Goal: Book appointment/travel/reservation

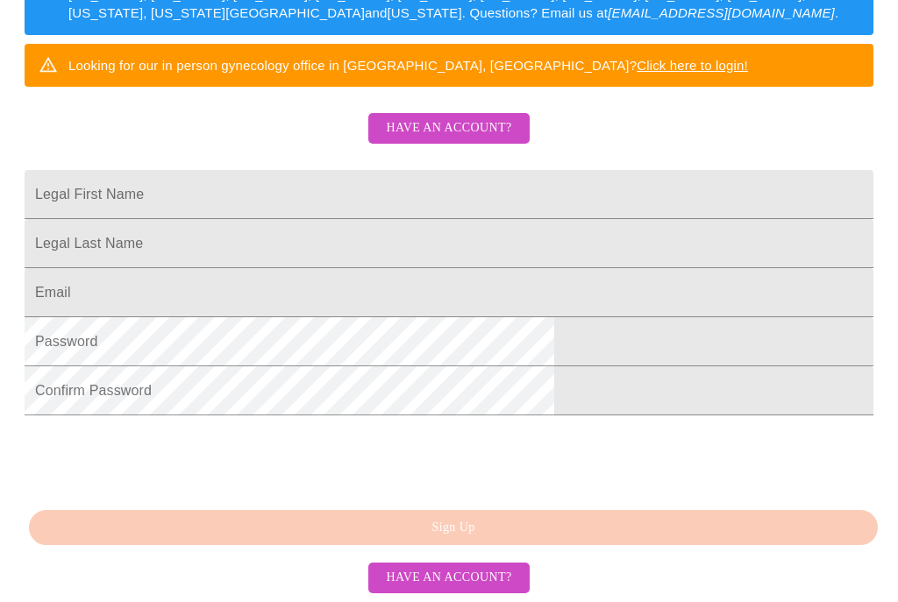
scroll to position [388, 0]
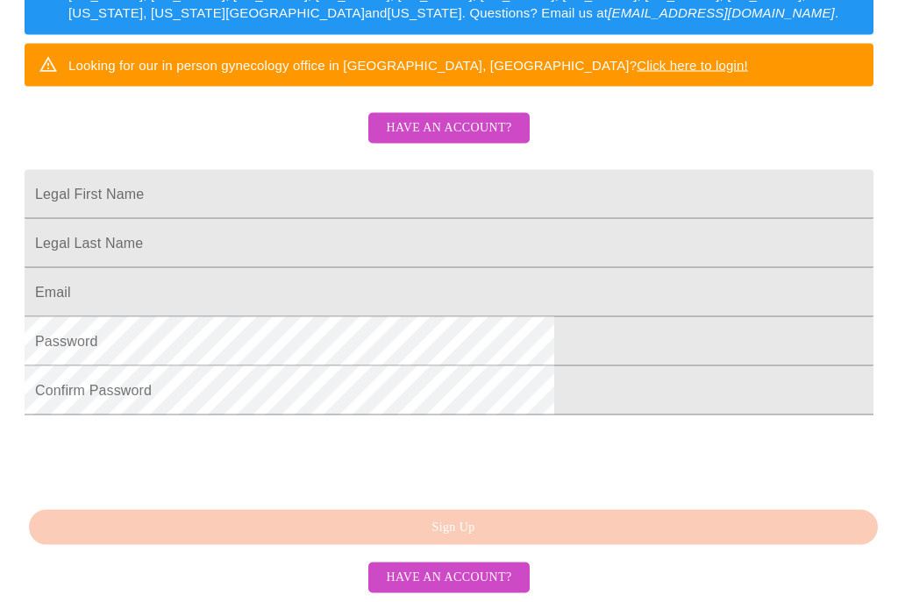
click at [532, 202] on input "Legal First Name" at bounding box center [449, 194] width 849 height 49
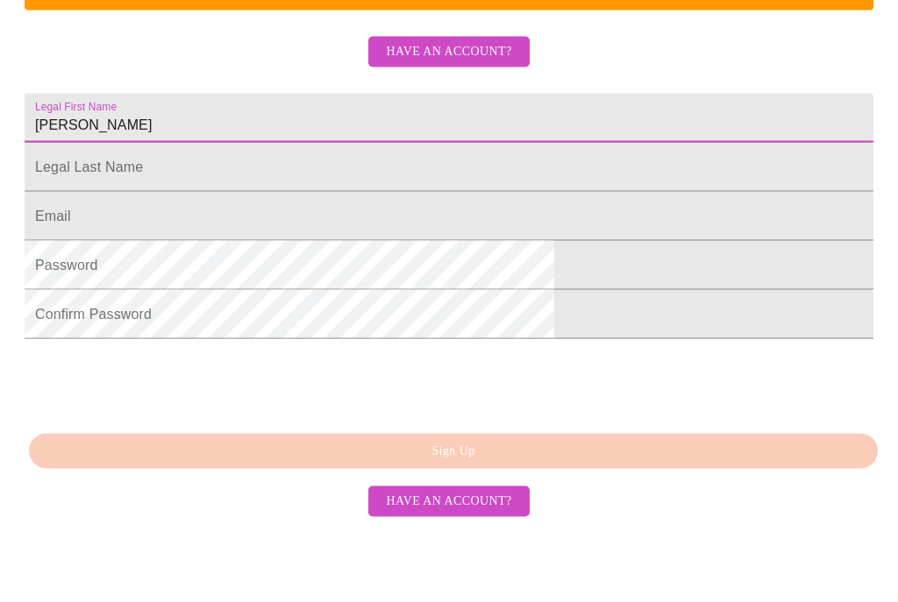
type input "[PERSON_NAME]"
click at [460, 219] on input "Legal First Name" at bounding box center [449, 243] width 849 height 49
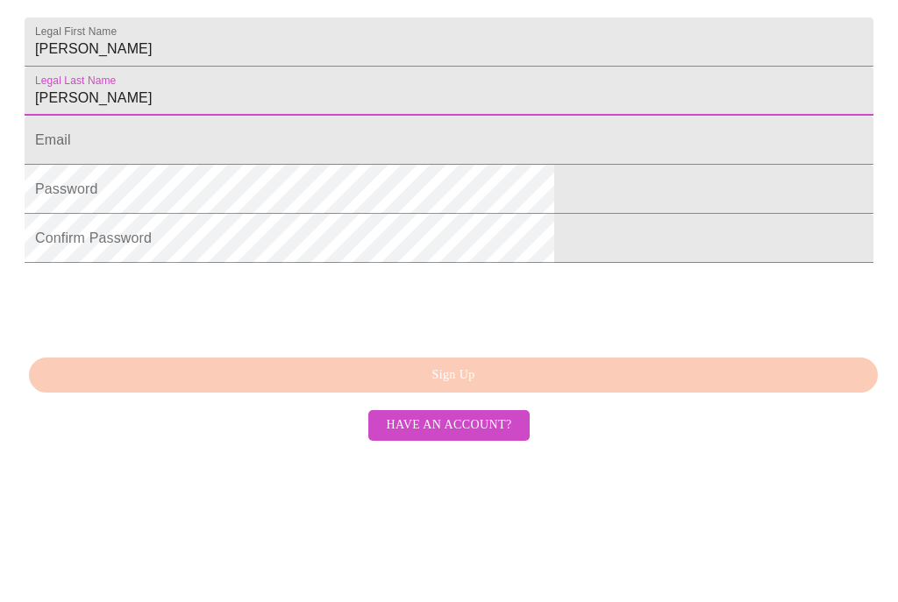
type input "[PERSON_NAME]"
click at [666, 268] on input "Legal First Name" at bounding box center [449, 292] width 849 height 49
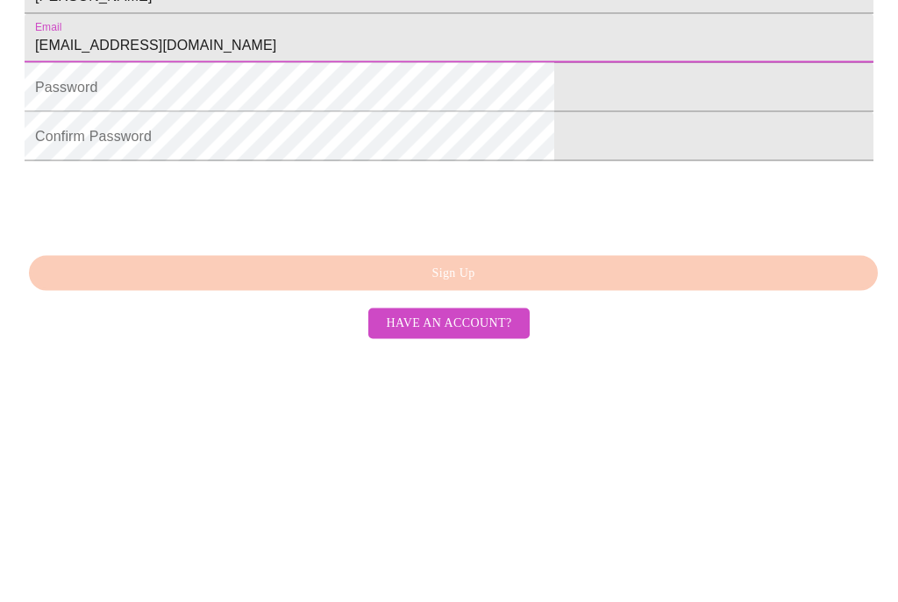
type input "[EMAIL_ADDRESS][DOMAIN_NAME]"
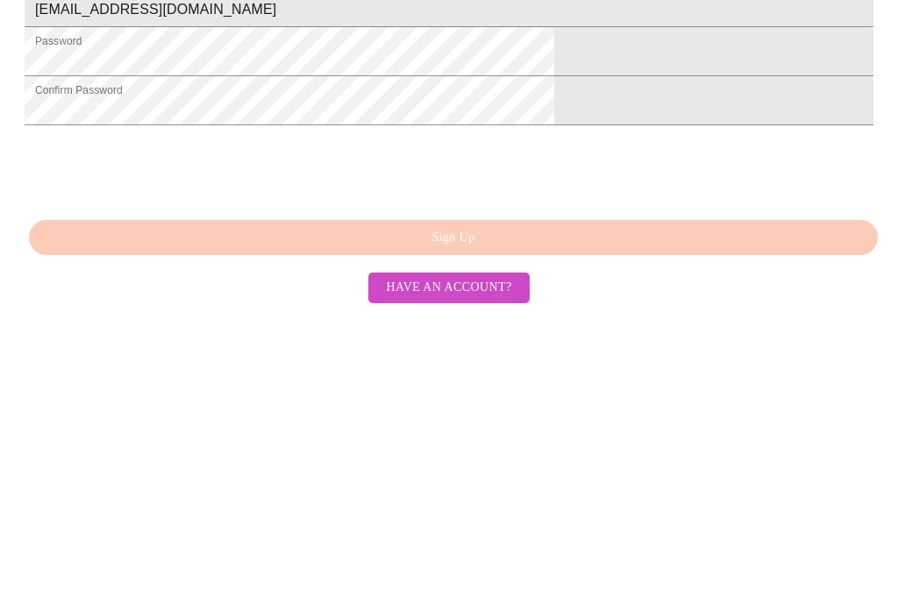
scroll to position [454, 0]
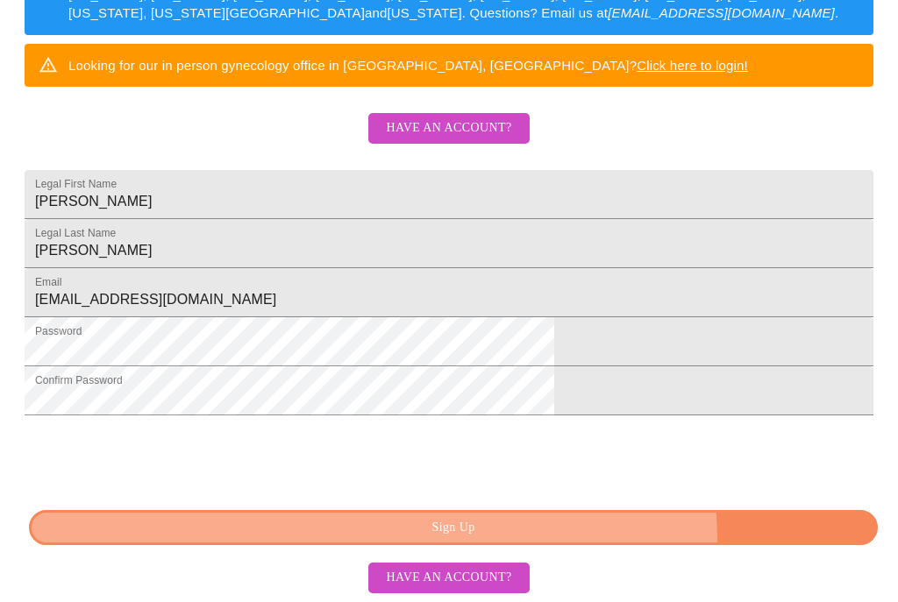
click at [534, 546] on button "Sign Up" at bounding box center [453, 528] width 849 height 36
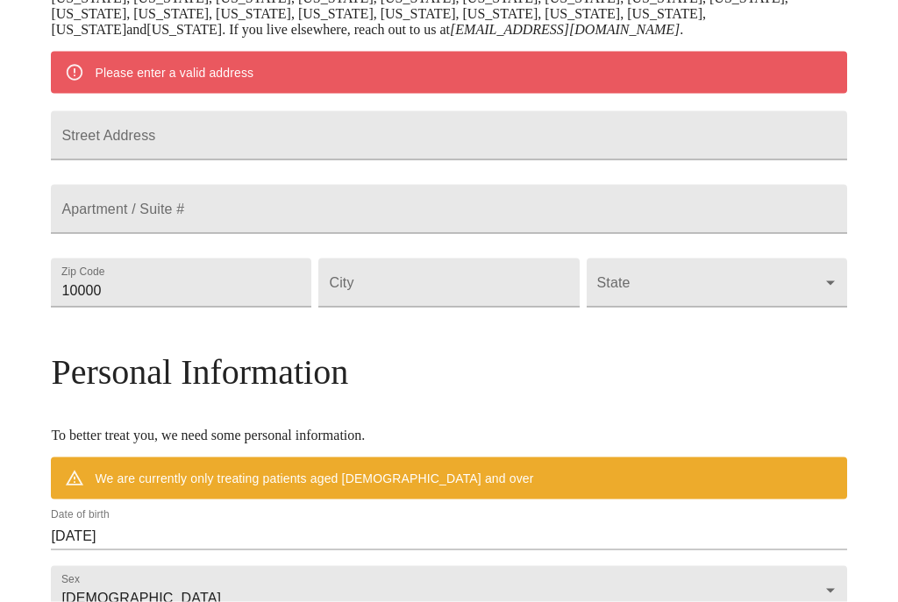
scroll to position [388, 0]
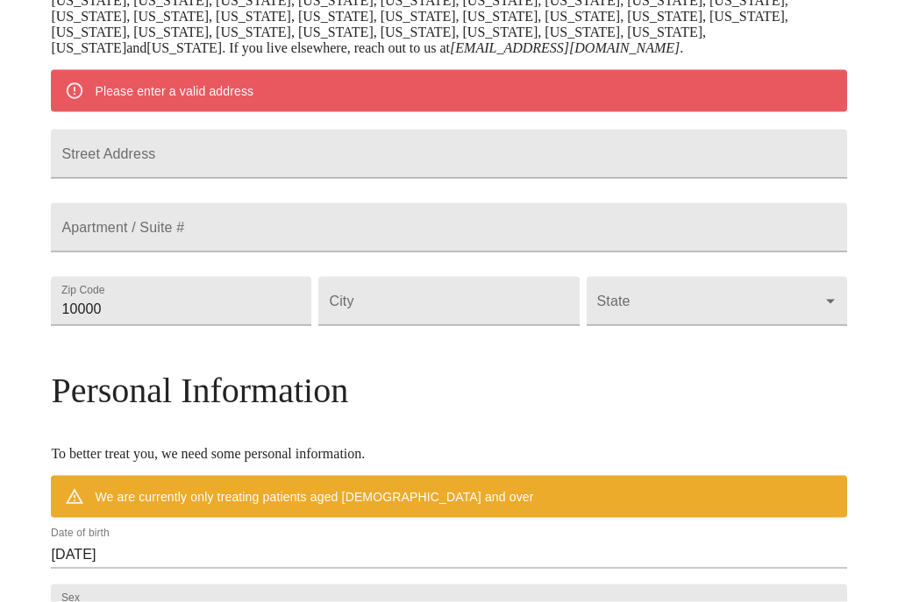
click at [641, 179] on input "Street Address" at bounding box center [448, 154] width 795 height 49
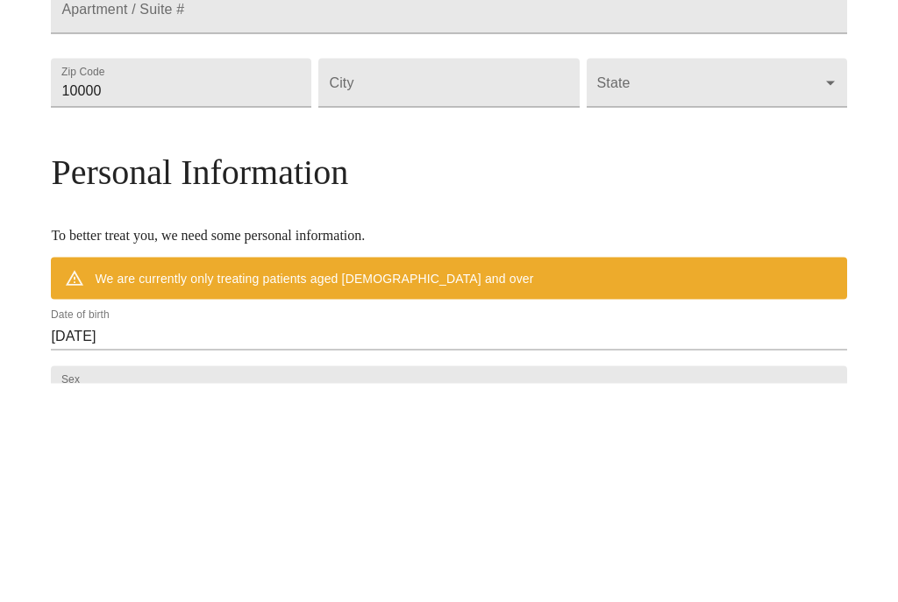
type input "[STREET_ADDRESS][PERSON_NAME]"
click at [234, 277] on input "10000" at bounding box center [181, 301] width 260 height 49
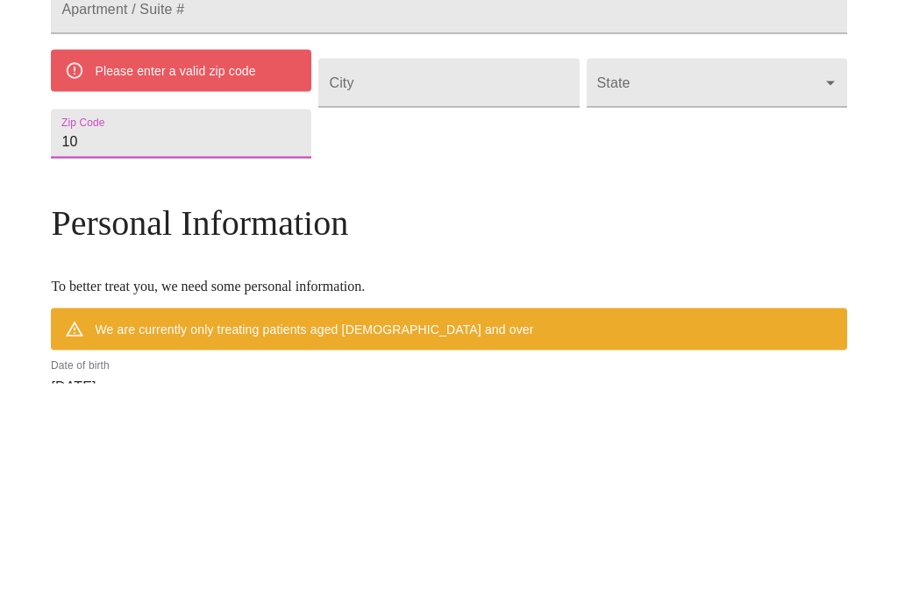
type input "1"
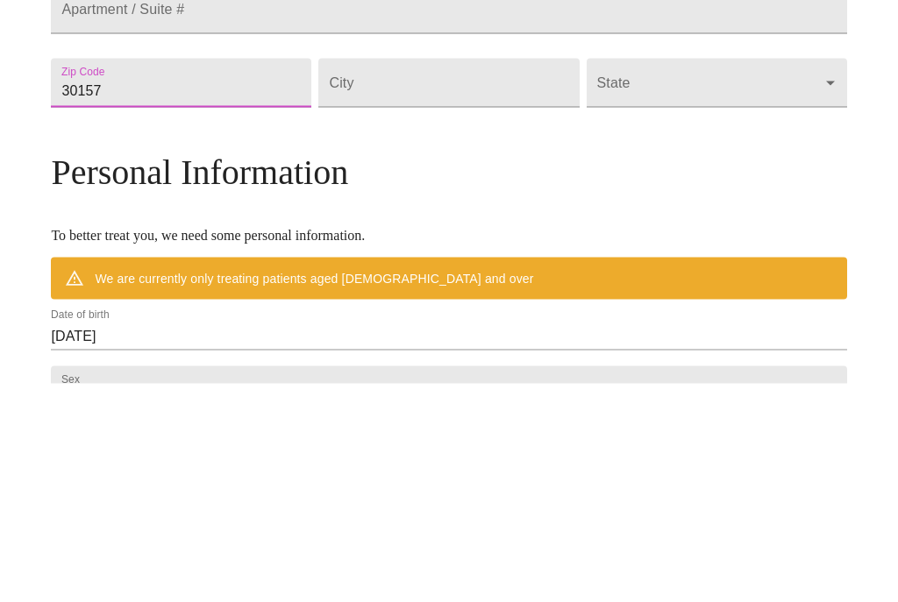
type input "30157"
click at [513, 277] on input "Street Address" at bounding box center [448, 301] width 260 height 49
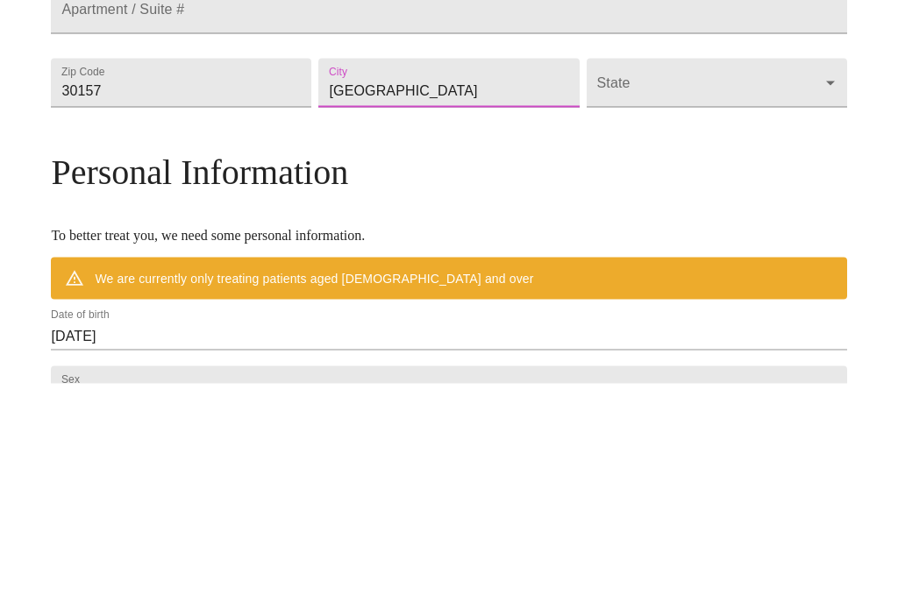
type input "[GEOGRAPHIC_DATA]"
click at [720, 153] on body "MyMenopauseRx Welcome to MyMenopauseRx Since it's your first time here, you'll …" at bounding box center [449, 318] width 884 height 1398
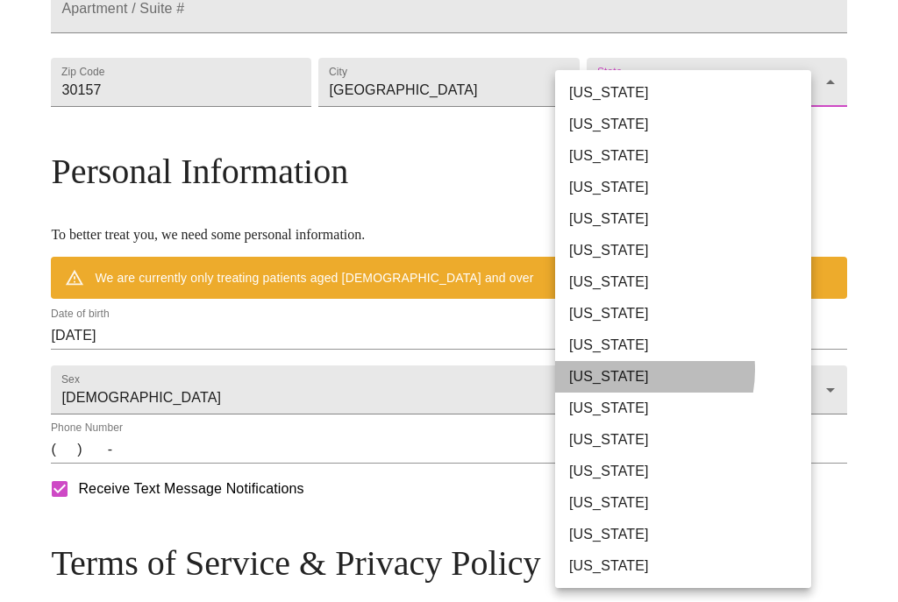
click at [620, 370] on li "[US_STATE]" at bounding box center [683, 377] width 256 height 32
type input "[US_STATE]"
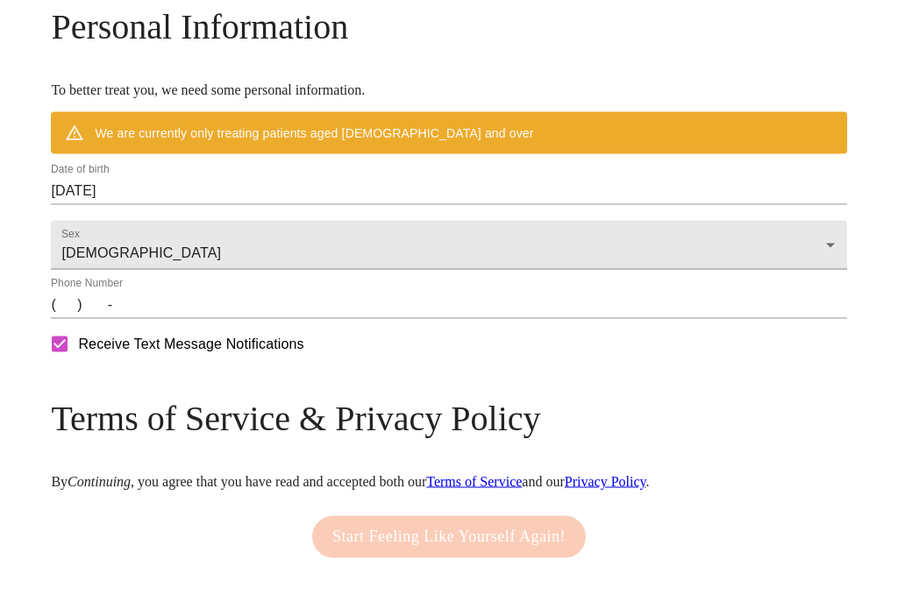
scroll to position [707, 0]
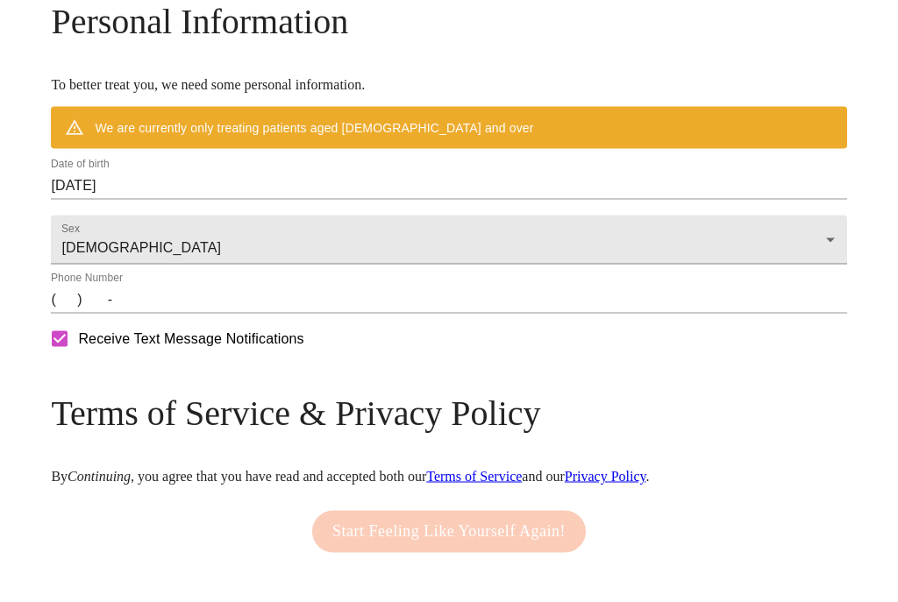
click at [263, 200] on input "[DATE]" at bounding box center [448, 186] width 795 height 28
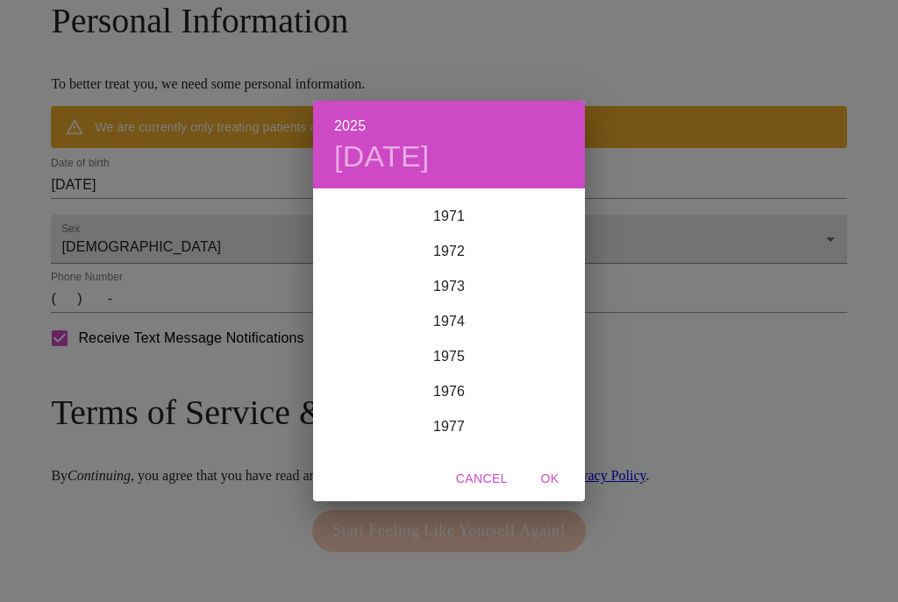
scroll to position [2490, 0]
click at [453, 295] on div "1972" at bounding box center [449, 276] width 272 height 35
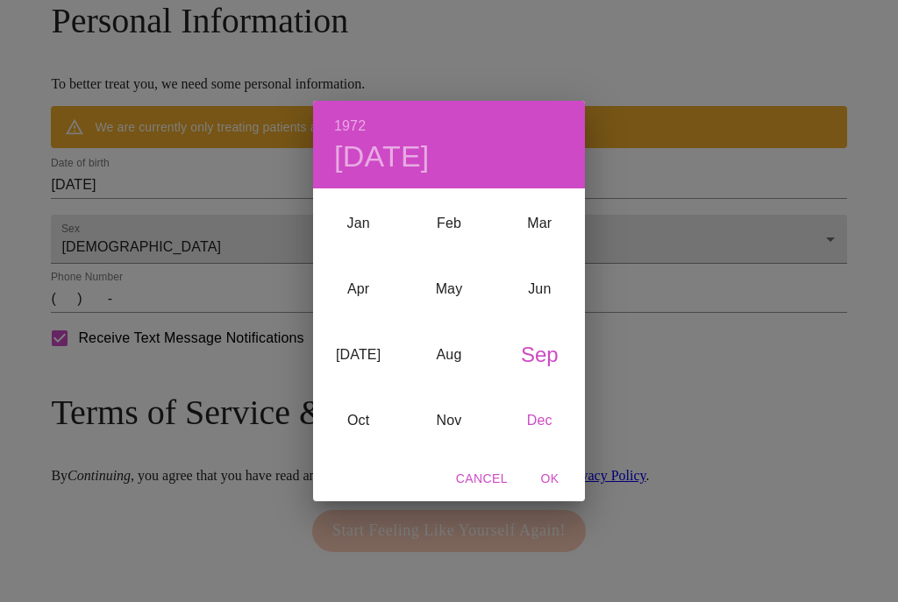
click at [553, 445] on div "Dec" at bounding box center [539, 420] width 90 height 66
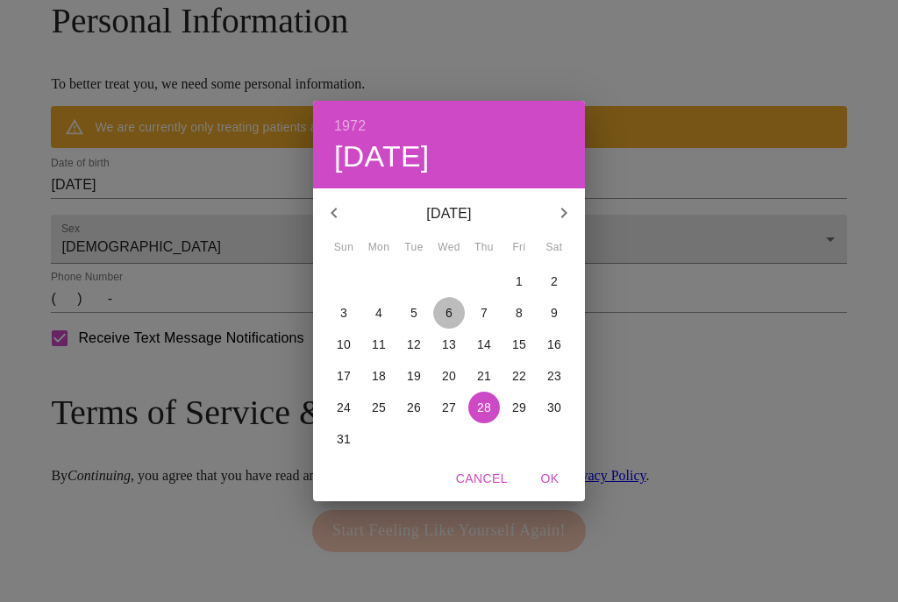
click at [453, 322] on span "6" at bounding box center [449, 313] width 32 height 18
click at [570, 487] on span "OK" at bounding box center [550, 479] width 42 height 22
type input "[DATE]"
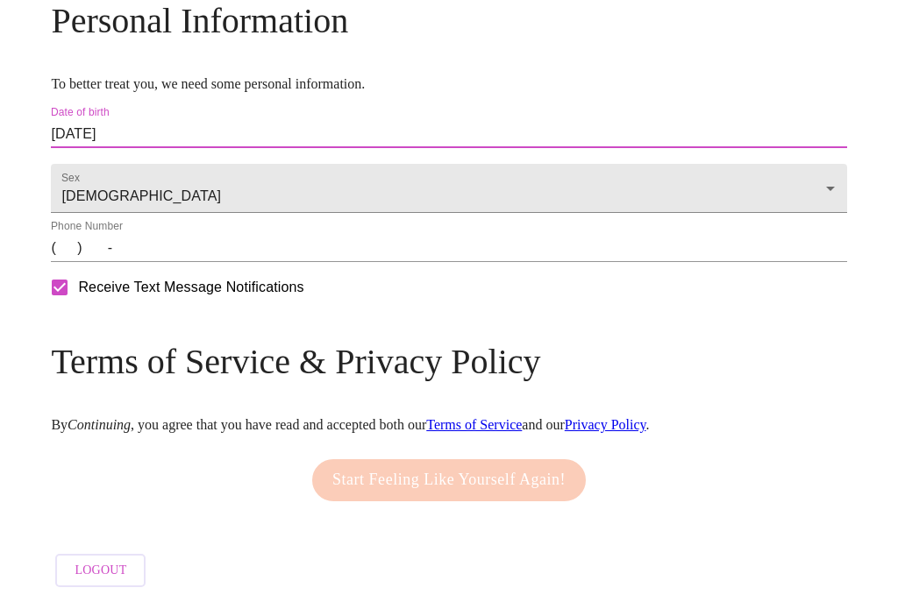
click at [158, 262] on input "(   )    -" at bounding box center [448, 248] width 795 height 28
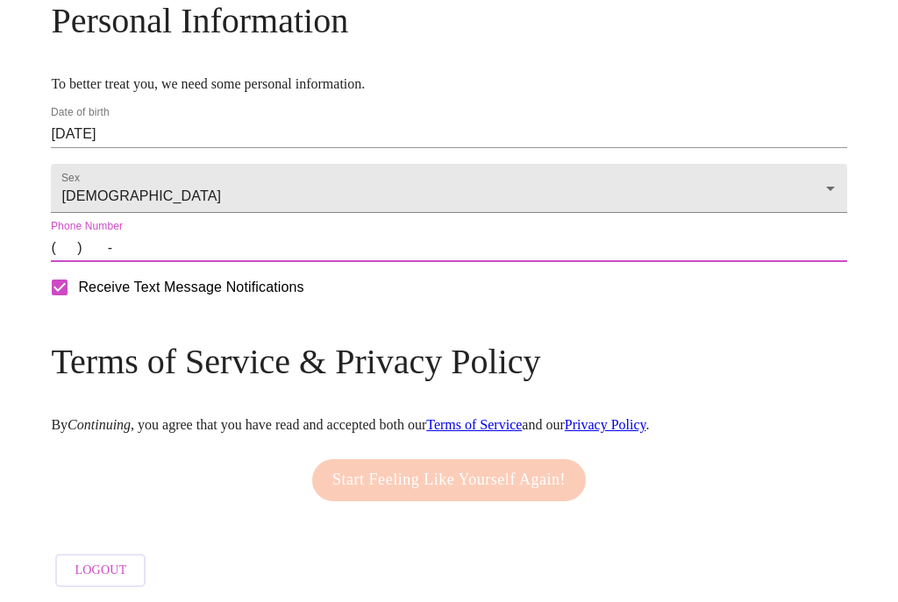
scroll to position [707, 0]
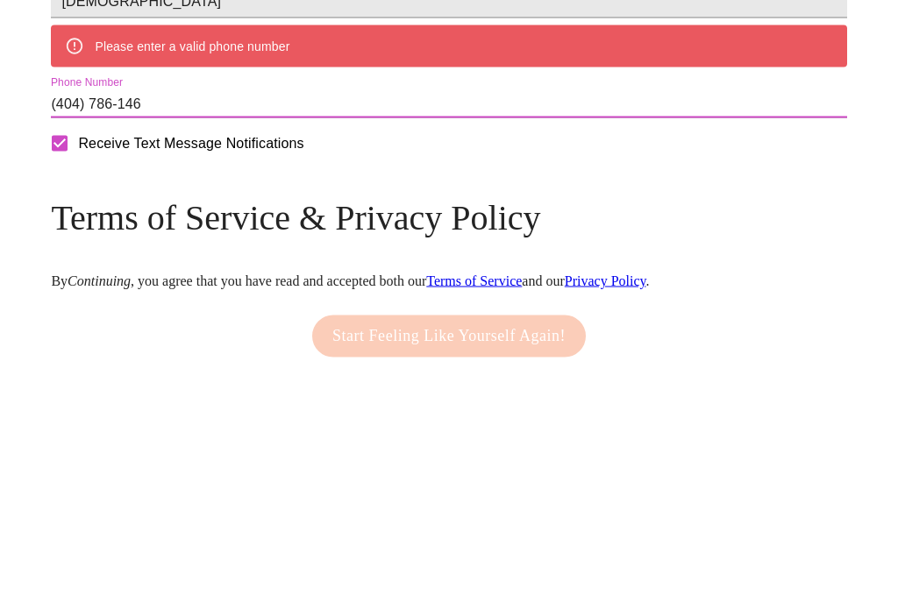
type input "[PHONE_NUMBER]"
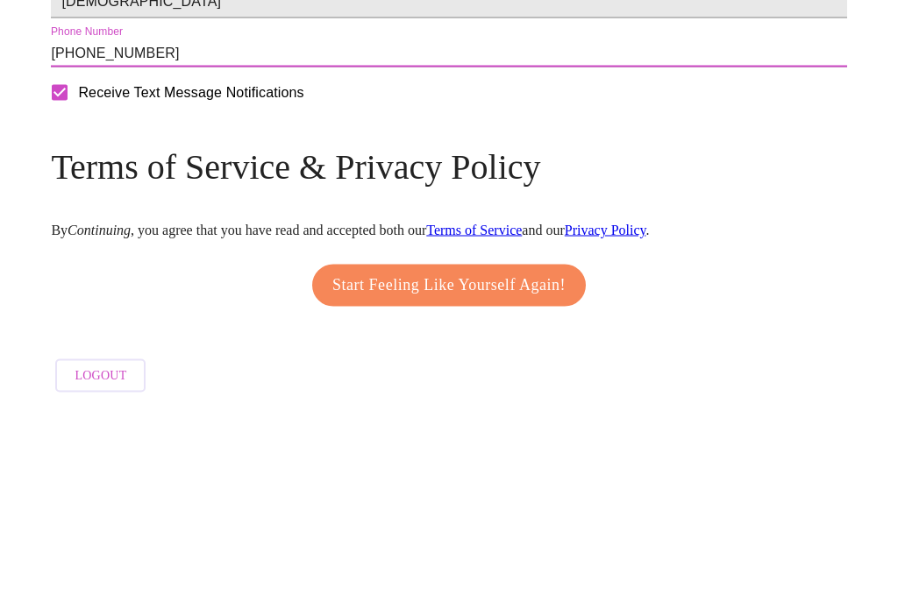
scroll to position [810, 0]
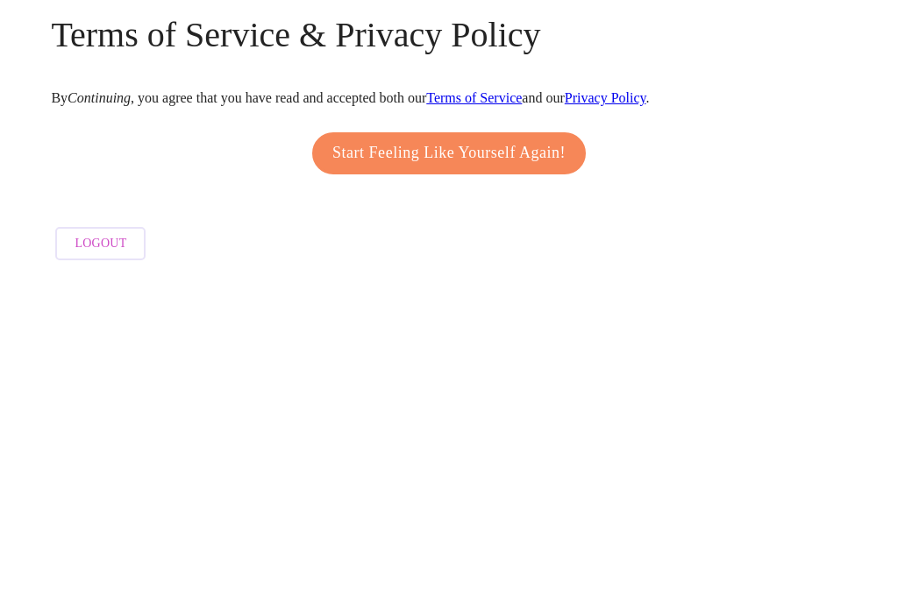
click at [500, 465] on span "Start Feeling Like Yourself Again!" at bounding box center [448, 479] width 233 height 28
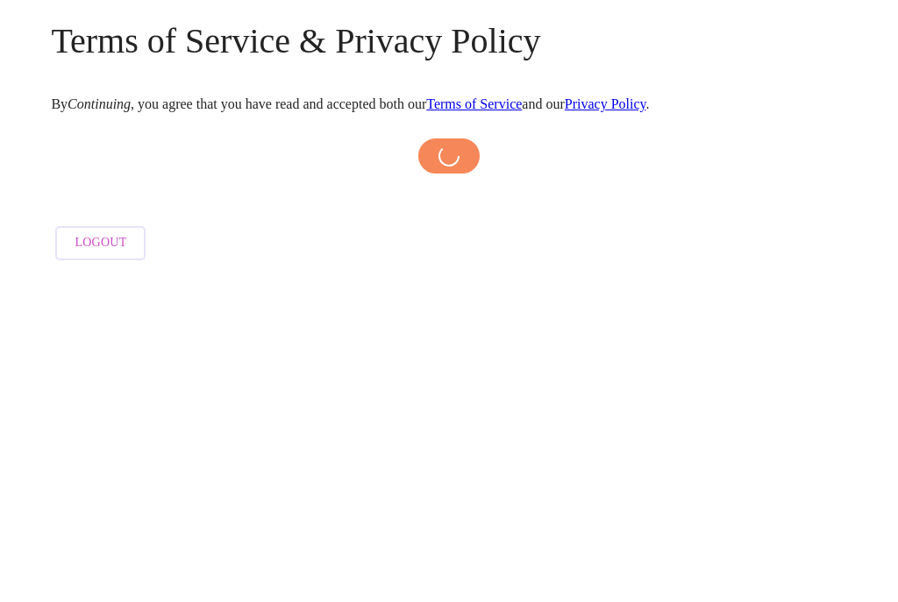
scroll to position [772, 0]
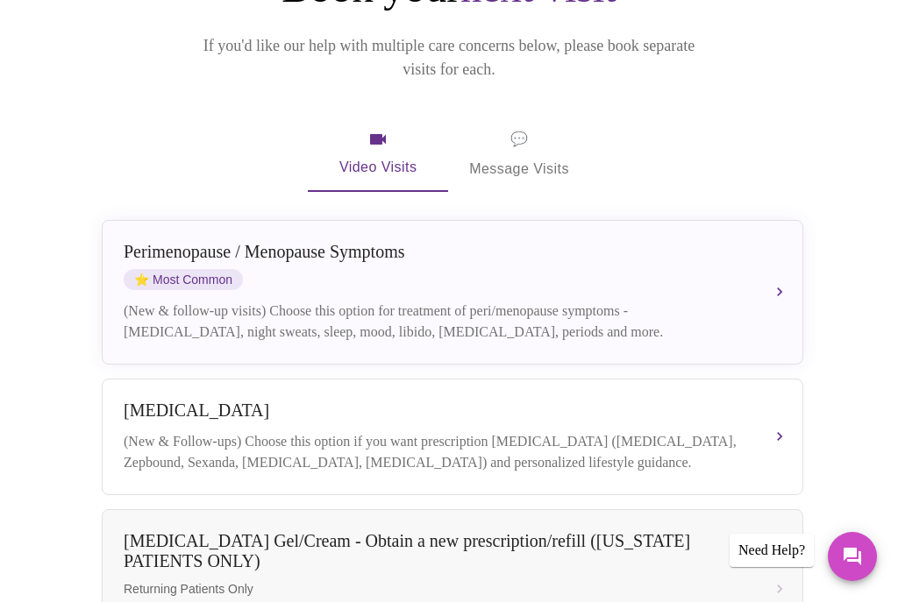
scroll to position [219, 0]
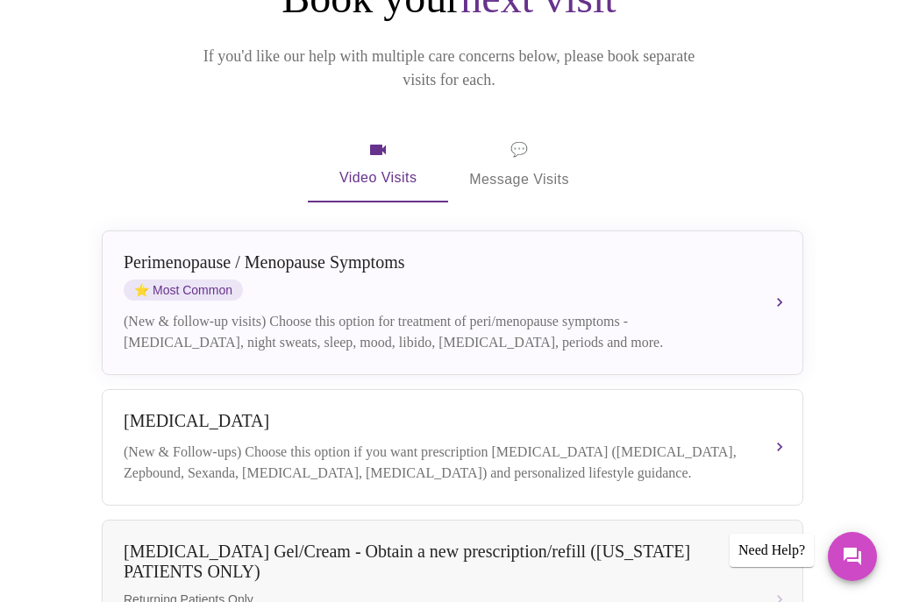
click at [626, 311] on div "(New & follow-up visits) Choose this option for treatment of peri/menopause sym…" at bounding box center [435, 332] width 622 height 42
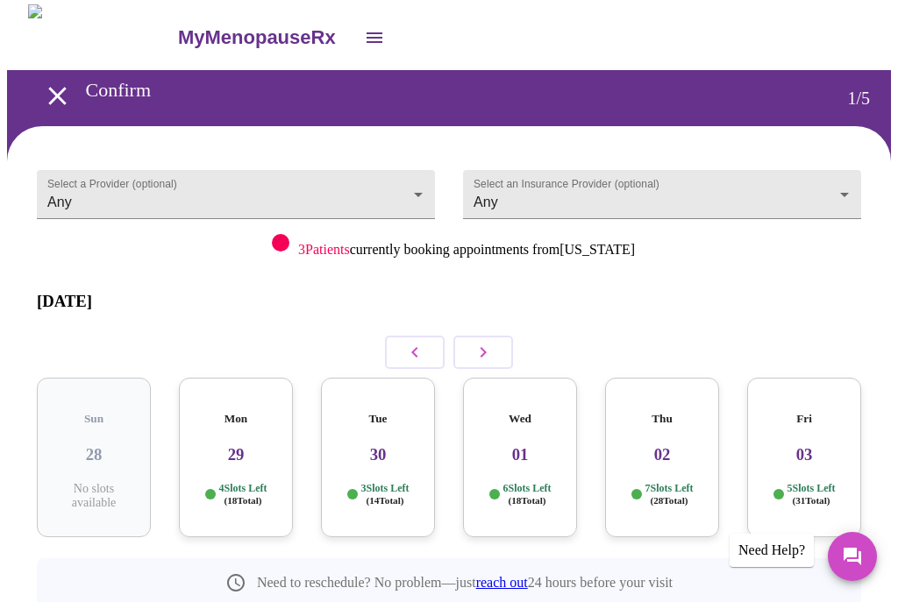
scroll to position [2, 0]
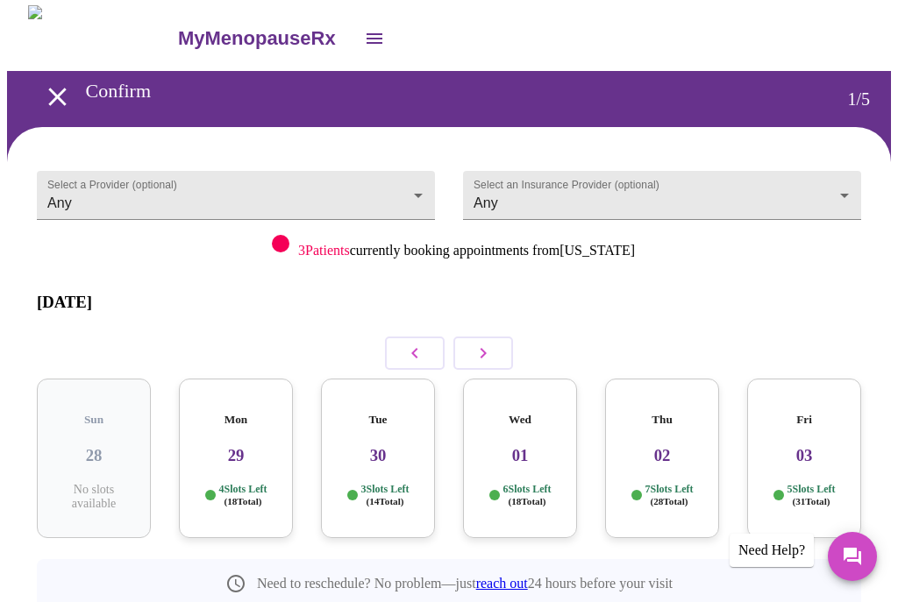
click at [853, 188] on body "MyMenopauseRx Confirm 1 / 5 Select a Provider (optional) Any Any Select an Insu…" at bounding box center [449, 377] width 884 height 744
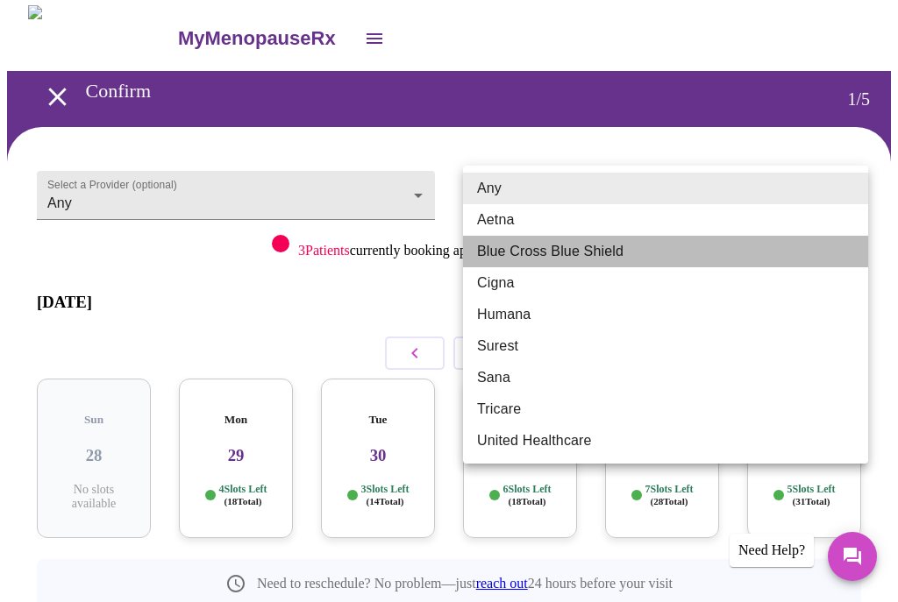
click at [598, 245] on li "Blue Cross Blue Shield" at bounding box center [665, 252] width 405 height 32
type input "Blue Cross Blue Shield"
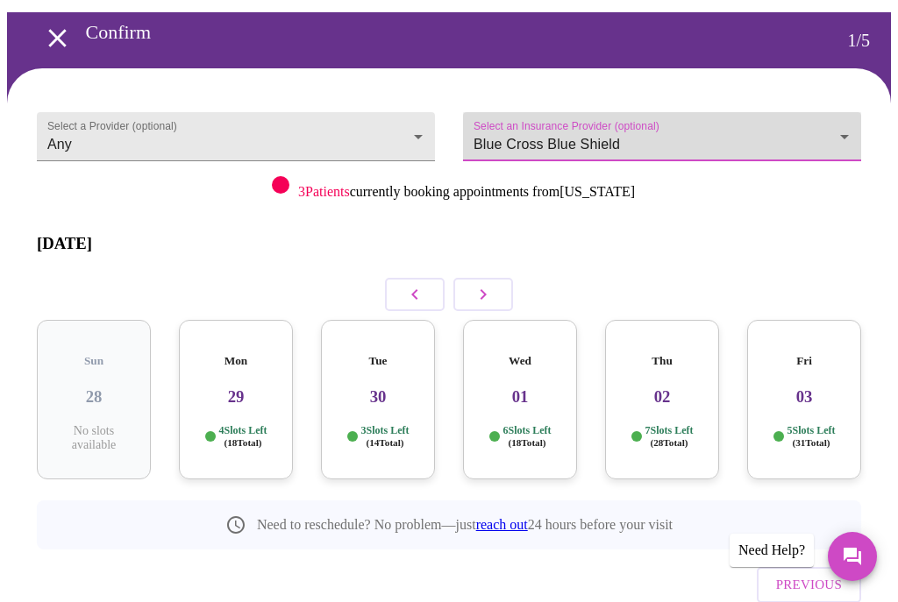
scroll to position [57, 0]
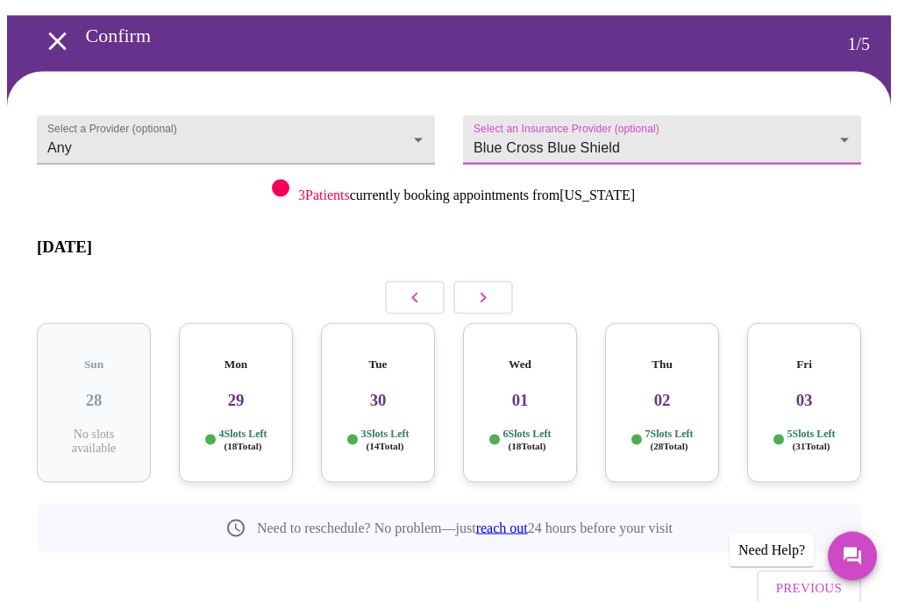
click at [851, 125] on body "MyMenopauseRx Confirm 1 / 5 Select a Provider (optional) Any Any Select an Insu…" at bounding box center [449, 322] width 884 height 744
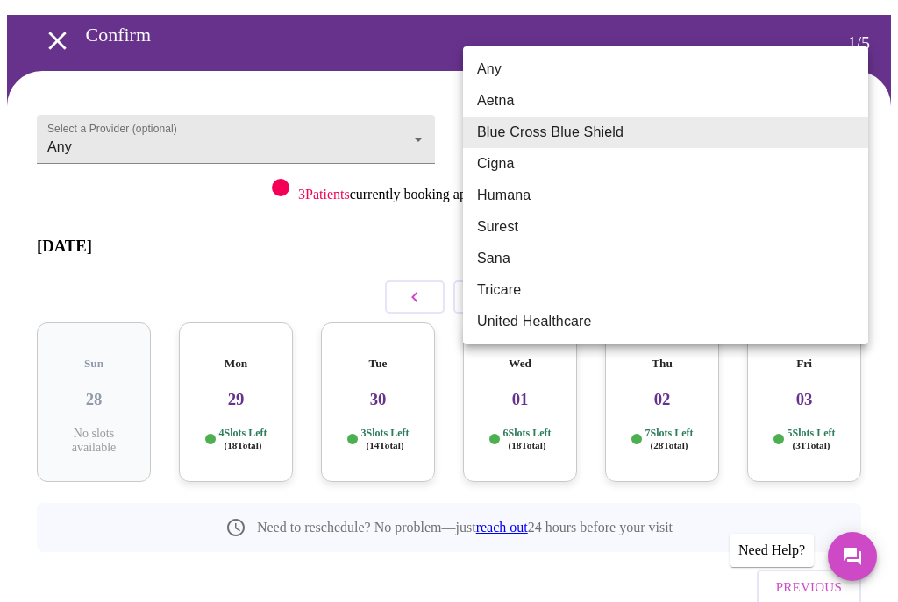
scroll to position [75, 0]
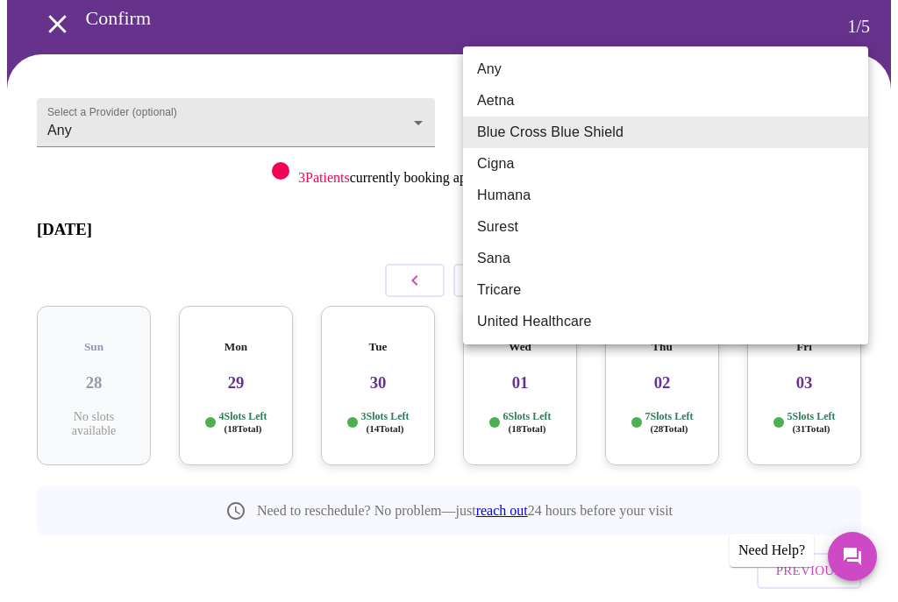
click at [352, 210] on div at bounding box center [449, 301] width 898 height 602
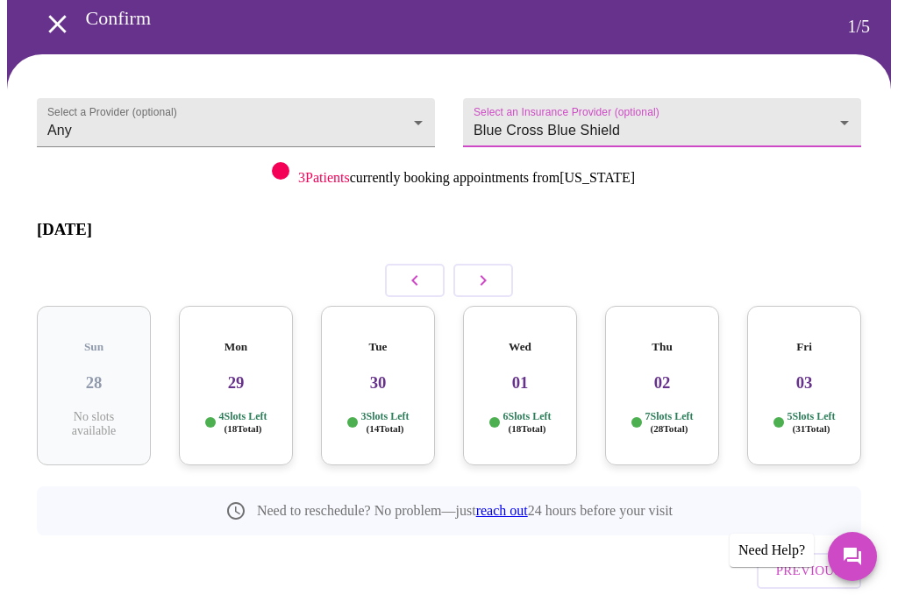
click at [421, 121] on body "MyMenopauseRx Confirm 1 / 5 Select a Provider (optional) Any Any Select an Insu…" at bounding box center [449, 305] width 884 height 744
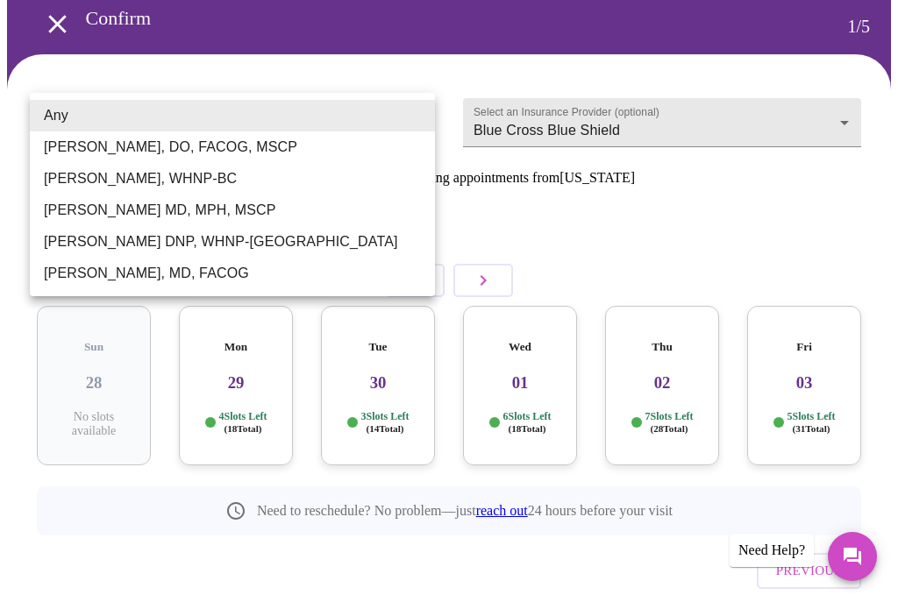
click at [162, 146] on li "[PERSON_NAME], DO, FACOG, MSCP" at bounding box center [232, 147] width 405 height 32
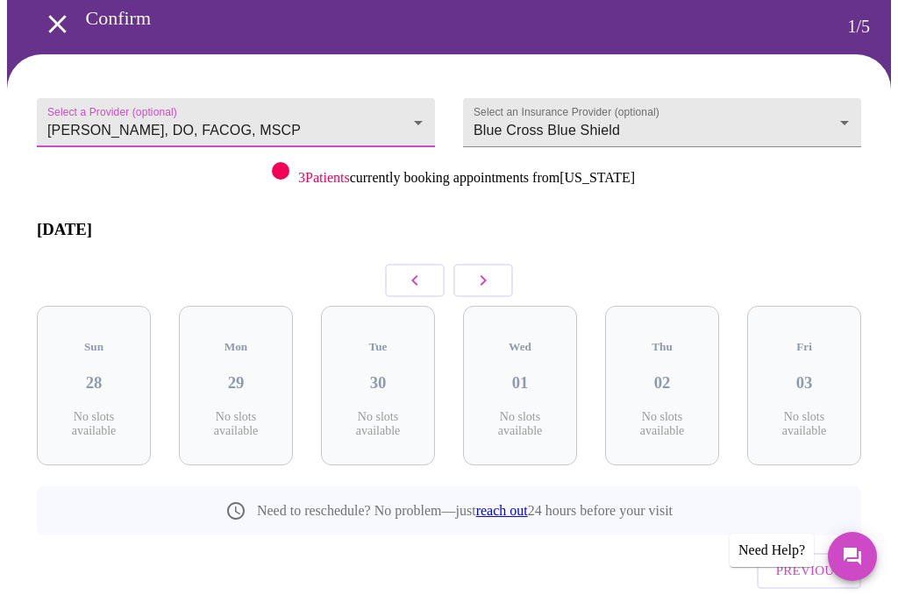
click at [489, 264] on button "button" at bounding box center [483, 280] width 60 height 33
click at [494, 269] on button "button" at bounding box center [483, 280] width 60 height 33
click at [494, 264] on button "button" at bounding box center [483, 280] width 60 height 33
click at [493, 270] on icon "button" at bounding box center [482, 280] width 21 height 21
click at [485, 270] on icon "button" at bounding box center [482, 280] width 21 height 21
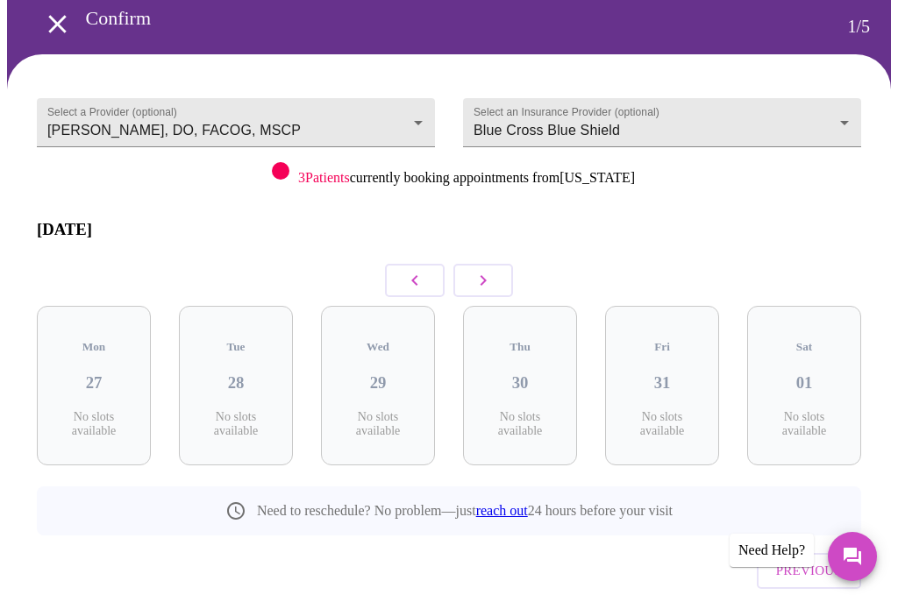
click at [481, 270] on icon "button" at bounding box center [482, 280] width 21 height 21
click at [479, 270] on icon "button" at bounding box center [482, 280] width 21 height 21
click at [476, 264] on button "button" at bounding box center [483, 280] width 60 height 33
click at [489, 270] on icon "button" at bounding box center [482, 280] width 21 height 21
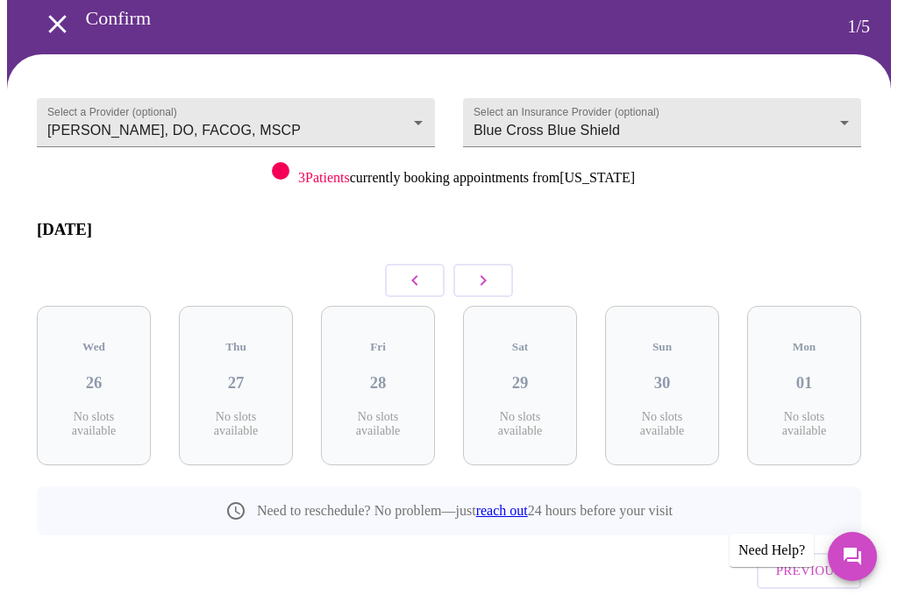
click at [489, 270] on icon "button" at bounding box center [482, 280] width 21 height 21
click at [486, 270] on icon "button" at bounding box center [482, 280] width 21 height 21
click at [420, 270] on icon "button" at bounding box center [414, 280] width 21 height 21
click at [408, 270] on icon "button" at bounding box center [414, 280] width 21 height 21
click at [425, 116] on body "MyMenopauseRx Confirm 1 / 5 Select a Provider (optional) Barbra S Hanna, DO, FA…" at bounding box center [449, 305] width 884 height 744
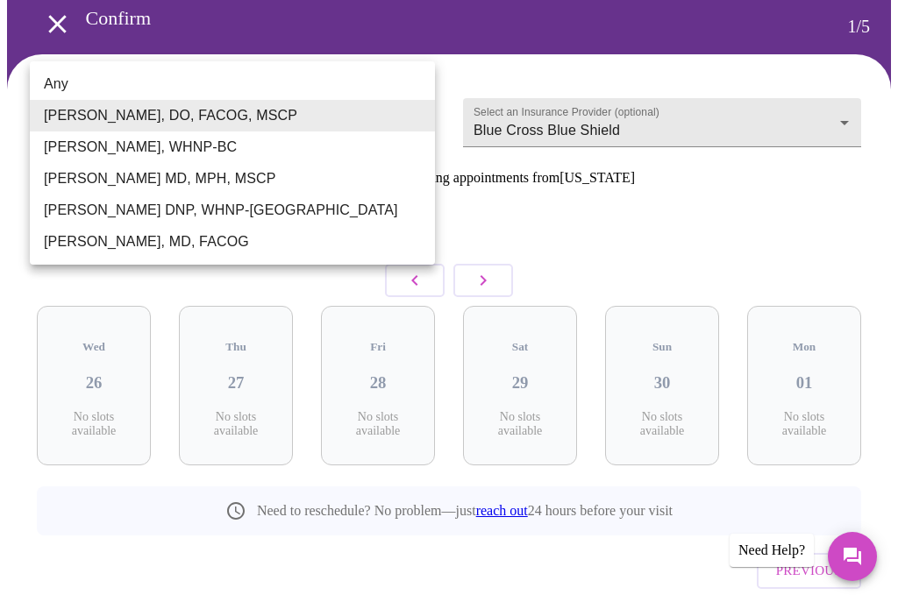
click at [615, 232] on div at bounding box center [449, 301] width 898 height 602
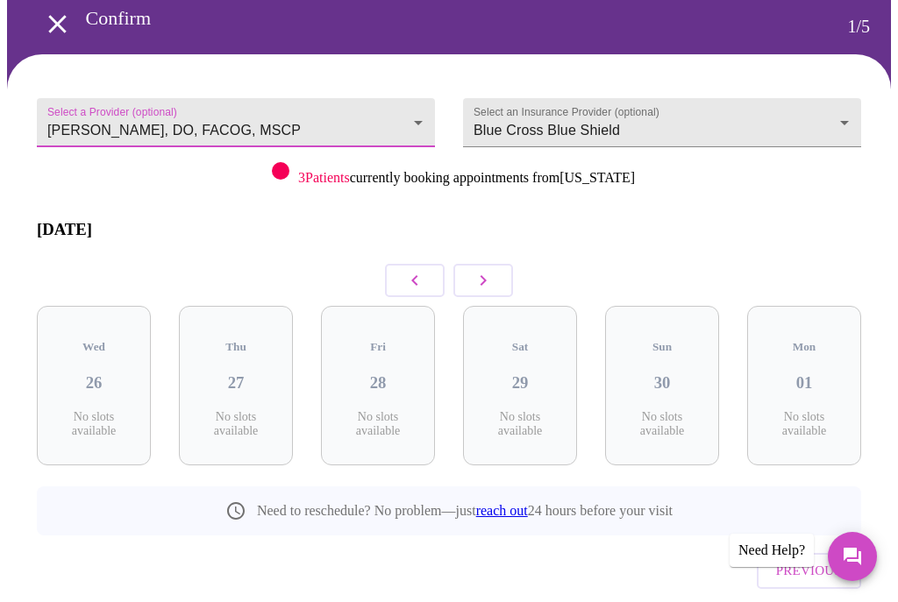
click at [475, 270] on icon "button" at bounding box center [482, 280] width 21 height 21
click at [483, 270] on icon "button" at bounding box center [482, 280] width 21 height 21
click at [474, 270] on icon "button" at bounding box center [482, 280] width 21 height 21
click at [471, 264] on button "button" at bounding box center [483, 280] width 60 height 33
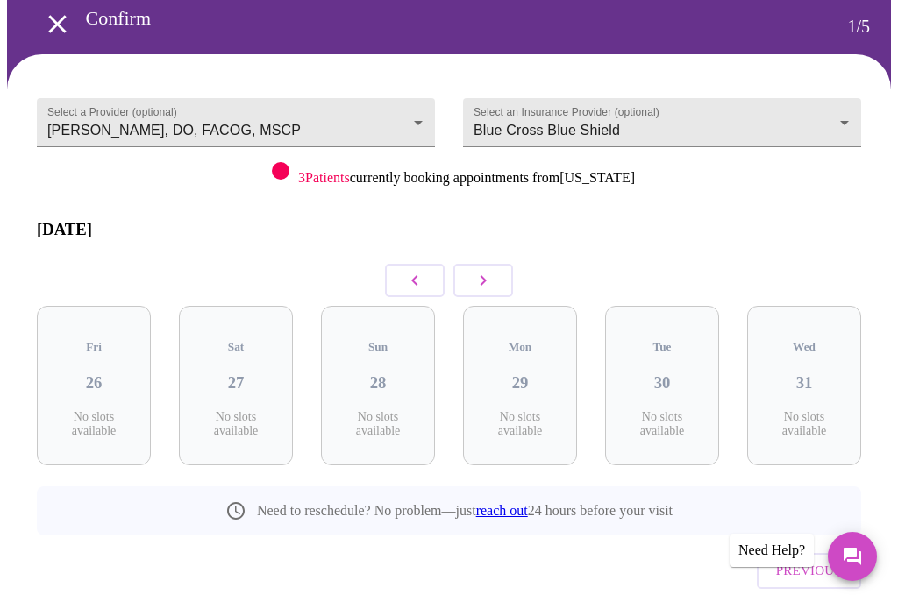
click at [481, 275] on icon "button" at bounding box center [483, 280] width 6 height 11
click at [408, 270] on icon "button" at bounding box center [414, 280] width 21 height 21
click at [406, 270] on icon "button" at bounding box center [414, 280] width 21 height 21
click at [405, 270] on icon "button" at bounding box center [414, 280] width 21 height 21
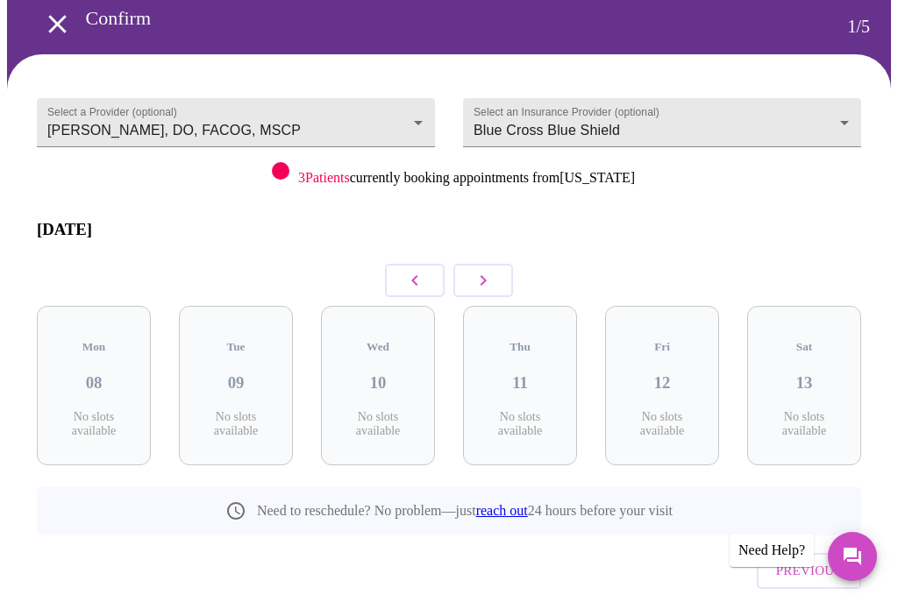
click at [406, 270] on icon "button" at bounding box center [414, 280] width 21 height 21
click at [407, 270] on icon "button" at bounding box center [414, 280] width 21 height 21
click at [406, 270] on icon "button" at bounding box center [414, 280] width 21 height 21
click at [407, 270] on icon "button" at bounding box center [414, 280] width 21 height 21
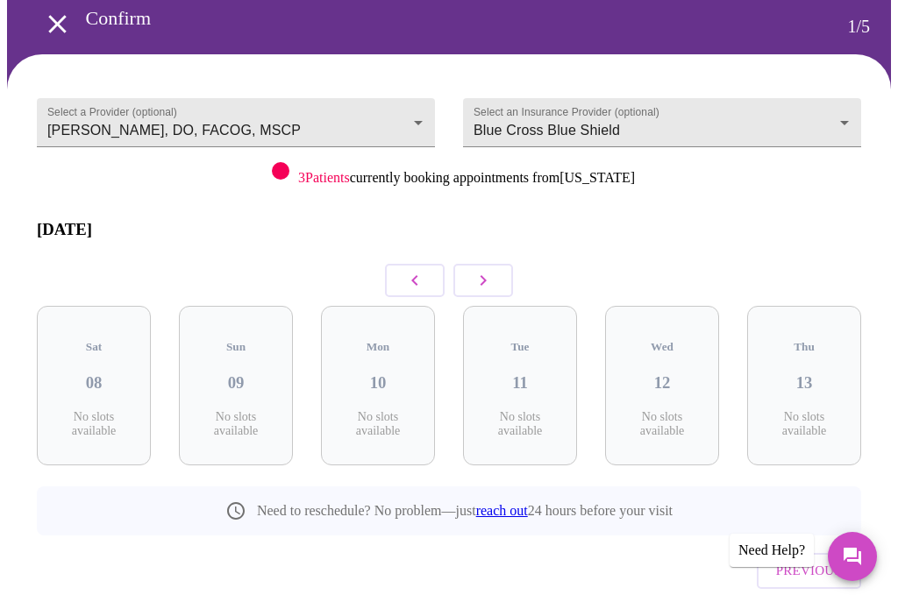
click at [403, 264] on button "button" at bounding box center [415, 280] width 60 height 33
click at [401, 264] on button "button" at bounding box center [415, 280] width 60 height 33
click at [408, 270] on icon "button" at bounding box center [414, 280] width 21 height 21
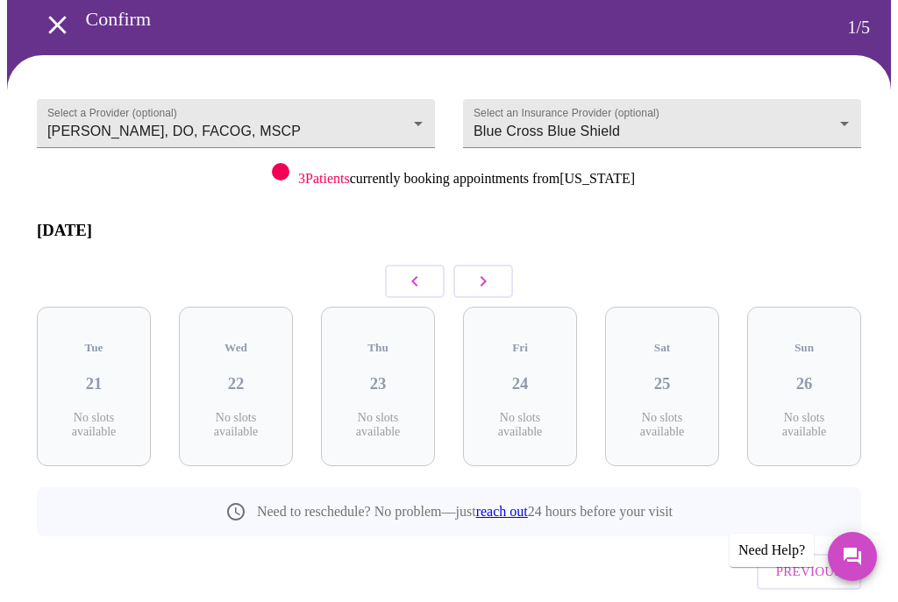
click at [412, 121] on body "MyMenopauseRx Confirm 1 / 5 Select a Provider (optional) Barbra S Hanna, DO, FA…" at bounding box center [449, 305] width 884 height 744
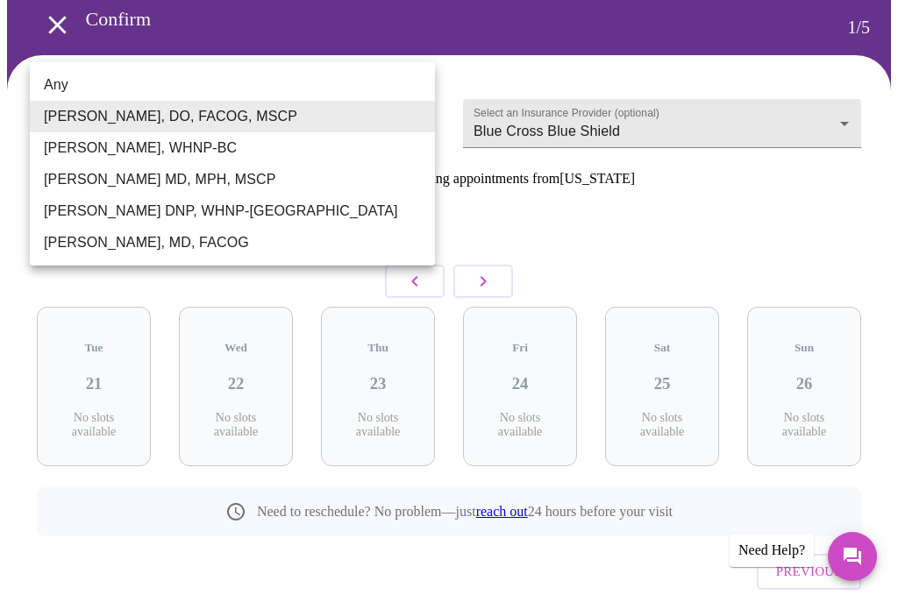
click at [227, 248] on li "Dr. Heather Krantz, MD, FACOG" at bounding box center [232, 243] width 405 height 32
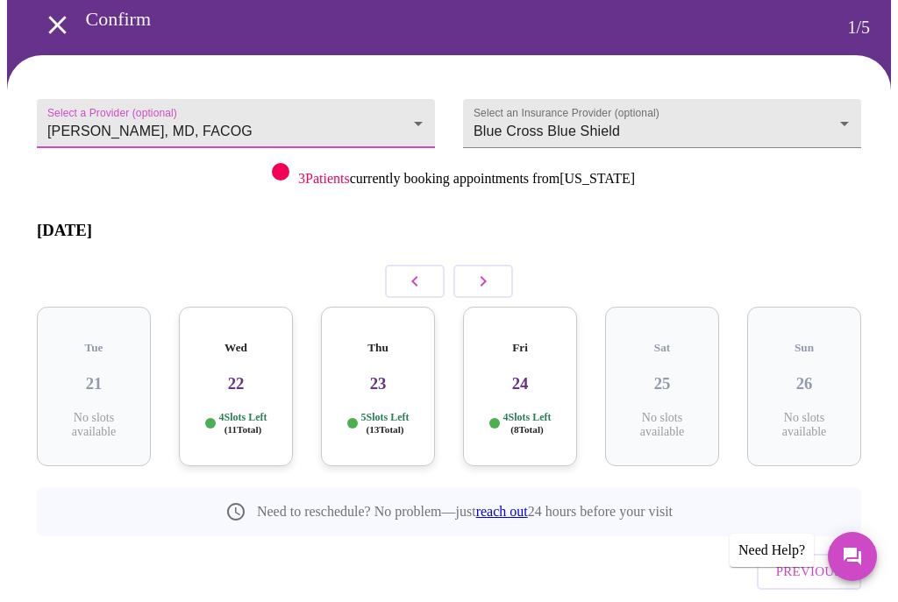
click at [418, 112] on body "MyMenopauseRx Confirm 1 / 5 Select a Provider (optional) Dr. Heather Krantz, MD…" at bounding box center [449, 305] width 884 height 744
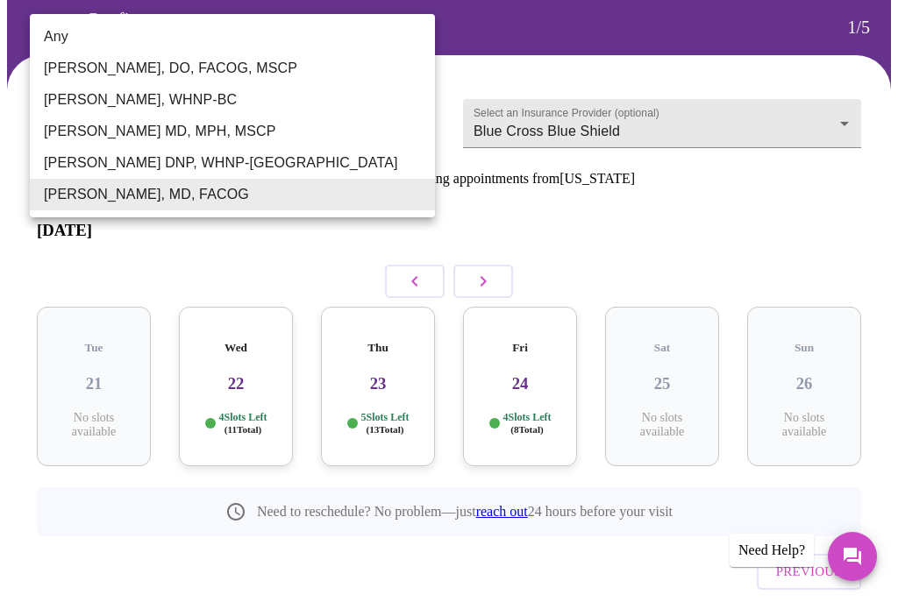
click at [170, 154] on li "Laura Smith DNP, WHNP-BC" at bounding box center [232, 163] width 405 height 32
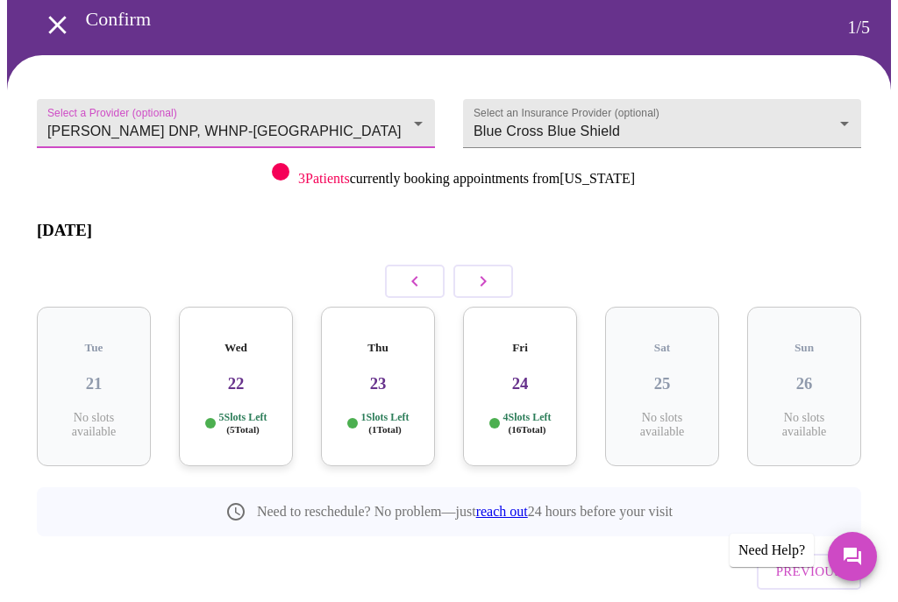
click at [408, 265] on button "button" at bounding box center [415, 281] width 60 height 33
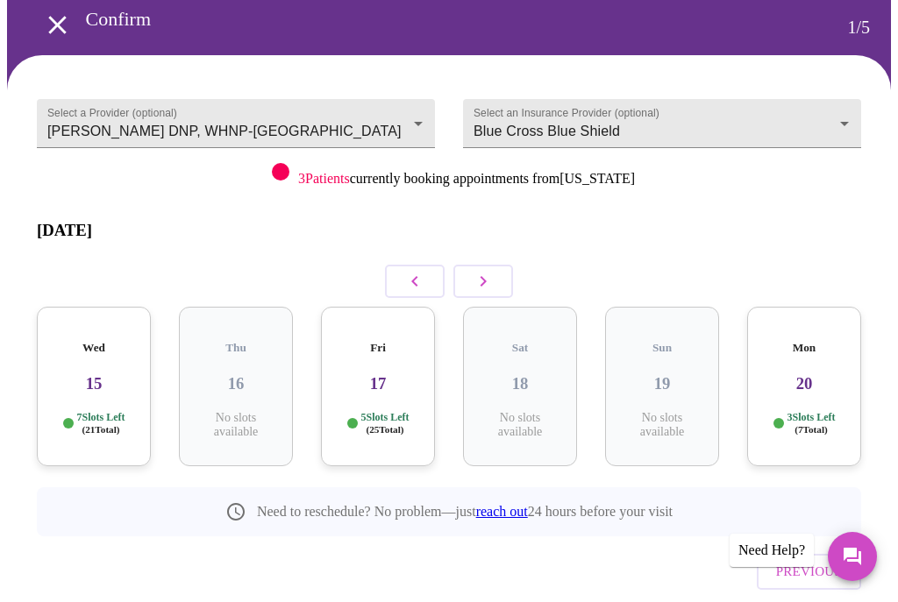
click at [408, 265] on button "button" at bounding box center [415, 281] width 60 height 33
click at [412, 271] on icon "button" at bounding box center [414, 281] width 21 height 21
click at [419, 271] on icon "button" at bounding box center [414, 281] width 21 height 21
click at [426, 123] on body "MyMenopauseRx Confirm 1 / 5 Select a Provider (optional) Laura Smith DNP, WHNP-…" at bounding box center [449, 305] width 884 height 744
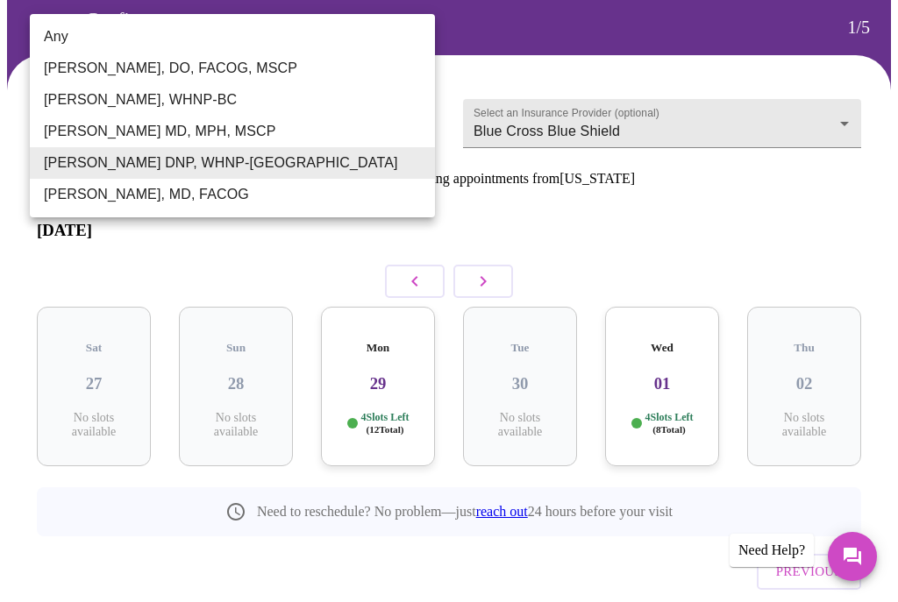
click at [238, 190] on li "Dr. Heather Krantz, MD, FACOG" at bounding box center [232, 195] width 405 height 32
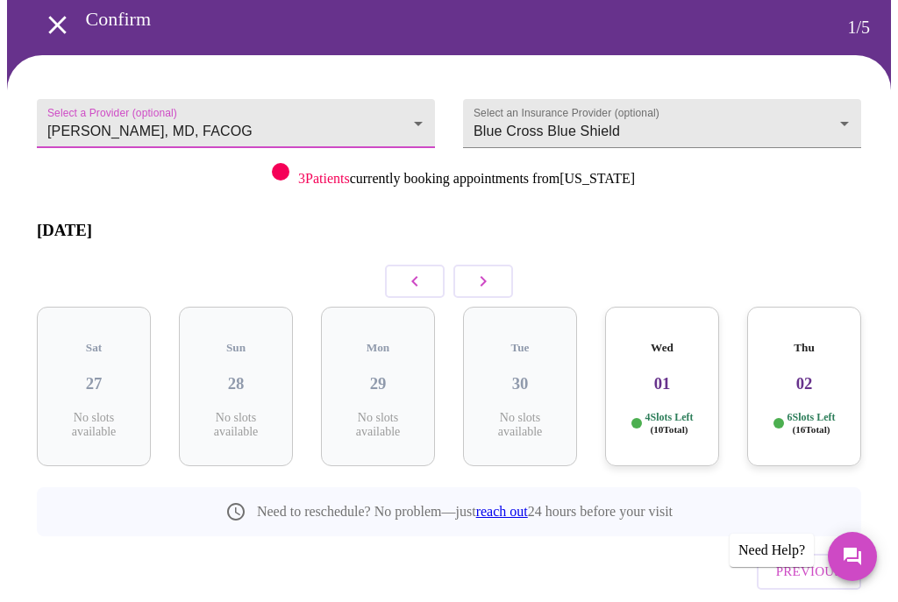
click at [415, 112] on body "MyMenopauseRx Confirm 1 / 5 Select a Provider (optional) Dr. Heather Krantz, MD…" at bounding box center [449, 305] width 884 height 744
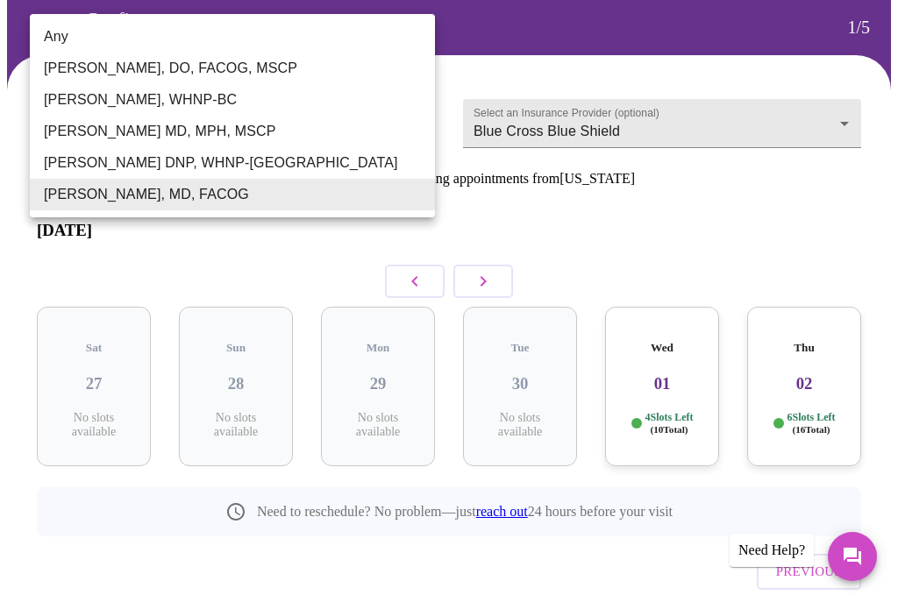
click at [690, 219] on div at bounding box center [449, 301] width 898 height 602
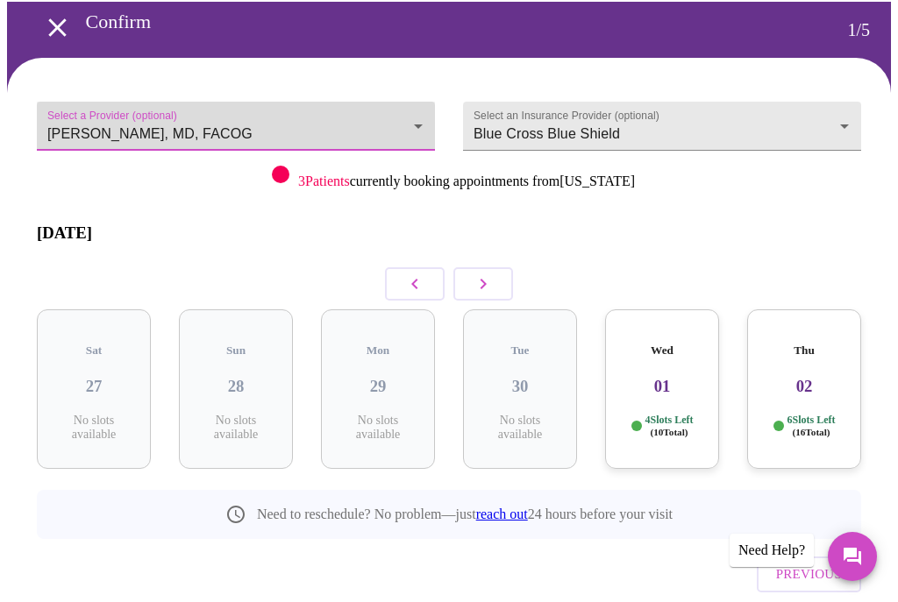
scroll to position [72, 0]
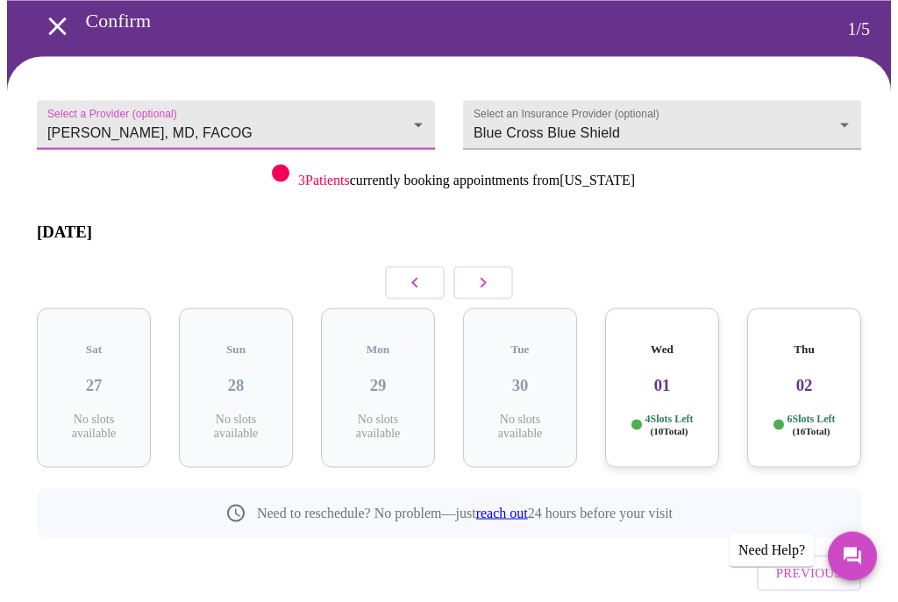
click at [413, 118] on body "MyMenopauseRx Confirm 1 / 5 Select a Provider (optional) Dr. Heather Krantz, MD…" at bounding box center [449, 307] width 884 height 744
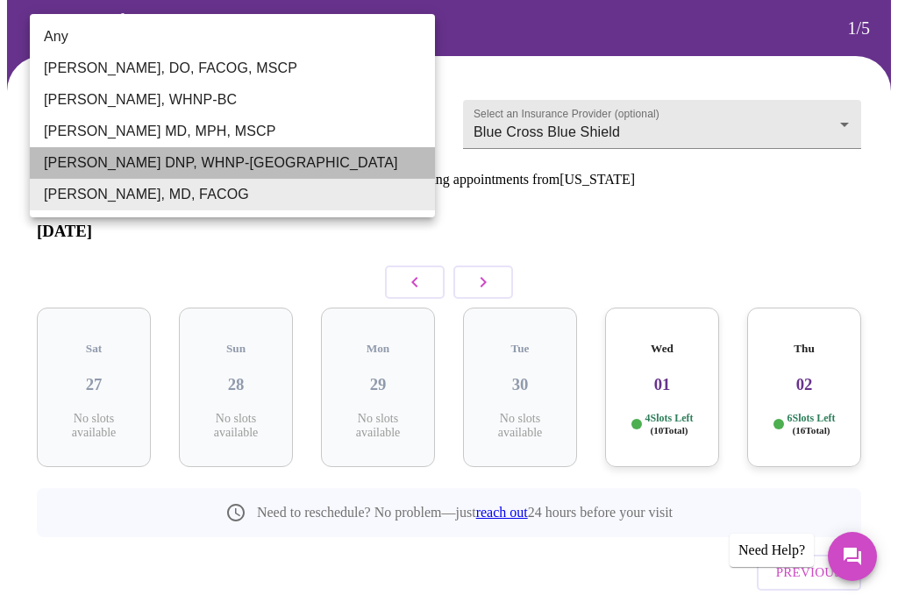
click at [194, 168] on li "Laura Smith DNP, WHNP-BC" at bounding box center [232, 163] width 405 height 32
type input "Laura Smith DNP, WHNP-BC"
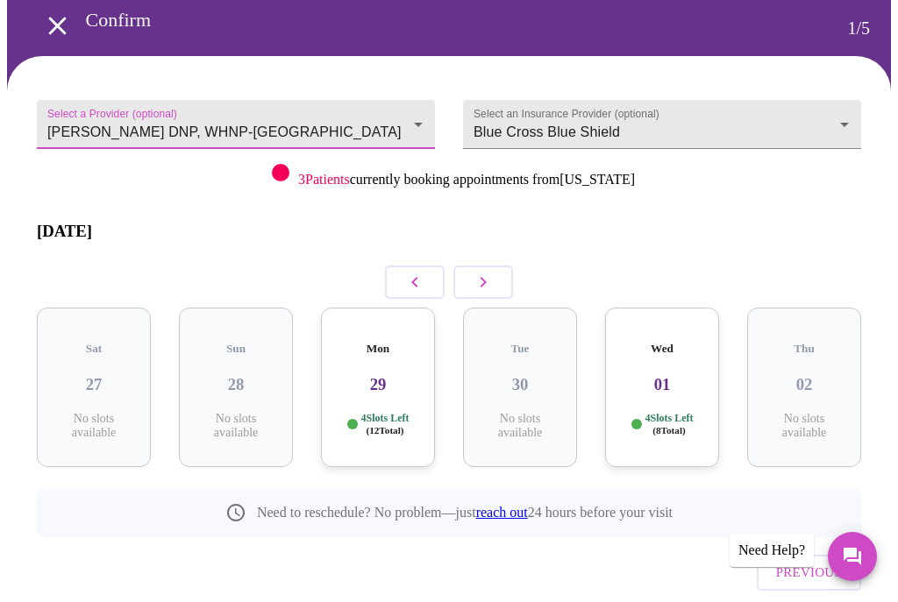
click at [383, 375] on h3 "29" at bounding box center [378, 384] width 86 height 19
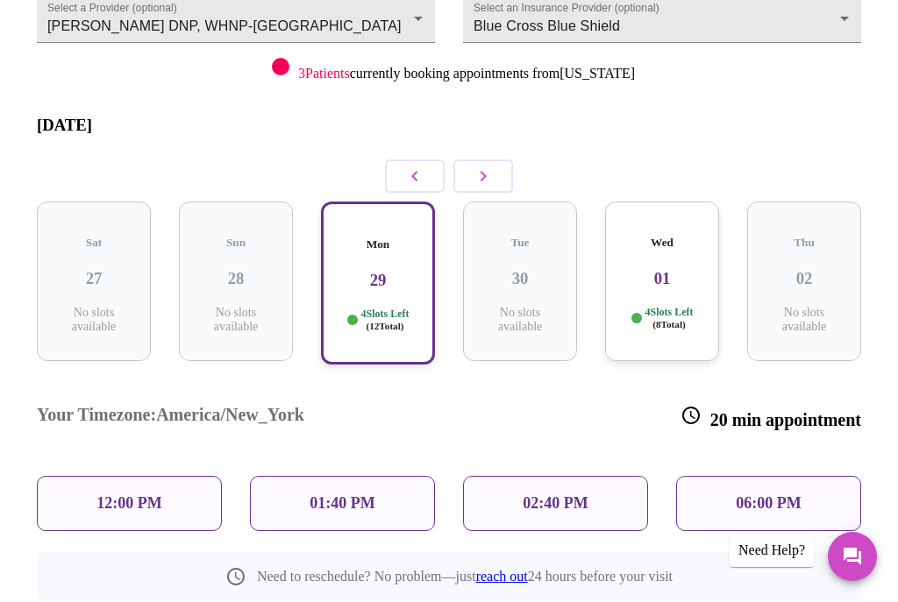
scroll to position [178, 0]
click at [673, 270] on h3 "01" at bounding box center [662, 279] width 86 height 19
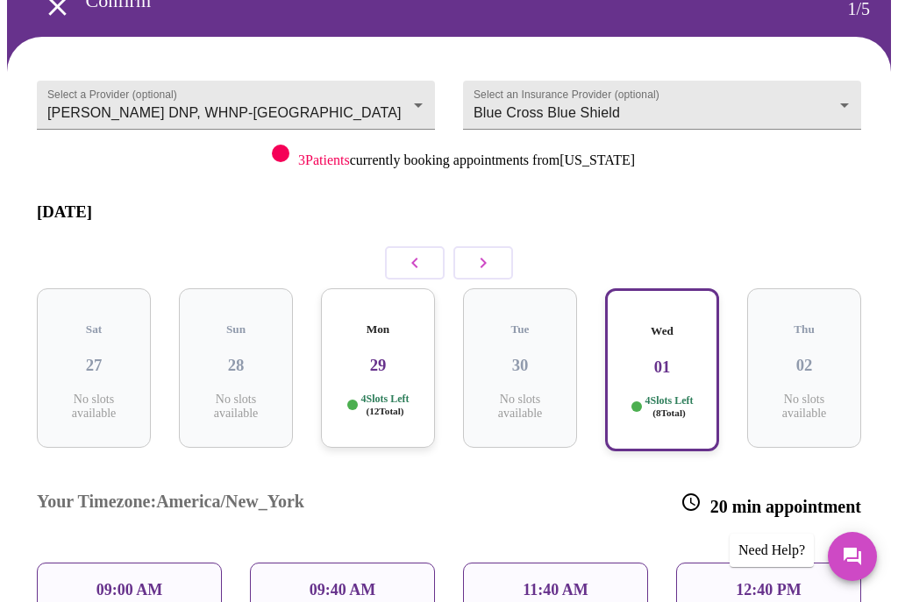
scroll to position [87, 0]
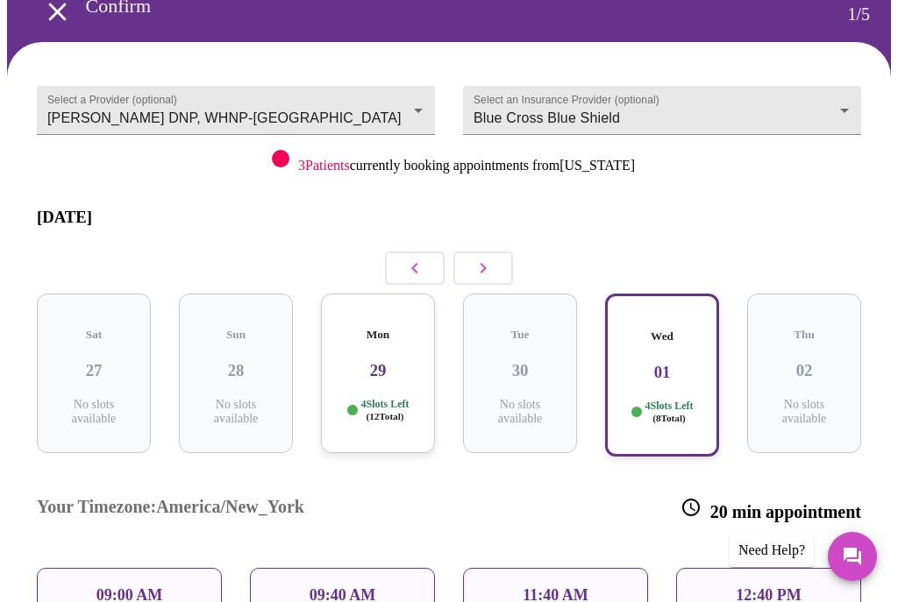
click at [788, 586] on p "12:40 PM" at bounding box center [767, 595] width 65 height 18
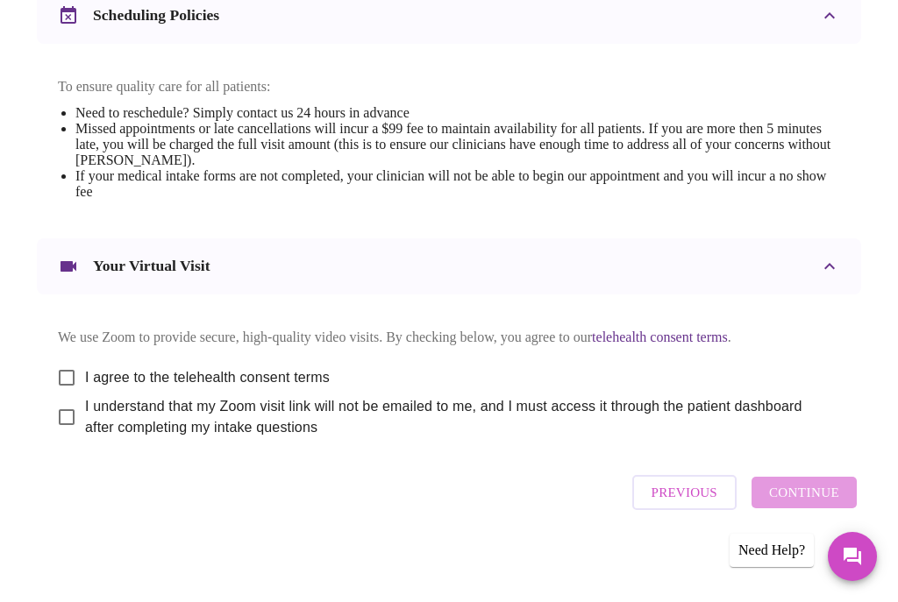
scroll to position [692, 0]
click at [55, 395] on input "I agree to the telehealth consent terms" at bounding box center [66, 377] width 37 height 37
checkbox input "true"
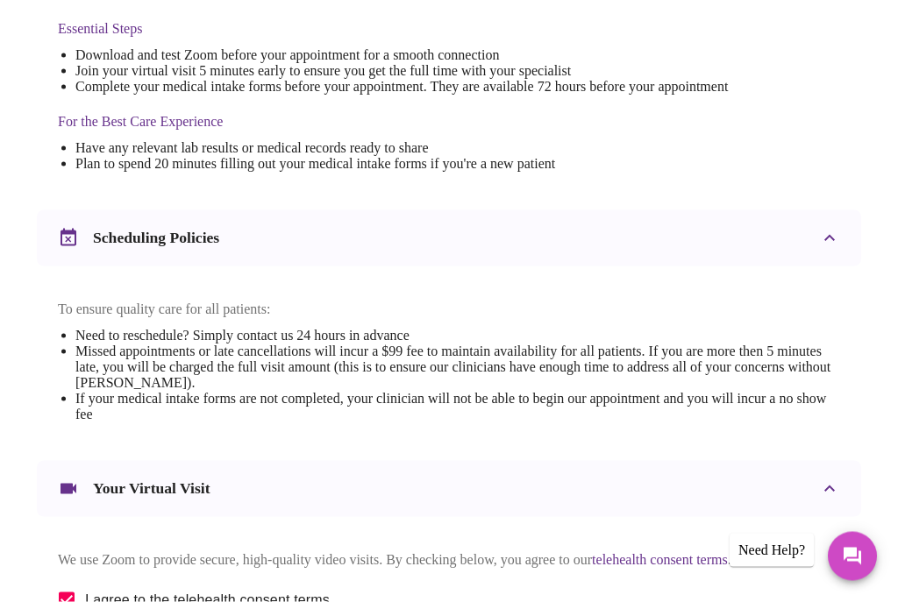
scroll to position [440, 0]
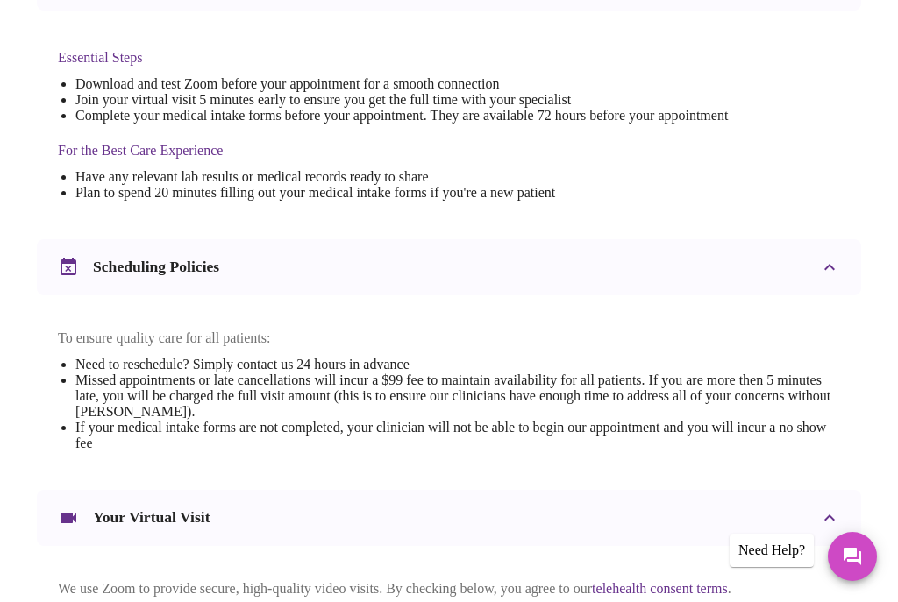
click at [594, 150] on h4 "For the Best Care Experience" at bounding box center [393, 151] width 670 height 16
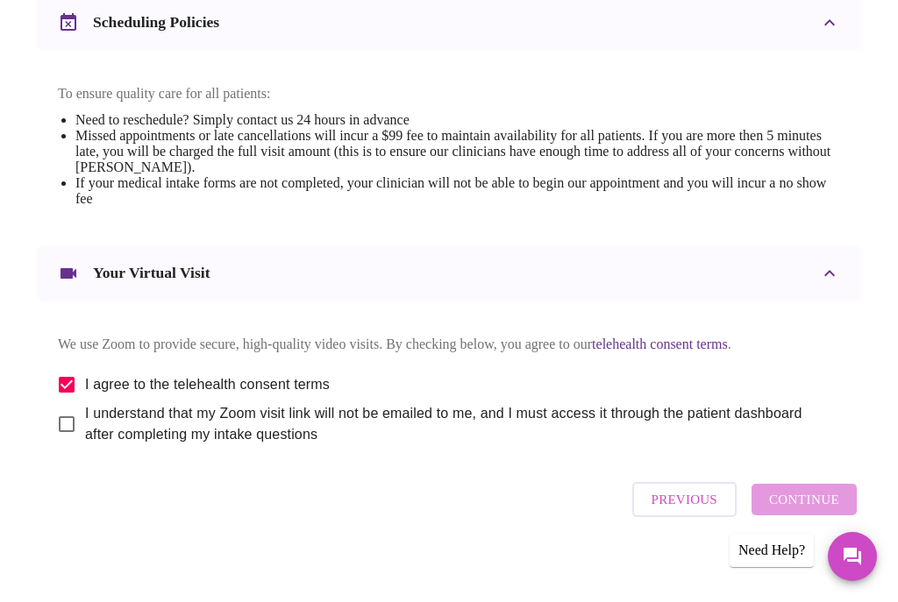
scroll to position [692, 0]
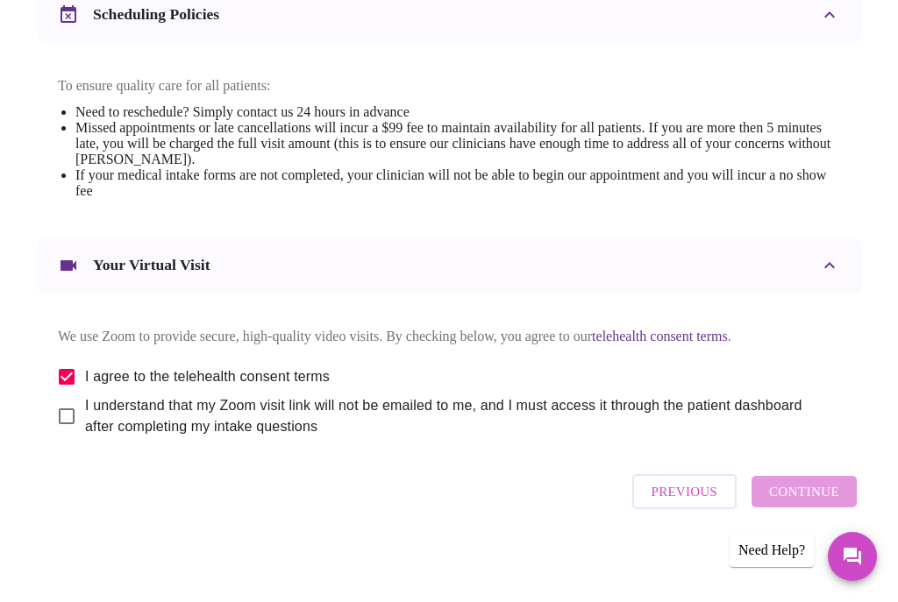
click at [826, 518] on div "Previous Continue" at bounding box center [744, 491] width 233 height 53
click at [815, 518] on div "Previous Continue" at bounding box center [744, 491] width 233 height 53
click at [810, 518] on div "Previous Continue" at bounding box center [744, 491] width 233 height 53
click at [826, 518] on div "Previous Continue" at bounding box center [744, 491] width 233 height 53
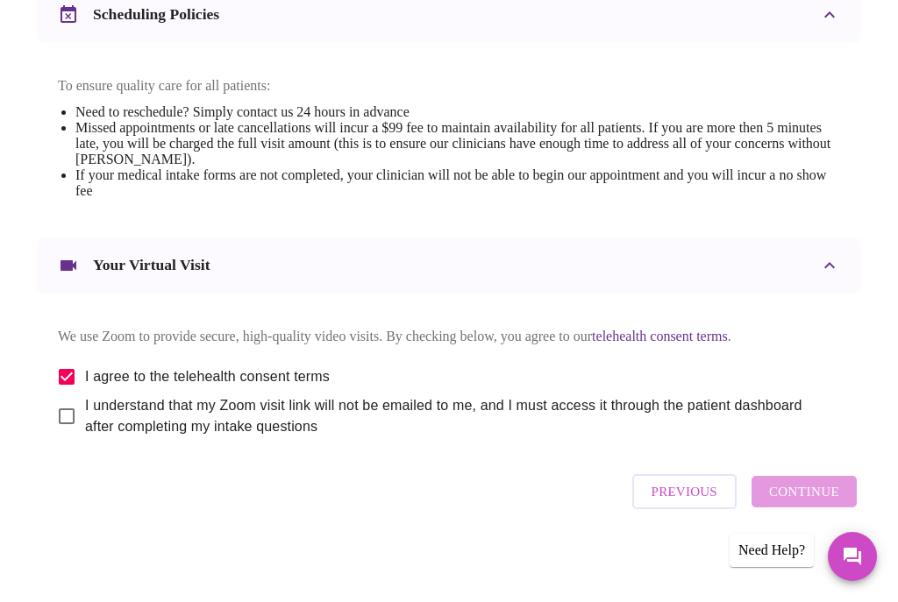
click at [67, 435] on input "I understand that my Zoom visit link will not be emailed to me, and I must acce…" at bounding box center [66, 416] width 37 height 37
checkbox input "true"
click at [839, 503] on span "Continue" at bounding box center [804, 491] width 70 height 23
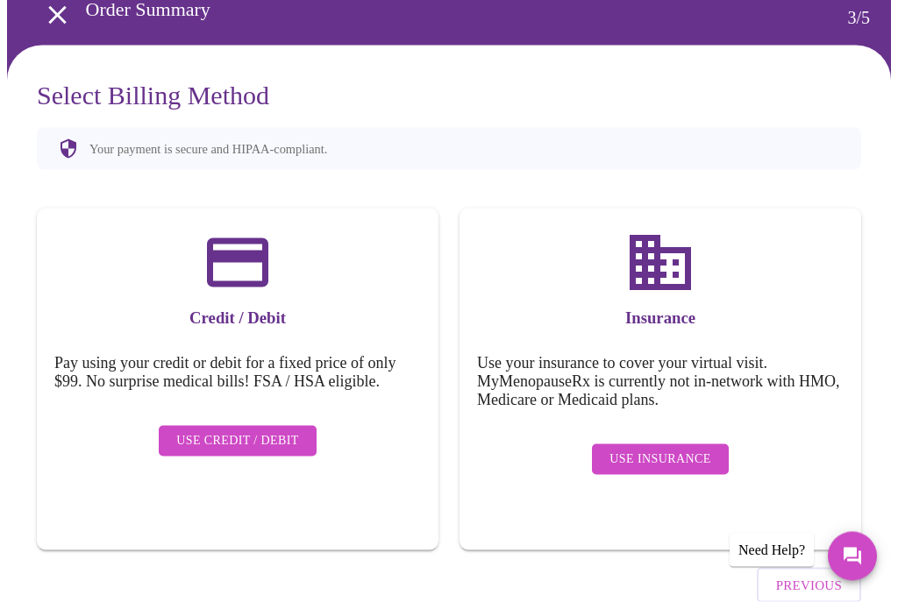
scroll to position [84, 0]
click at [683, 453] on span "Use Insurance" at bounding box center [659, 459] width 101 height 22
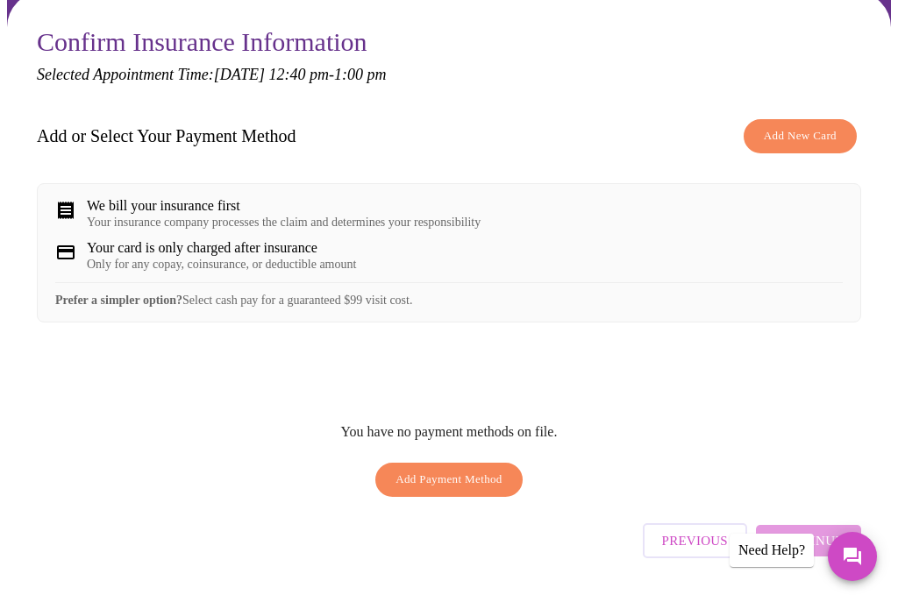
scroll to position [135, 0]
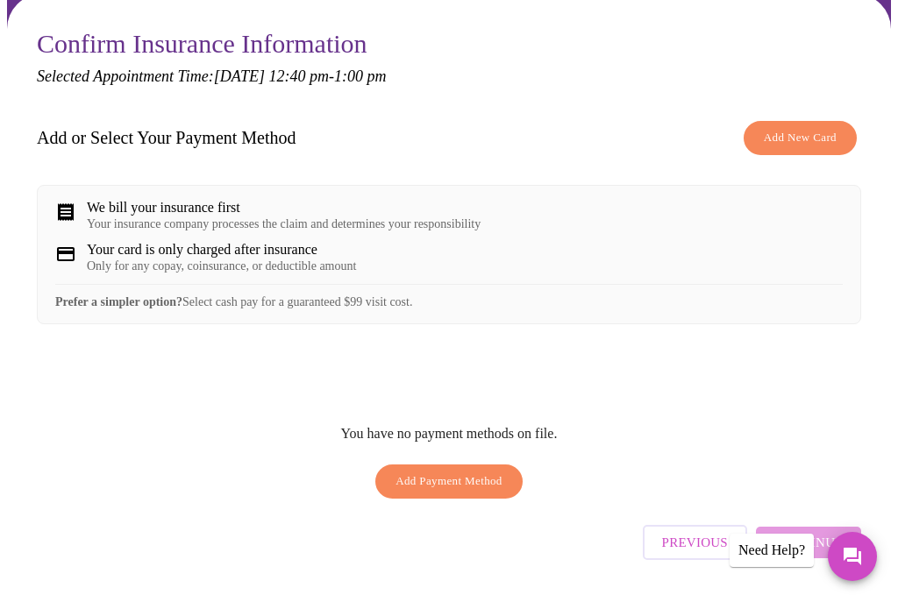
click at [807, 123] on button "Add New Card" at bounding box center [799, 138] width 113 height 34
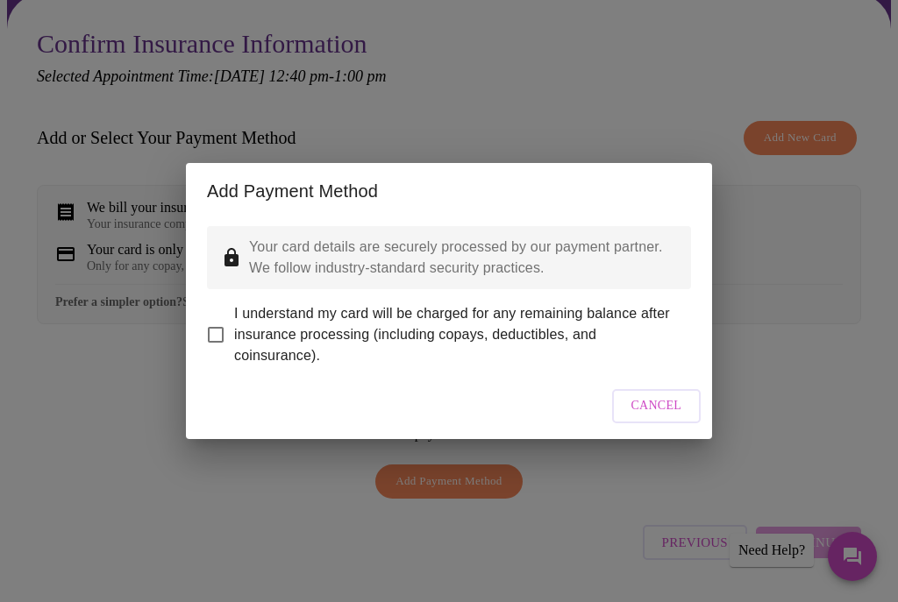
click at [214, 337] on input "I understand my card will be charged for any remaining balance after insurance …" at bounding box center [215, 334] width 37 height 37
checkbox input "true"
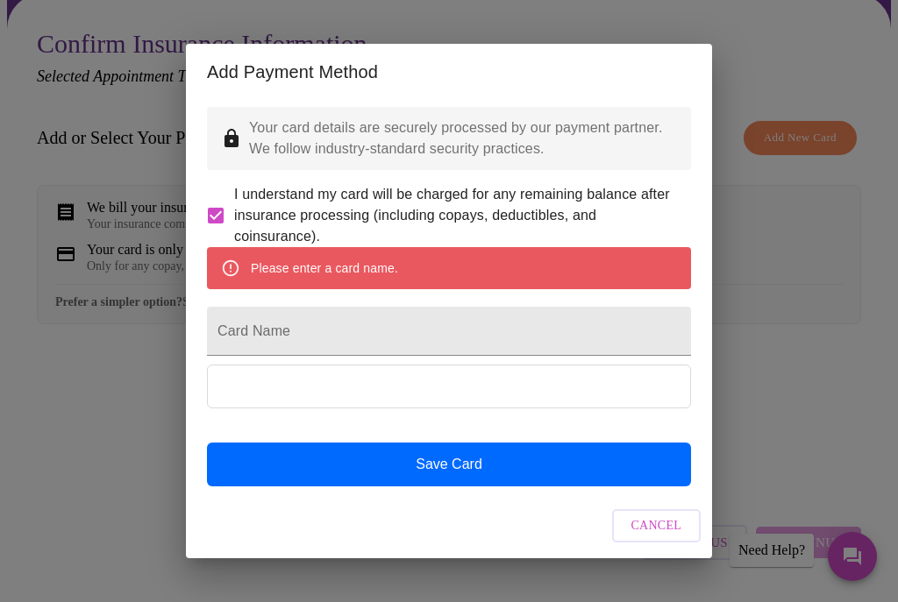
click at [806, 406] on div "Add Payment Method Your card details are securely processed by our payment part…" at bounding box center [449, 301] width 898 height 602
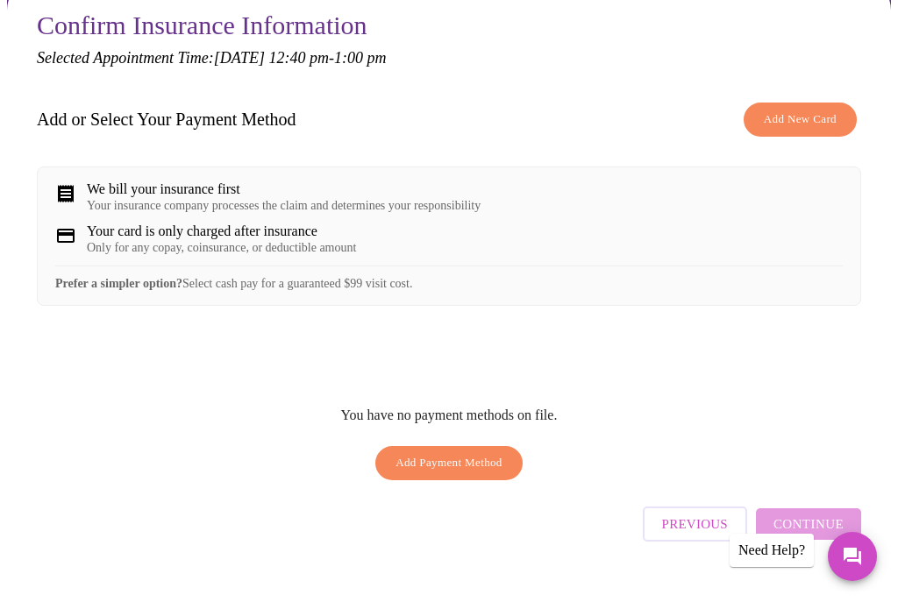
scroll to position [162, 0]
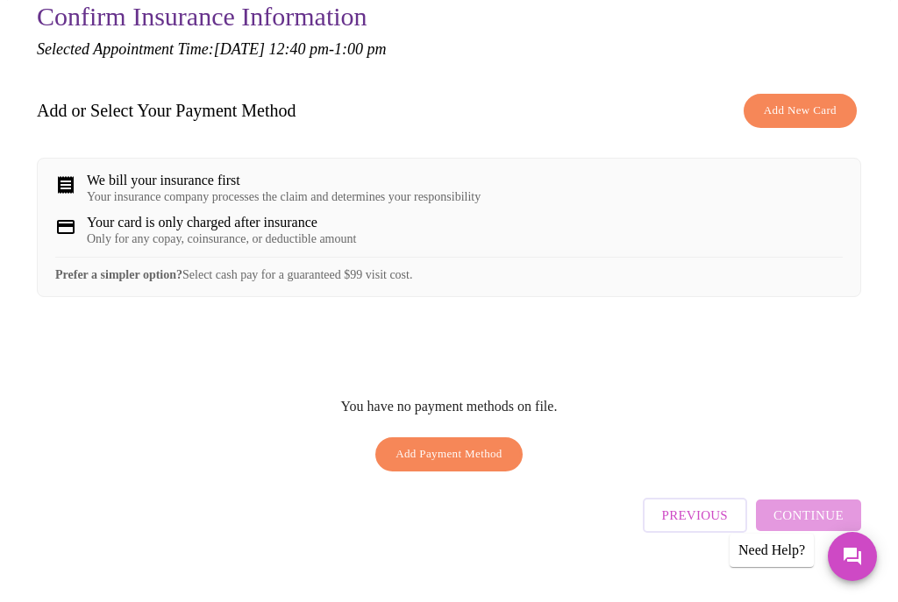
click at [799, 116] on span "Add New Card" at bounding box center [799, 111] width 73 height 20
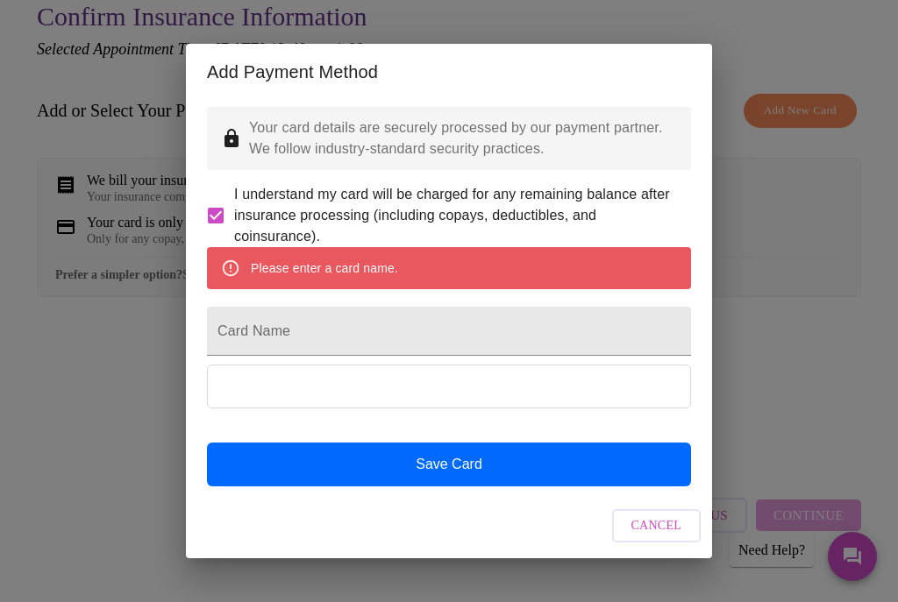
click at [455, 344] on input "Card Name" at bounding box center [449, 331] width 484 height 49
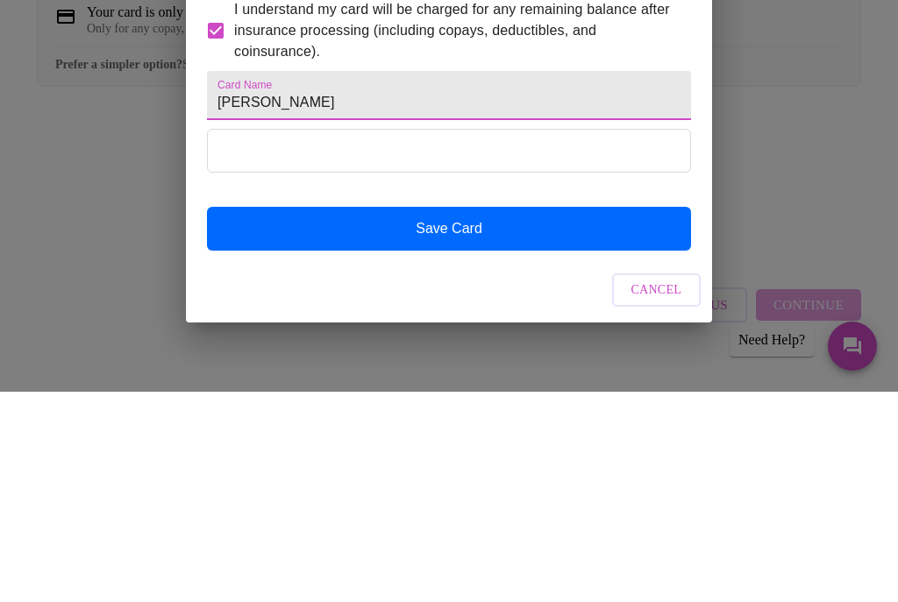
type input "Christine weinert"
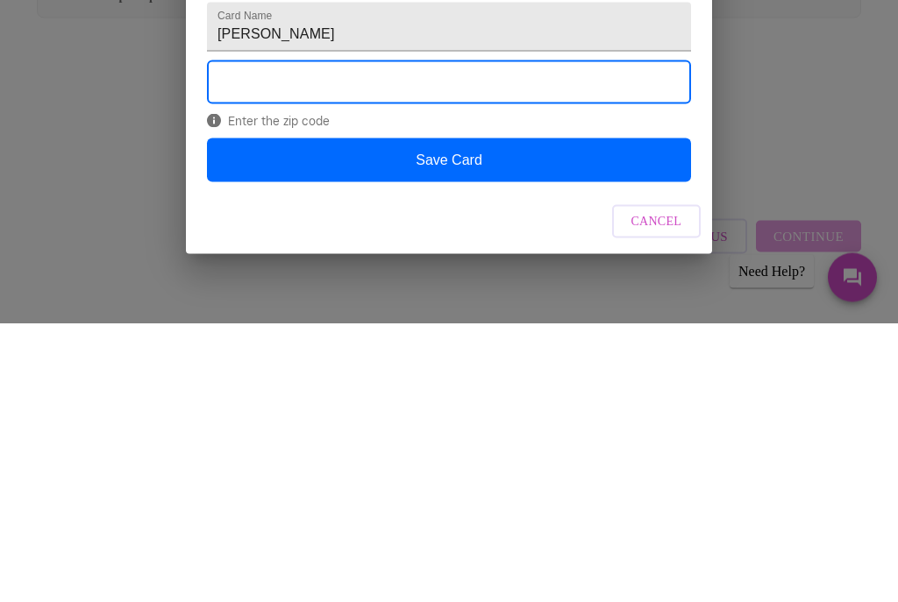
click at [482, 417] on button "Save Card" at bounding box center [449, 439] width 484 height 44
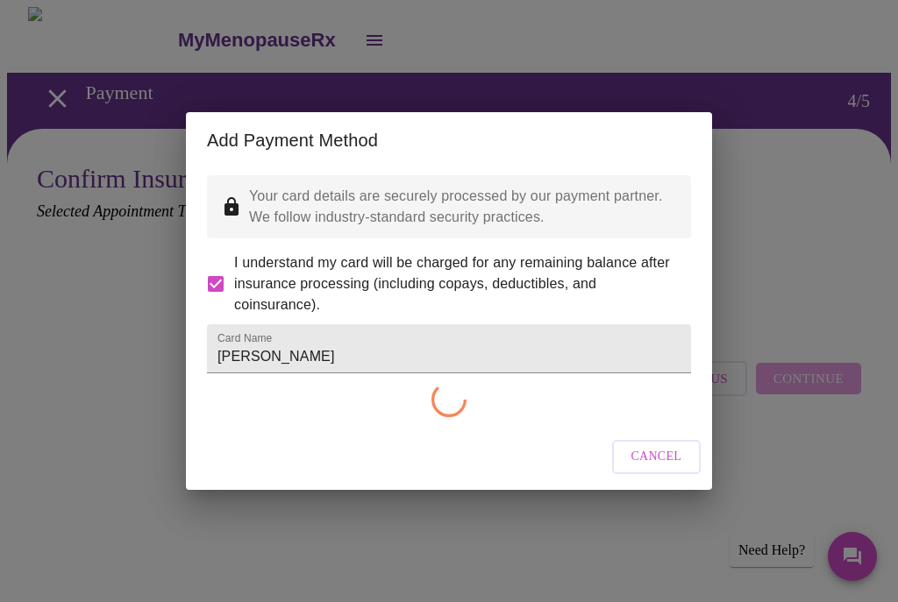
scroll to position [0, 0]
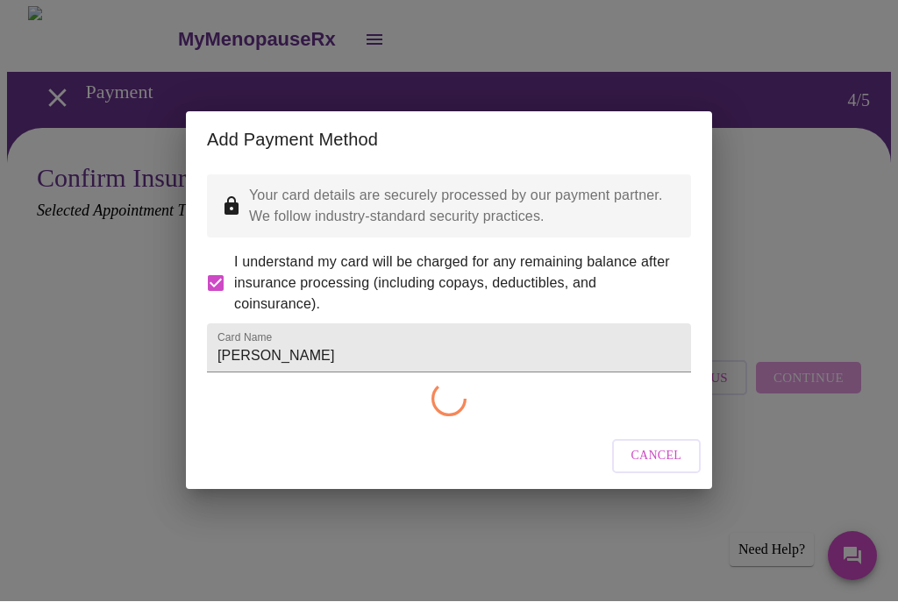
checkbox input "false"
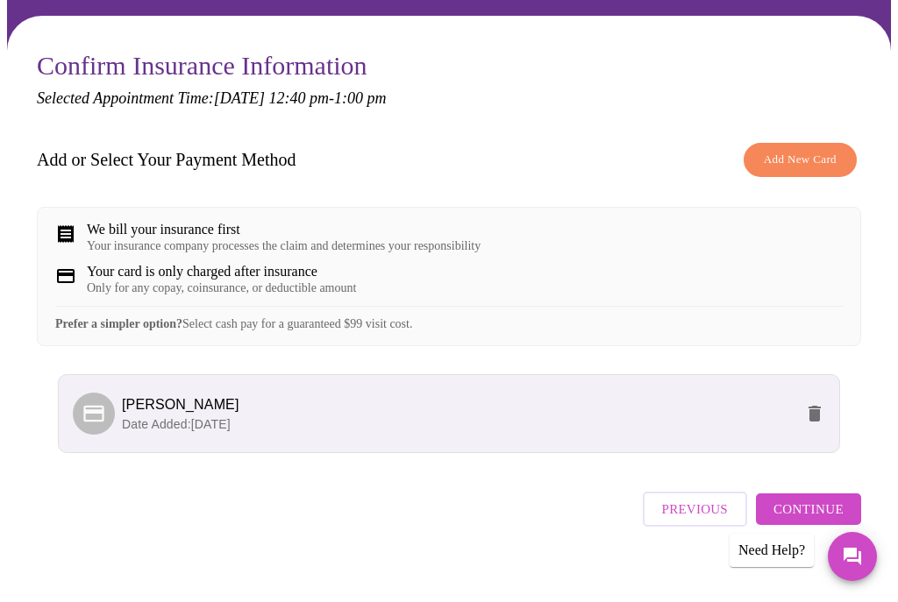
scroll to position [117, 0]
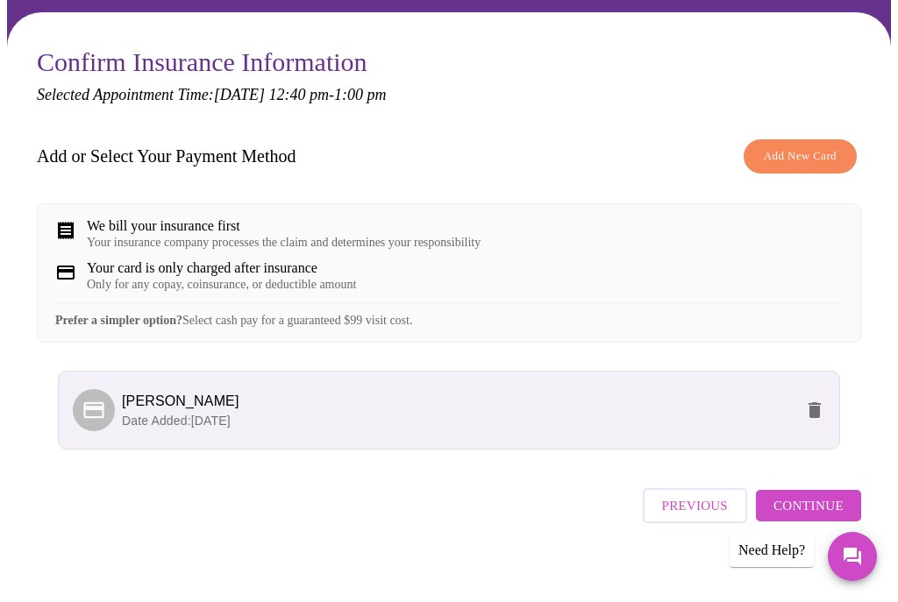
click at [806, 517] on span "Continue" at bounding box center [808, 505] width 70 height 23
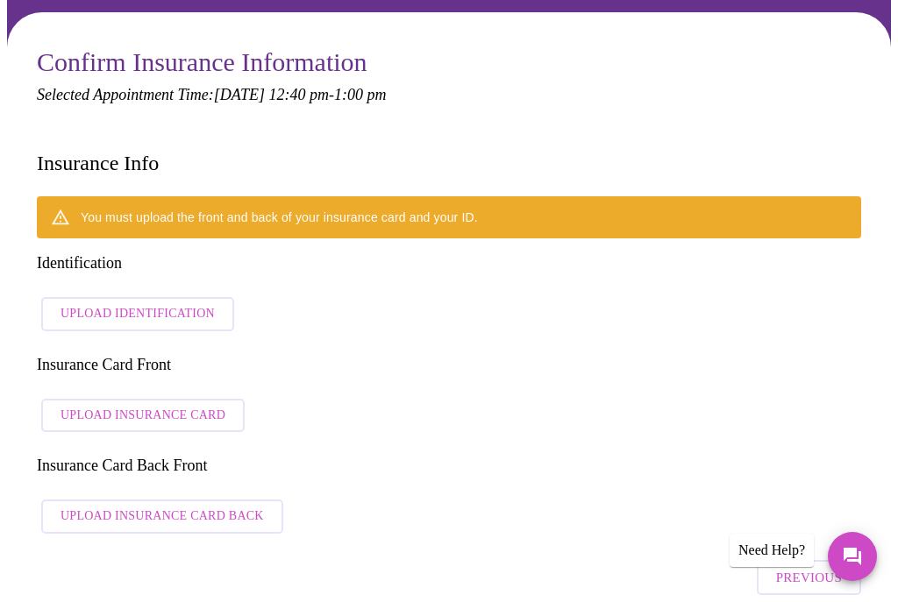
click at [133, 303] on span "Upload Identification" at bounding box center [137, 314] width 154 height 22
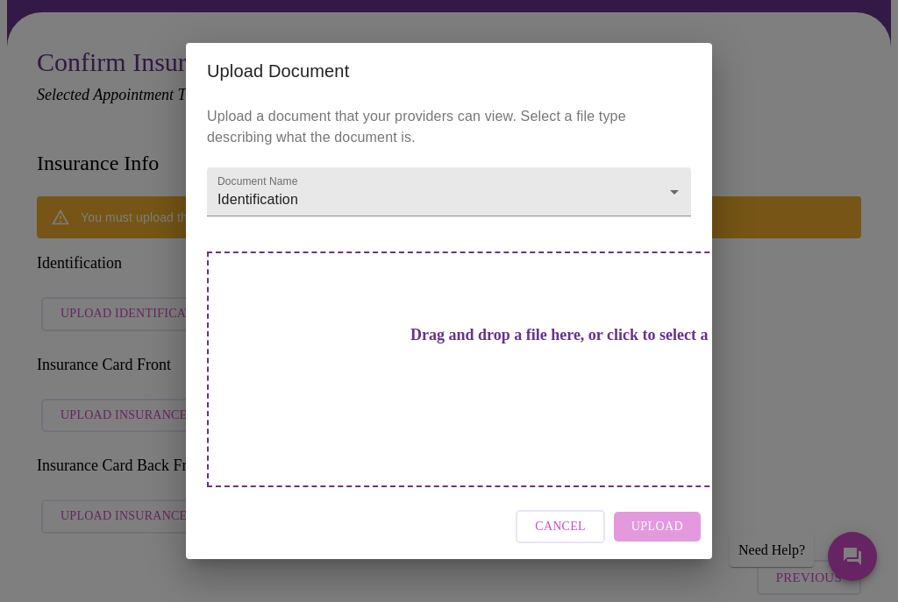
click at [363, 344] on h3 "Drag and drop a file here, or click to select a file" at bounding box center [572, 335] width 484 height 18
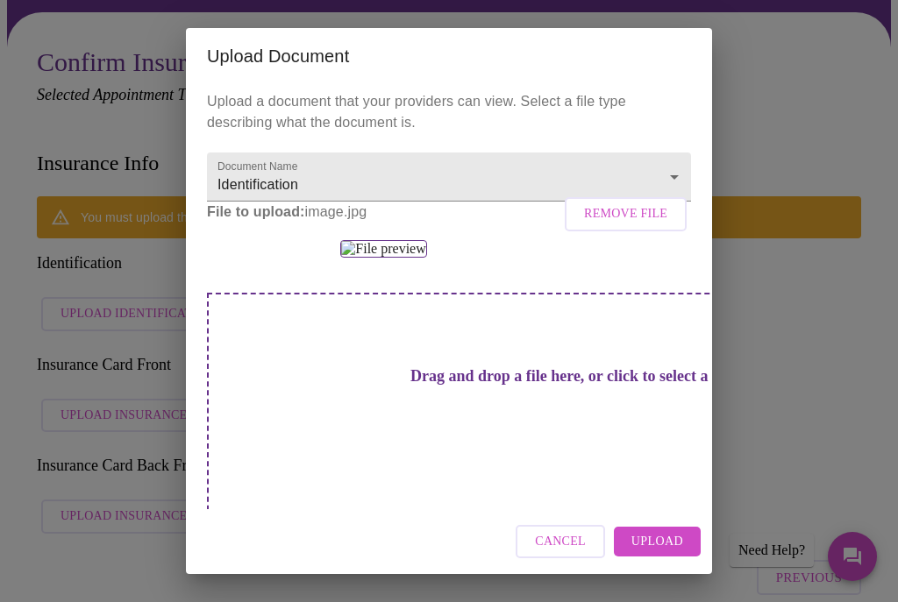
click at [667, 553] on span "Upload" at bounding box center [657, 542] width 52 height 22
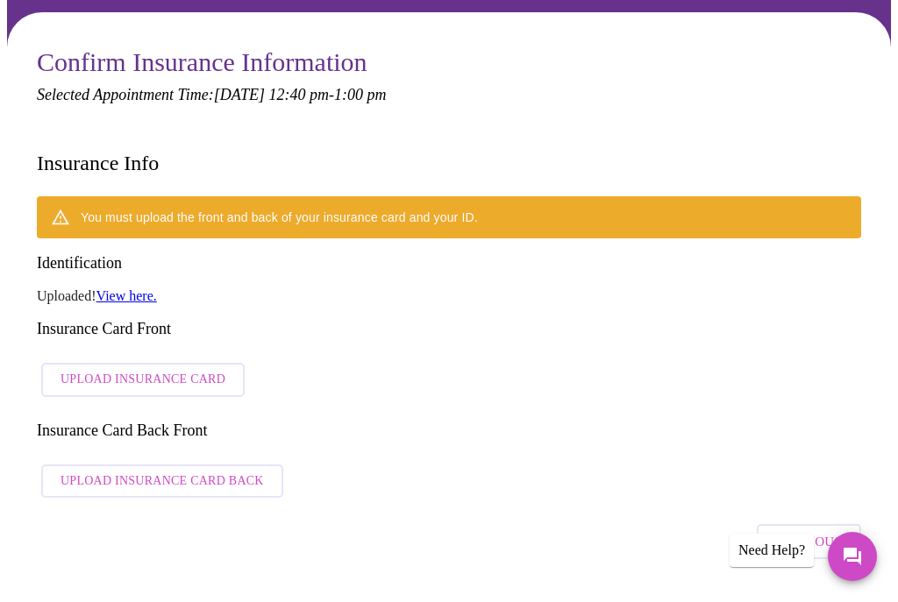
click at [126, 288] on link "View here." at bounding box center [126, 295] width 60 height 15
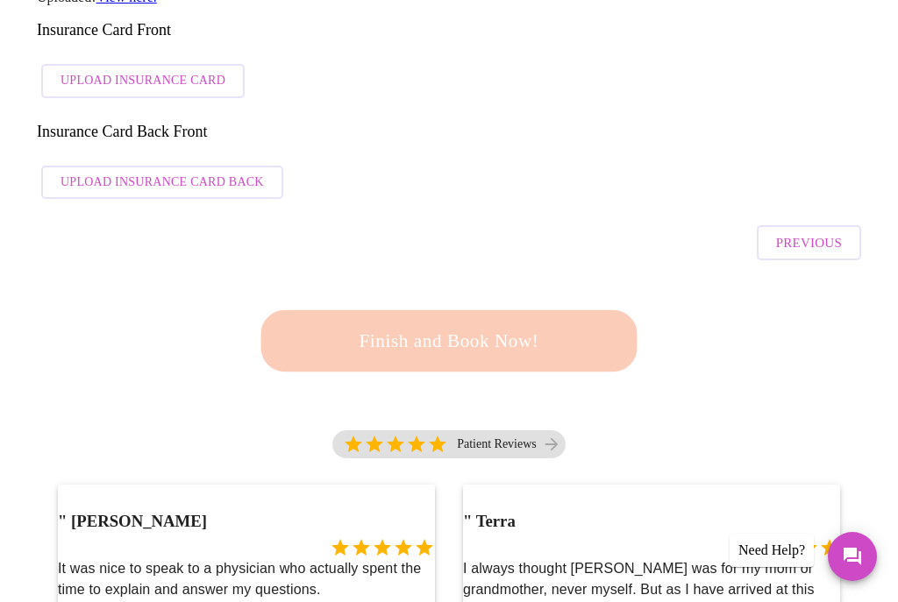
scroll to position [419, 0]
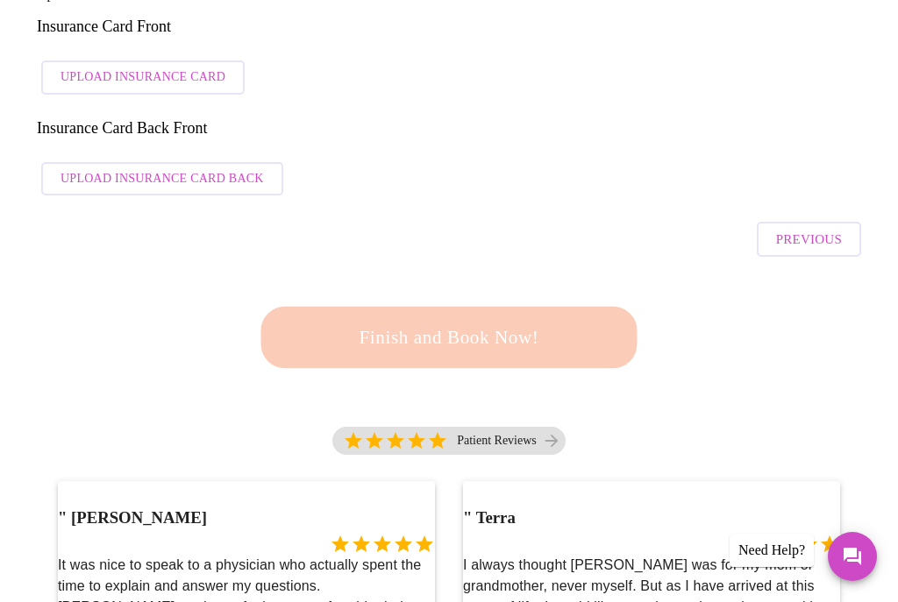
click at [515, 283] on div "Finish and Book Now!" at bounding box center [449, 337] width 386 height 109
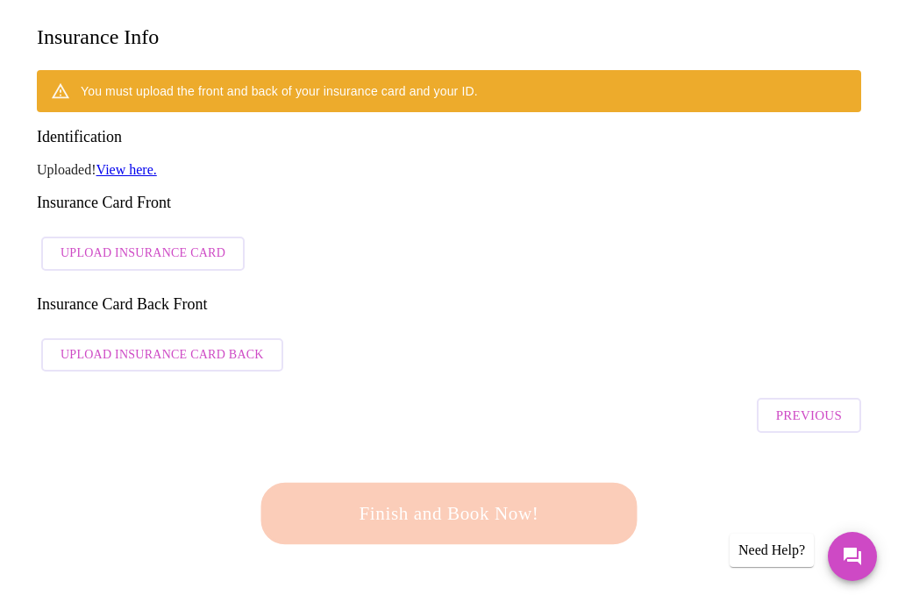
scroll to position [231, 0]
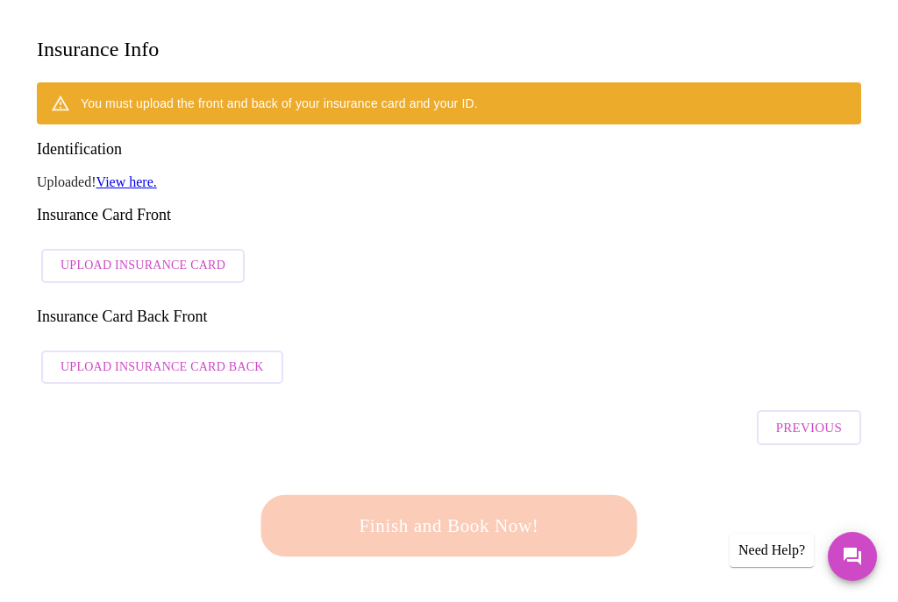
click at [148, 255] on span "Upload Insurance Card" at bounding box center [142, 266] width 165 height 22
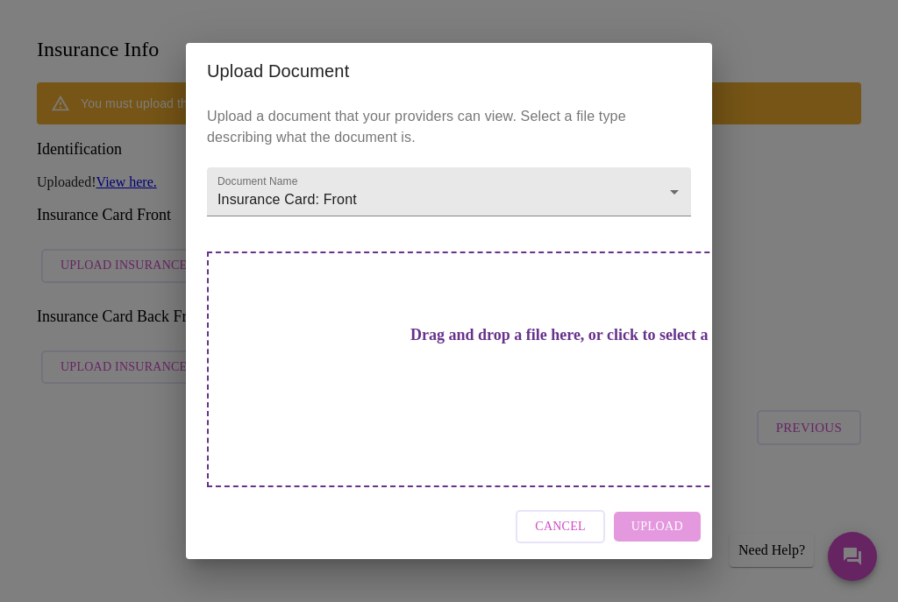
click at [452, 344] on h3 "Drag and drop a file here, or click to select a file" at bounding box center [572, 335] width 484 height 18
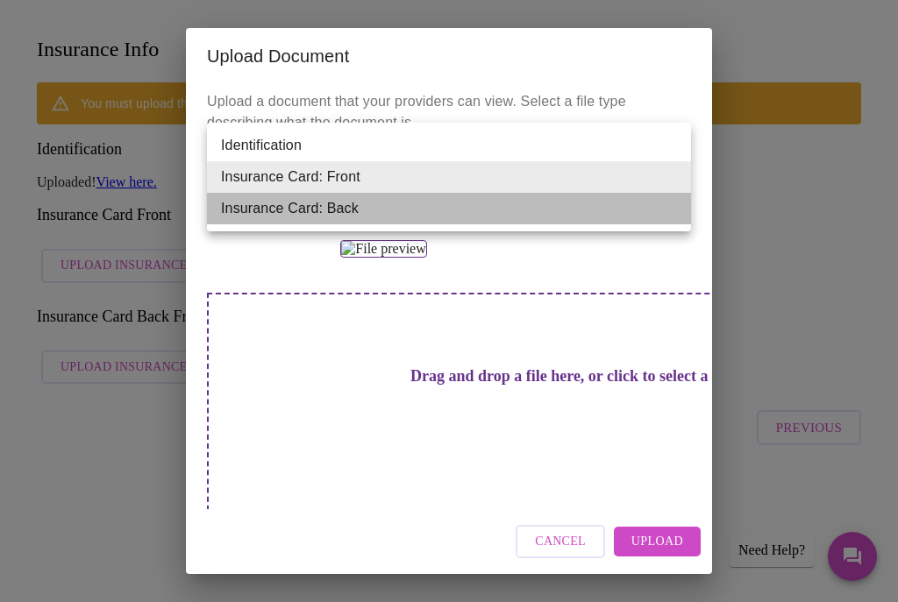
click at [643, 210] on li "Insurance Card: Back" at bounding box center [449, 209] width 484 height 32
type input "Insurance Card: Back"
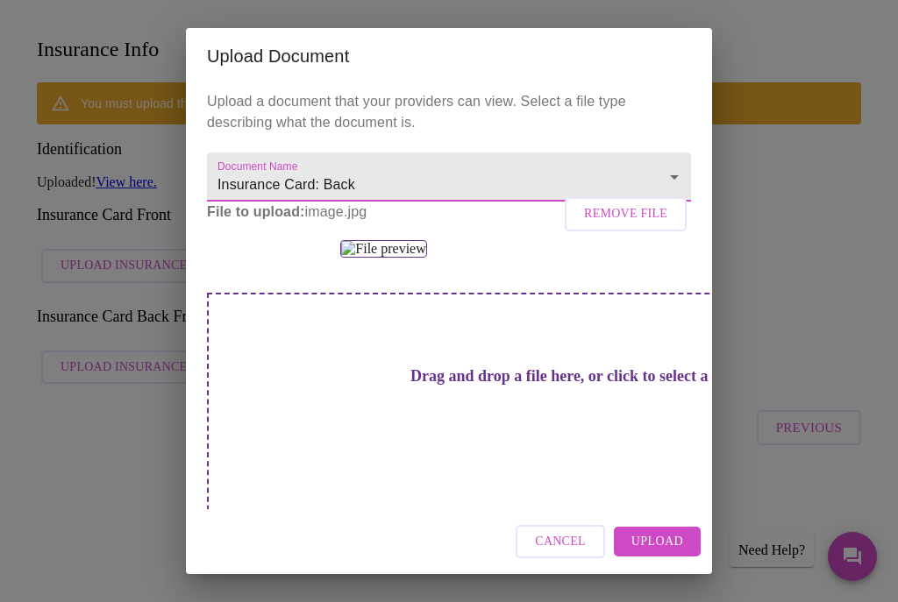
click at [665, 553] on span "Upload" at bounding box center [657, 542] width 52 height 22
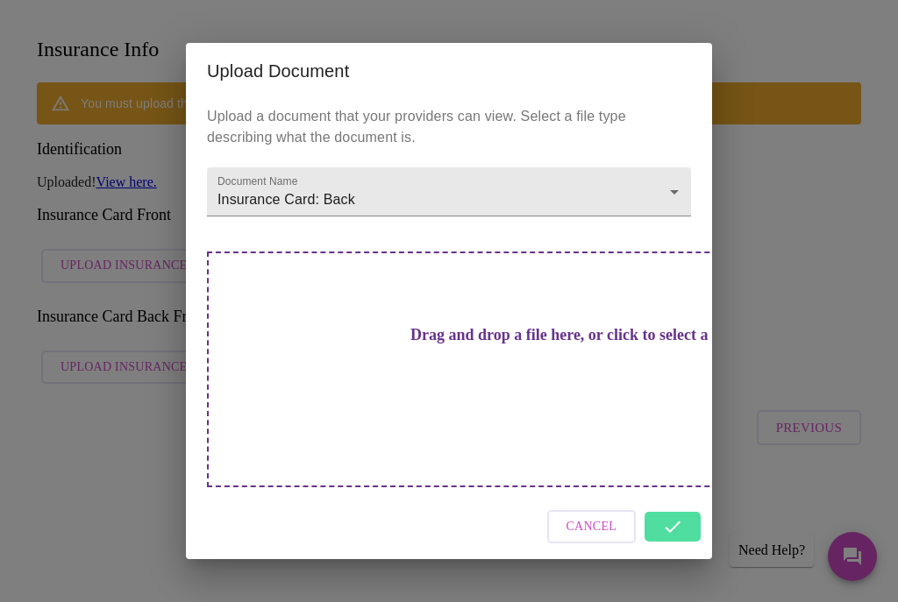
click at [596, 399] on div "Drag and drop a file here, or click to select a file" at bounding box center [571, 370] width 729 height 236
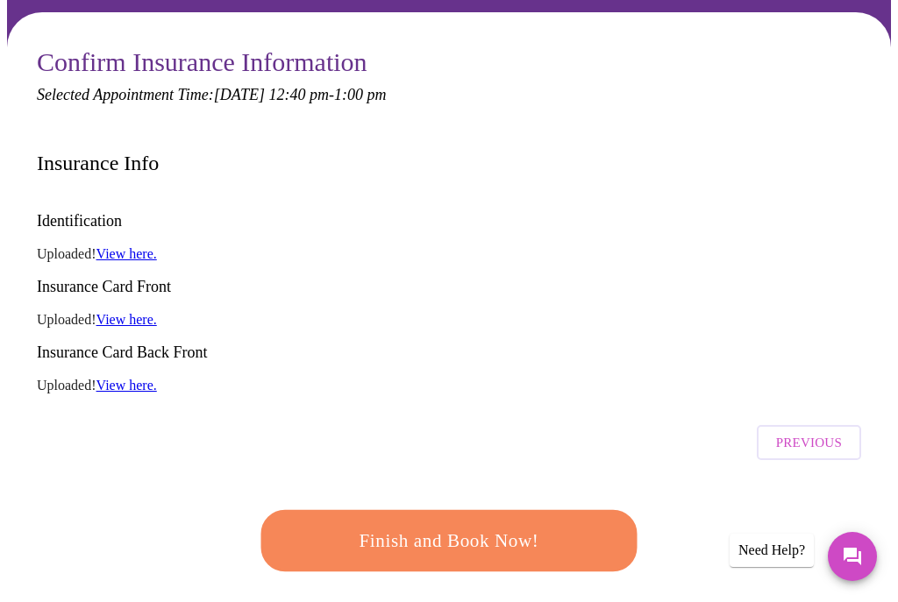
scroll to position [119, 0]
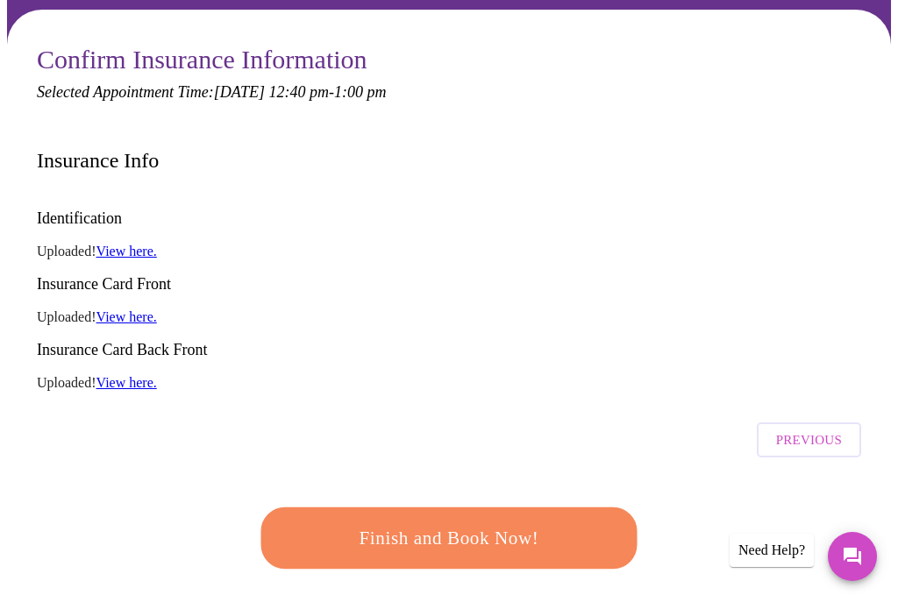
click at [477, 522] on span "Finish and Book Now!" at bounding box center [449, 538] width 324 height 32
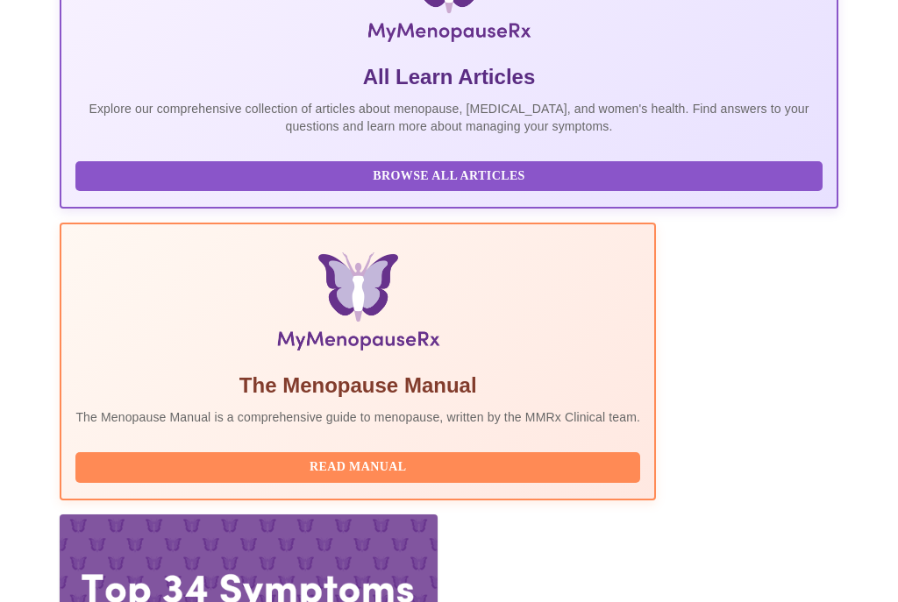
scroll to position [419, 0]
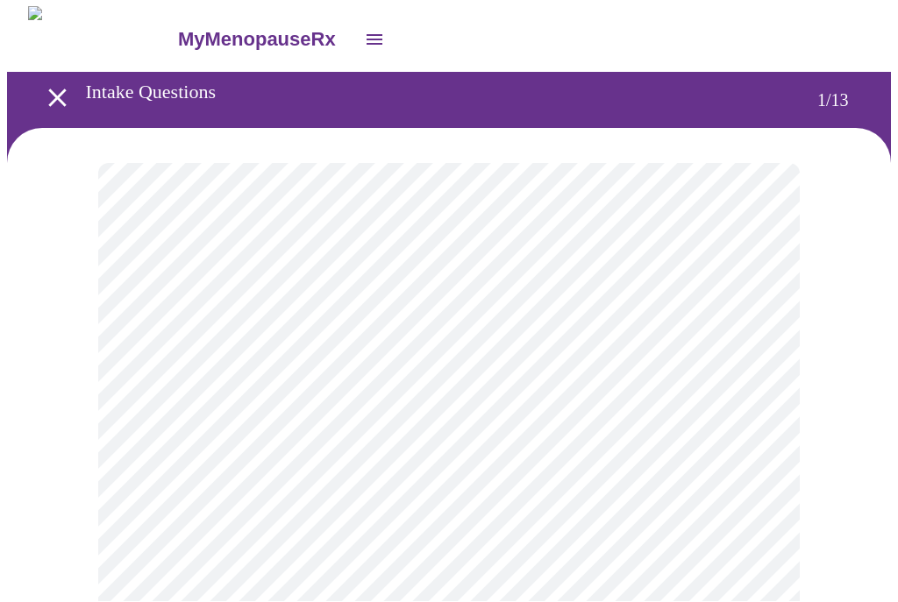
scroll to position [1, 0]
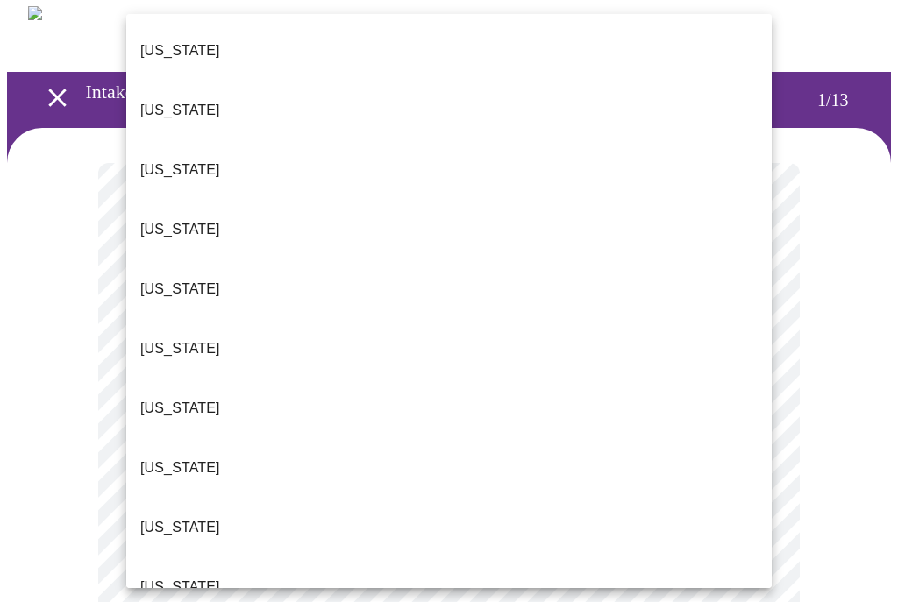
click at [168, 577] on p "Georgia" at bounding box center [180, 587] width 80 height 21
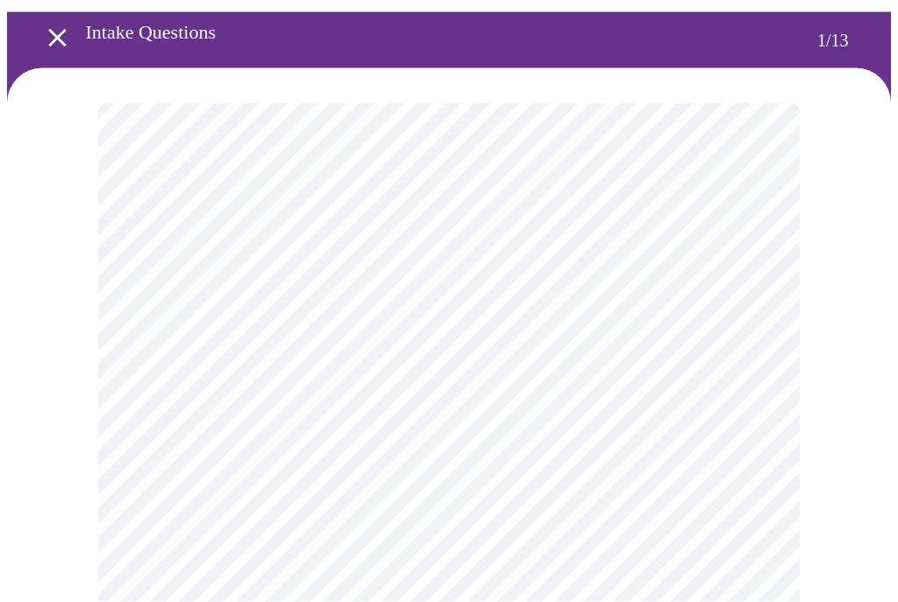
scroll to position [64, 0]
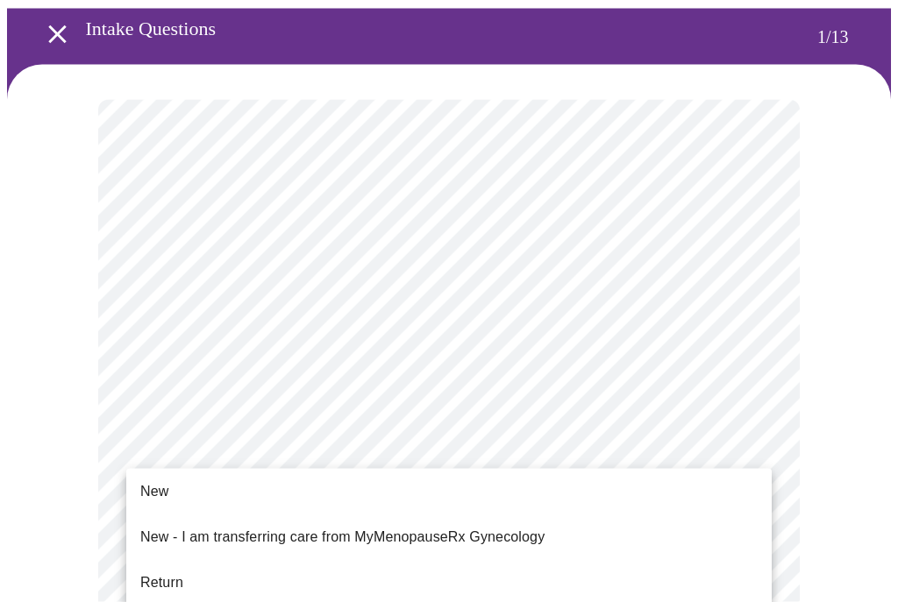
scroll to position [65, 0]
click at [158, 489] on span "New" at bounding box center [154, 491] width 28 height 21
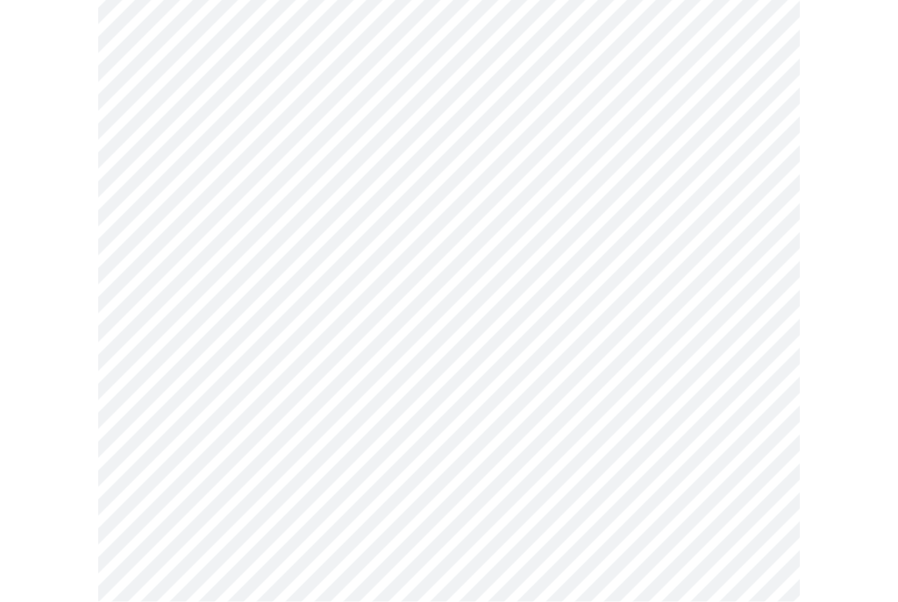
scroll to position [941, 0]
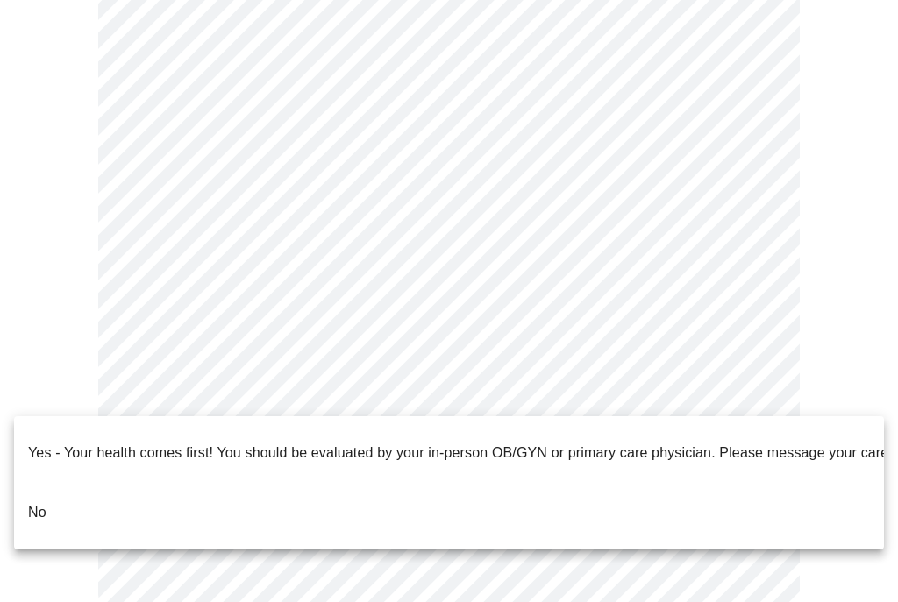
click at [33, 502] on p "No" at bounding box center [37, 512] width 18 height 21
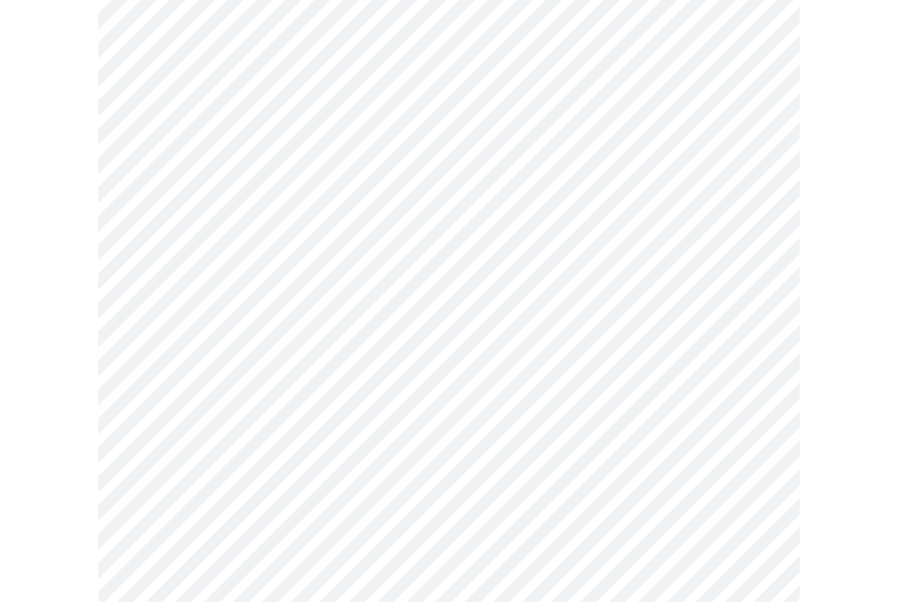
scroll to position [0, 0]
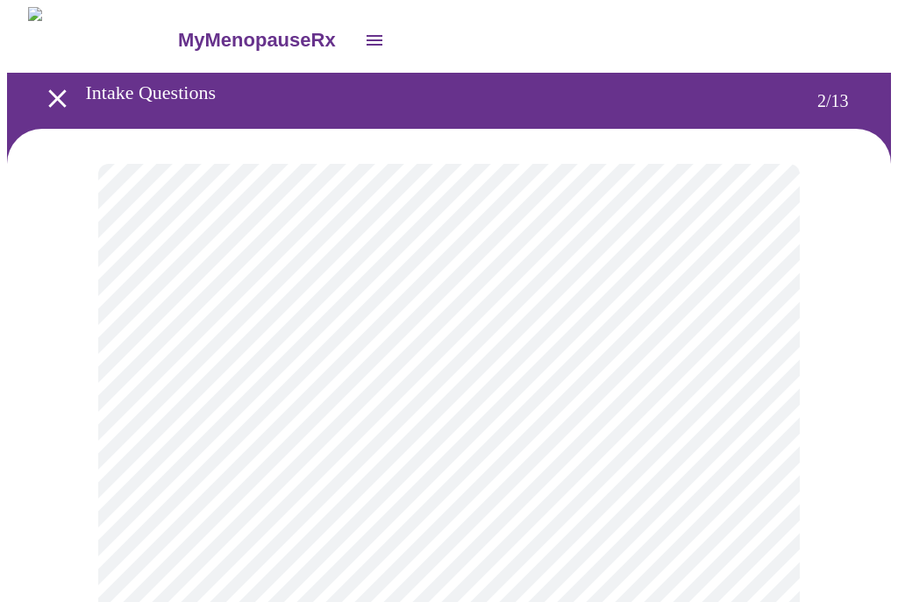
click at [755, 363] on body "MyMenopauseRx Intake Questions 2 / 13" at bounding box center [449, 532] width 884 height 1051
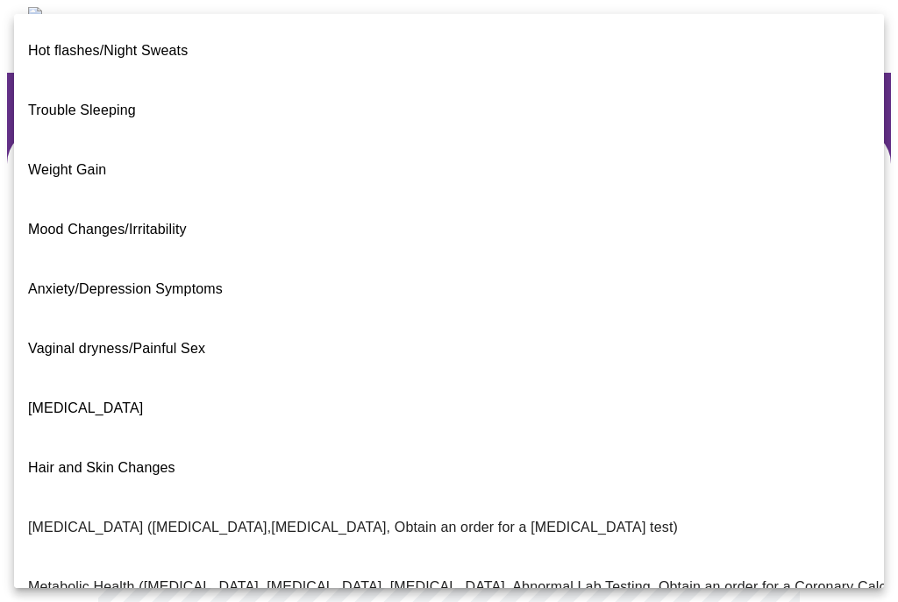
click at [88, 103] on span "Trouble Sleeping" at bounding box center [82, 110] width 108 height 15
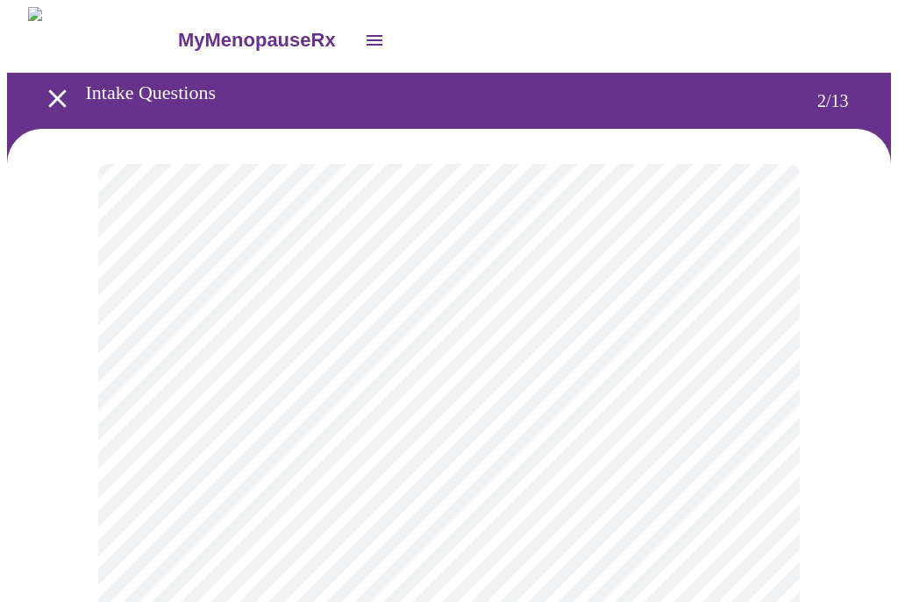
click at [762, 367] on body "MyMenopauseRx Intake Questions 2 / 13" at bounding box center [449, 527] width 884 height 1041
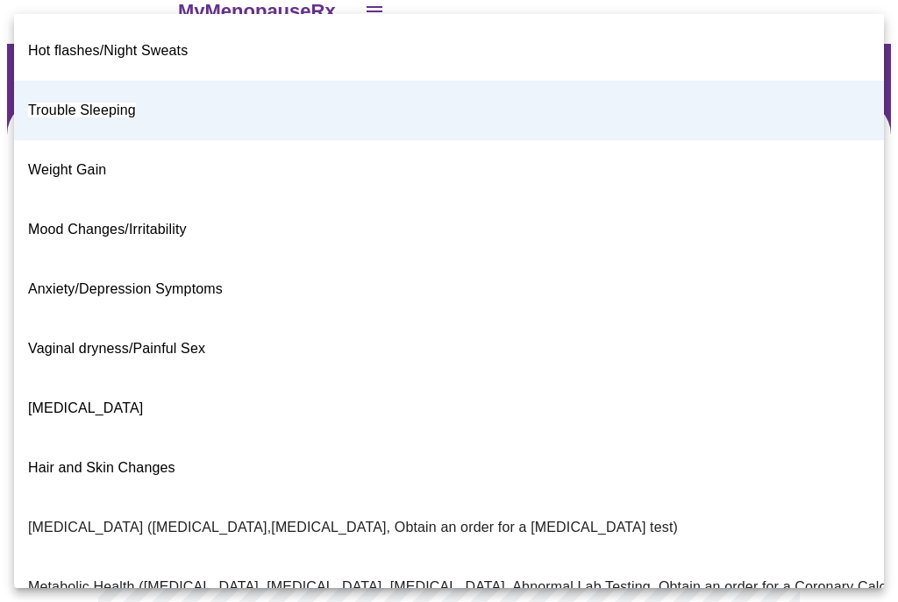
click at [77, 379] on li "Decreased libido" at bounding box center [449, 409] width 870 height 60
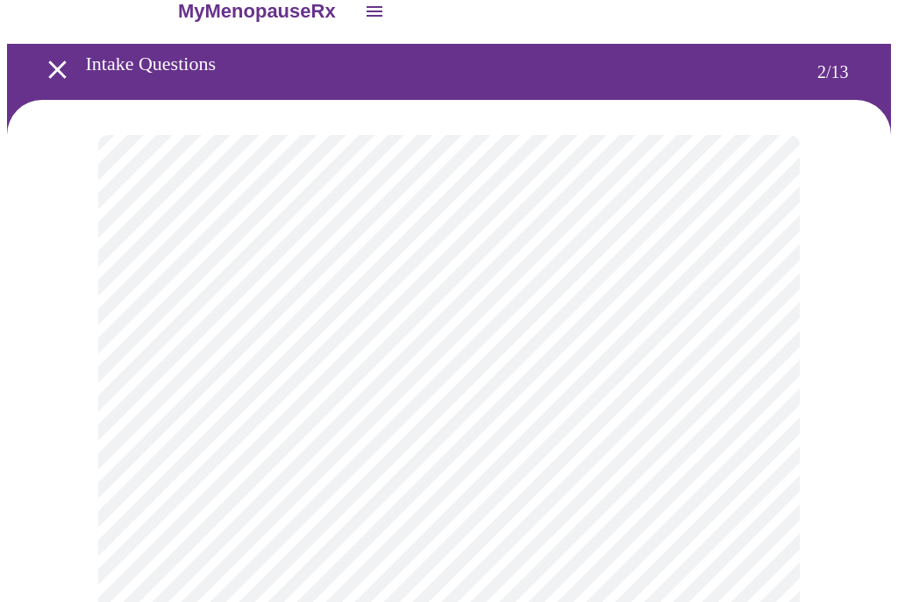
click at [753, 333] on body "MyMenopauseRx Intake Questions 2 / 13" at bounding box center [449, 498] width 884 height 1041
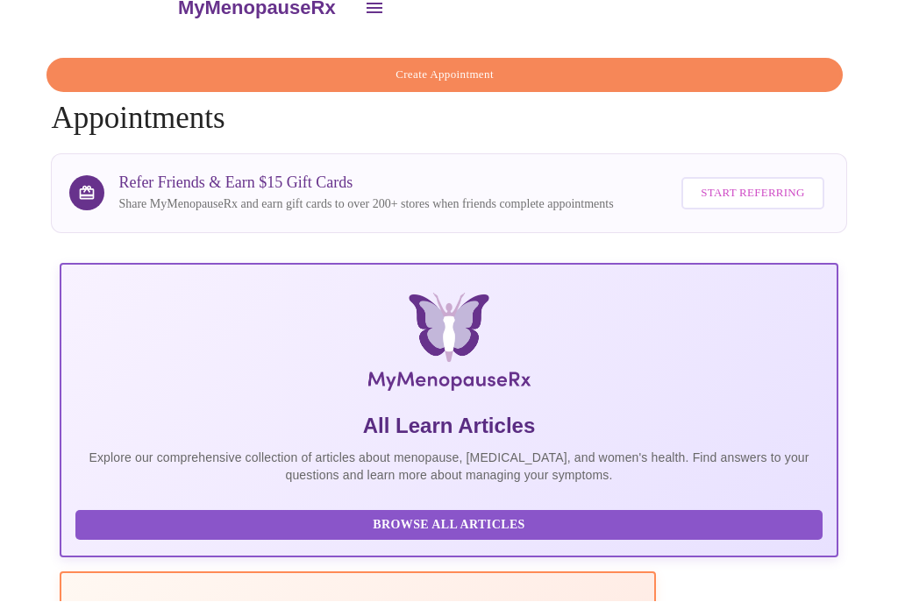
scroll to position [32, 0]
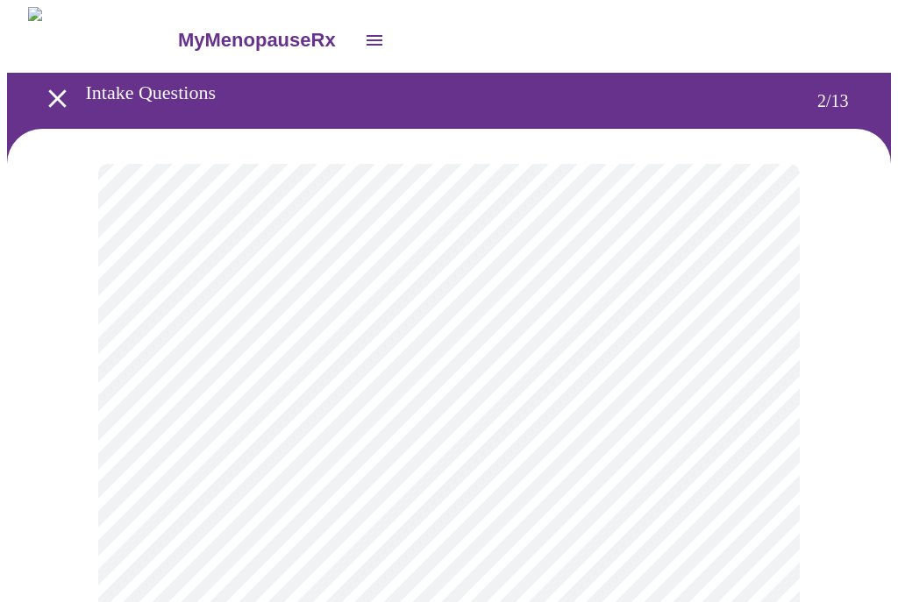
click at [753, 367] on body "MyMenopauseRx Intake Questions 2 / 13" at bounding box center [449, 532] width 884 height 1051
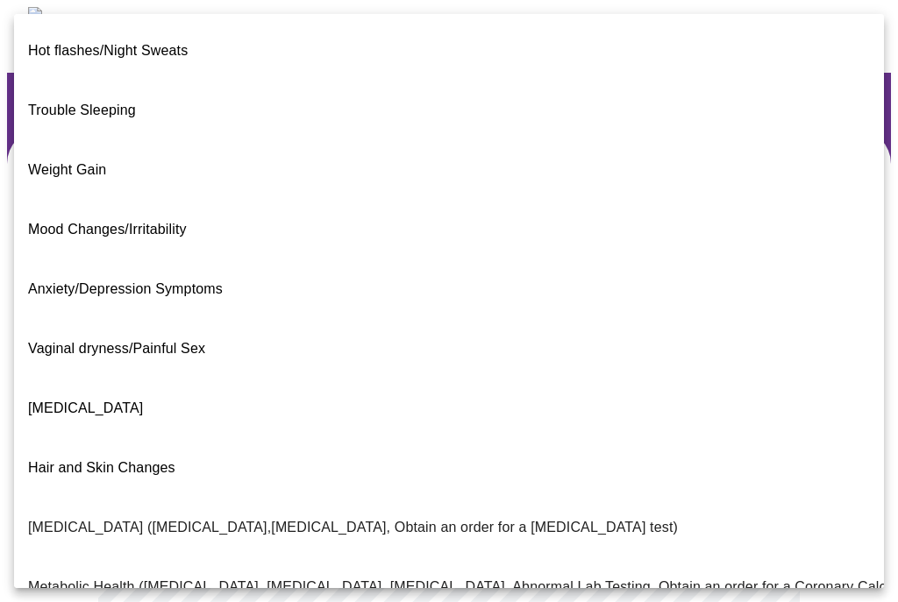
click at [80, 401] on span "Decreased libido" at bounding box center [85, 408] width 115 height 15
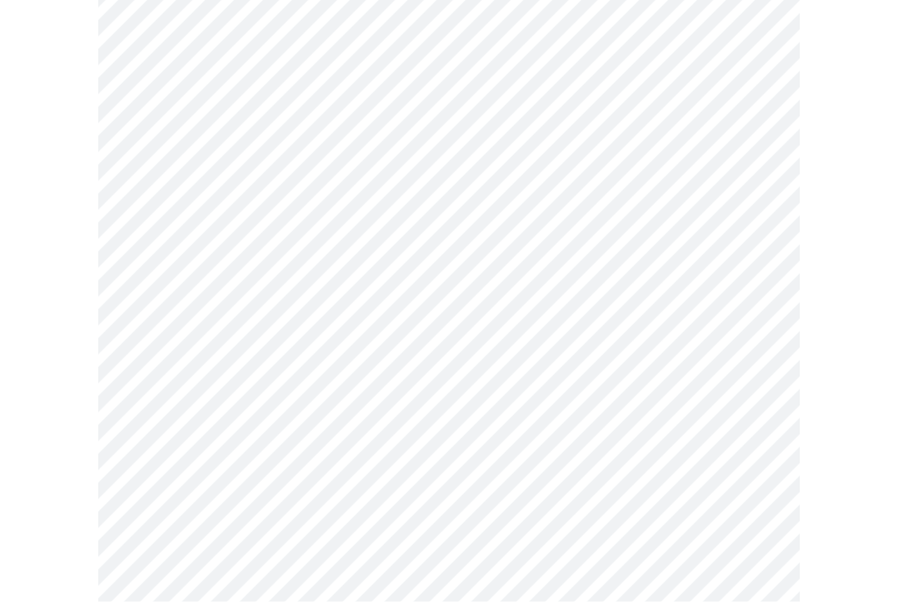
scroll to position [205, 0]
click at [750, 334] on body "MyMenopauseRx Intake Questions 2 / 13" at bounding box center [449, 322] width 884 height 1041
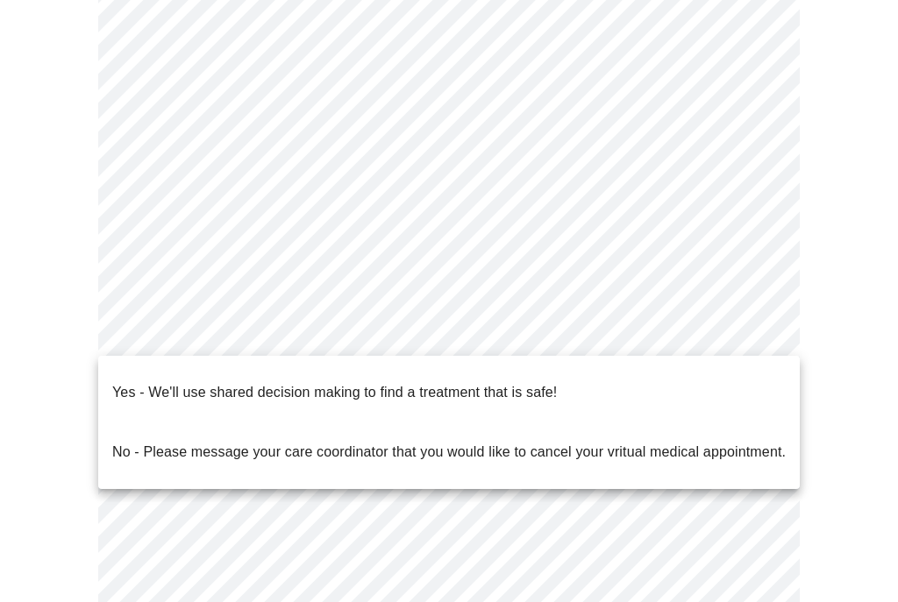
click at [127, 382] on p "Yes - We'll use shared decision making to find a treatment that is safe!" at bounding box center [334, 392] width 444 height 21
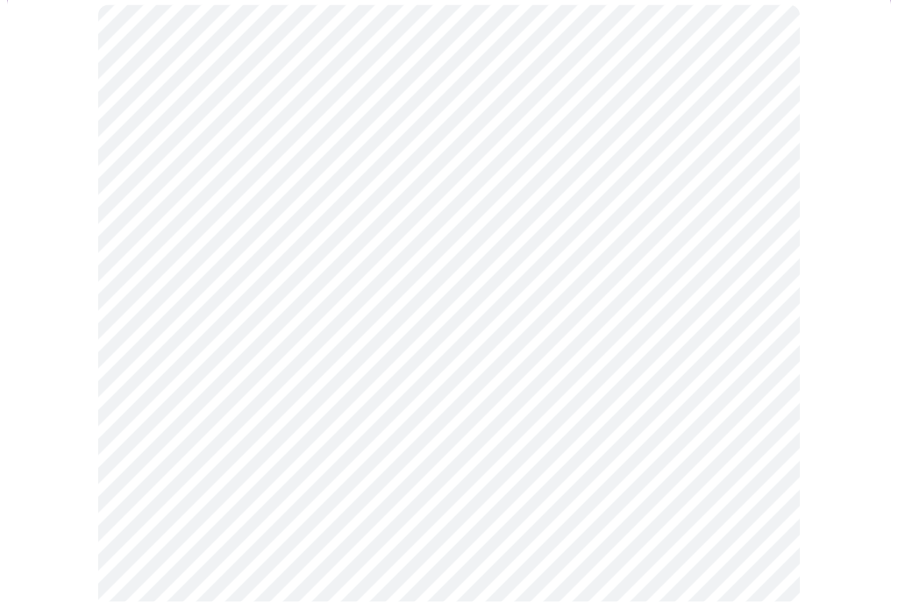
scroll to position [167, 0]
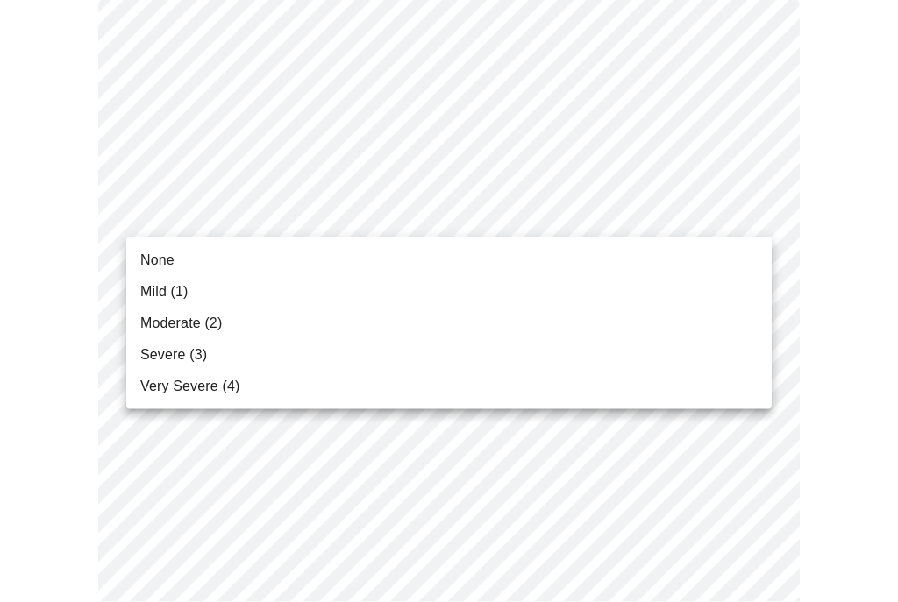
scroll to position [168, 0]
click at [164, 264] on span "None" at bounding box center [157, 260] width 34 height 21
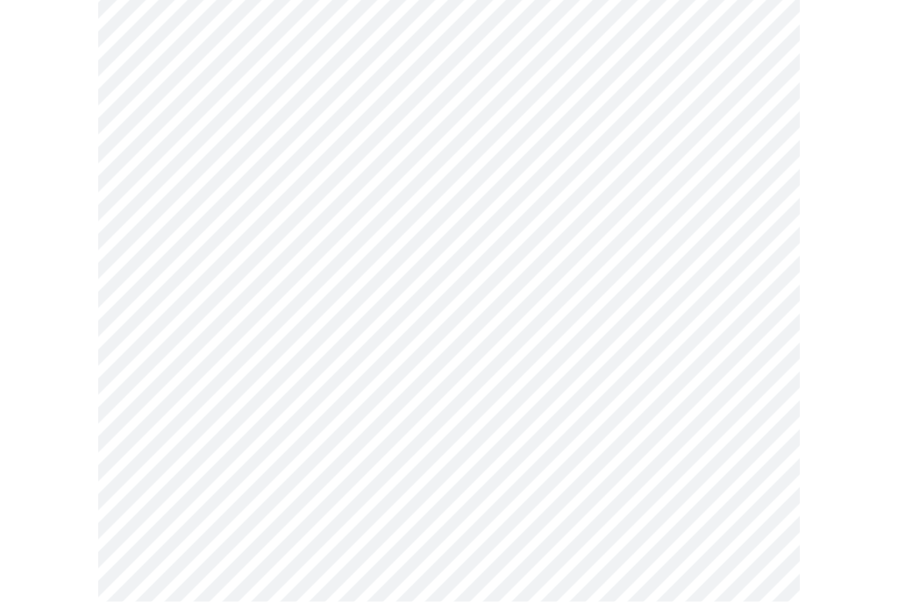
scroll to position [278, 0]
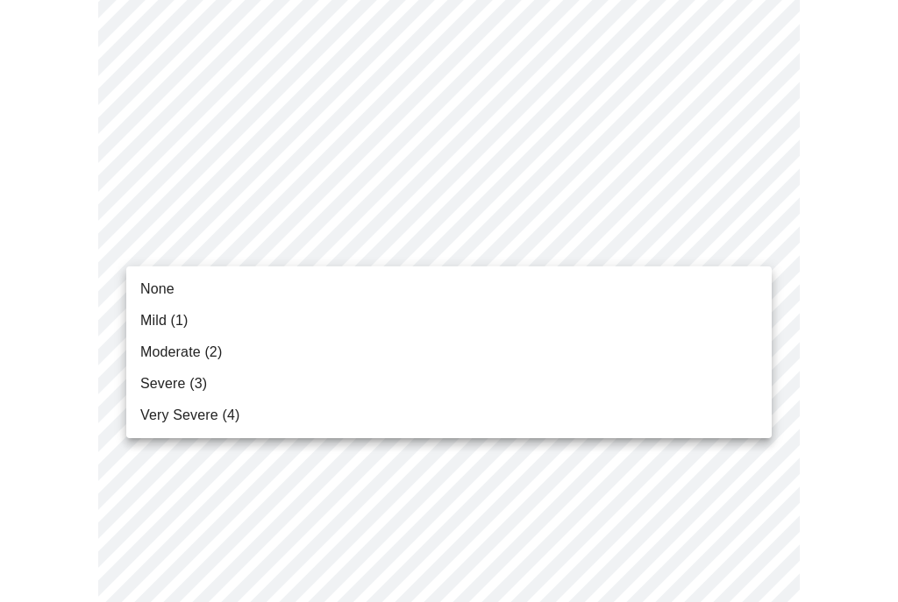
click at [160, 278] on li "None" at bounding box center [448, 289] width 645 height 32
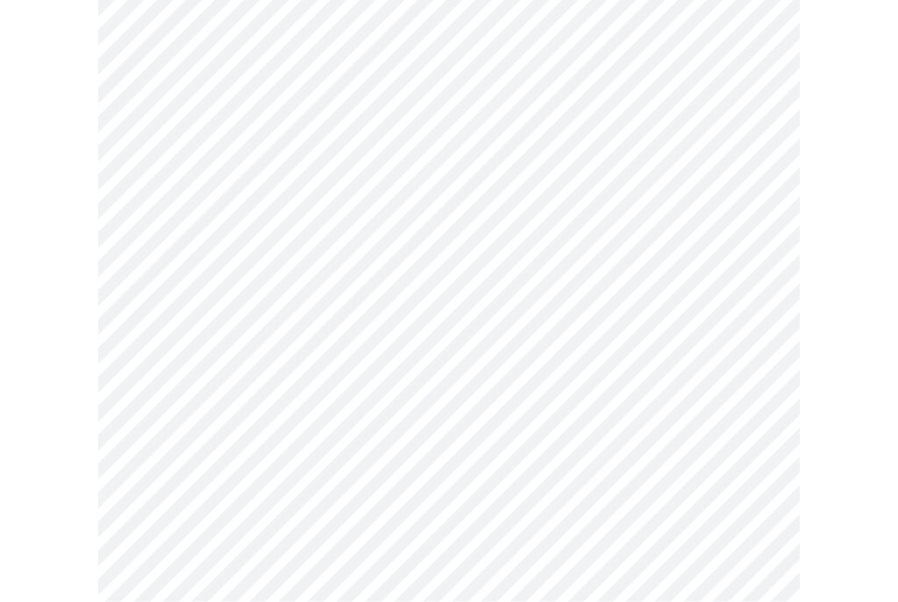
scroll to position [337, 0]
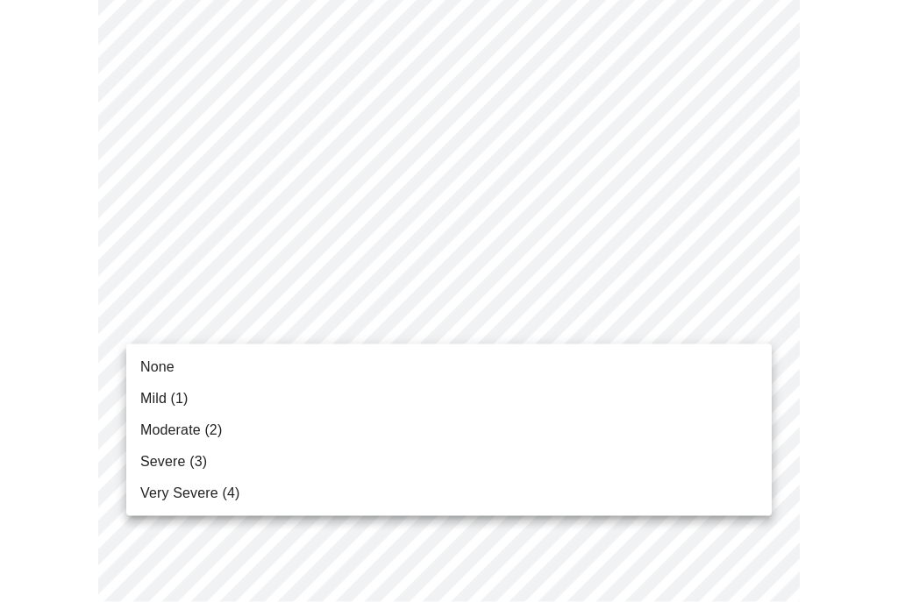
scroll to position [338, 0]
click at [185, 430] on span "Moderate (2)" at bounding box center [181, 430] width 82 height 21
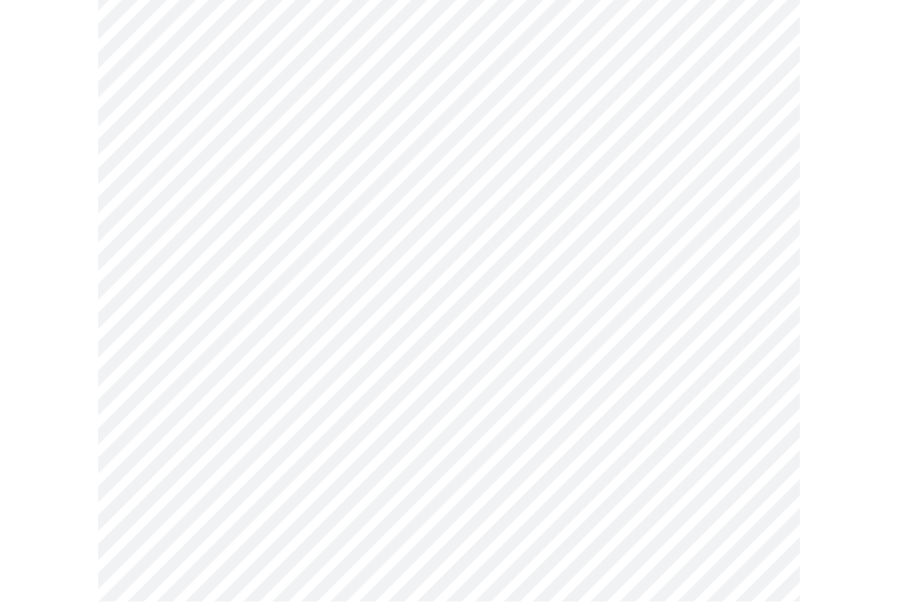
scroll to position [547, 0]
click at [740, 247] on body "MyMenopauseRx Intake Questions 3 / 13" at bounding box center [449, 585] width 884 height 2251
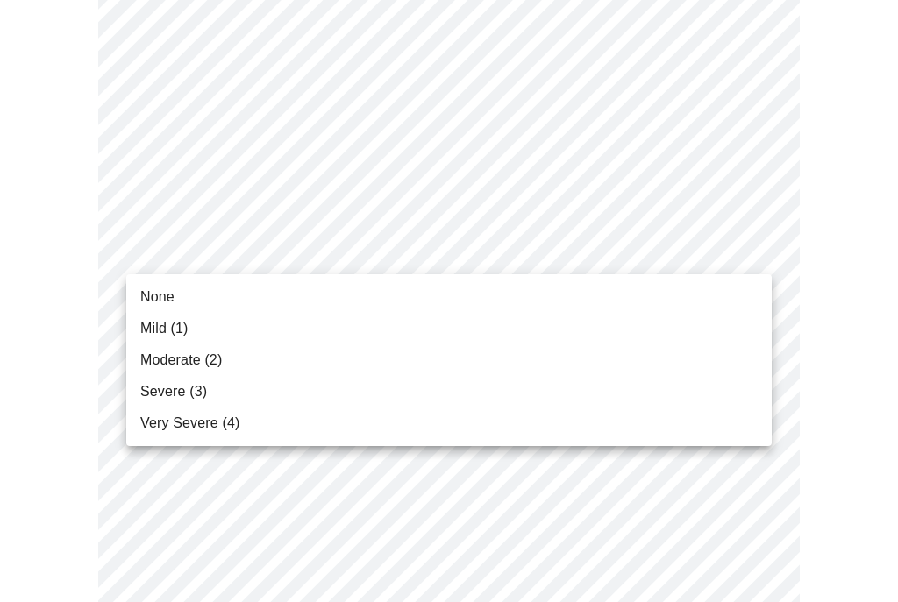
click at [446, 555] on div at bounding box center [449, 301] width 898 height 602
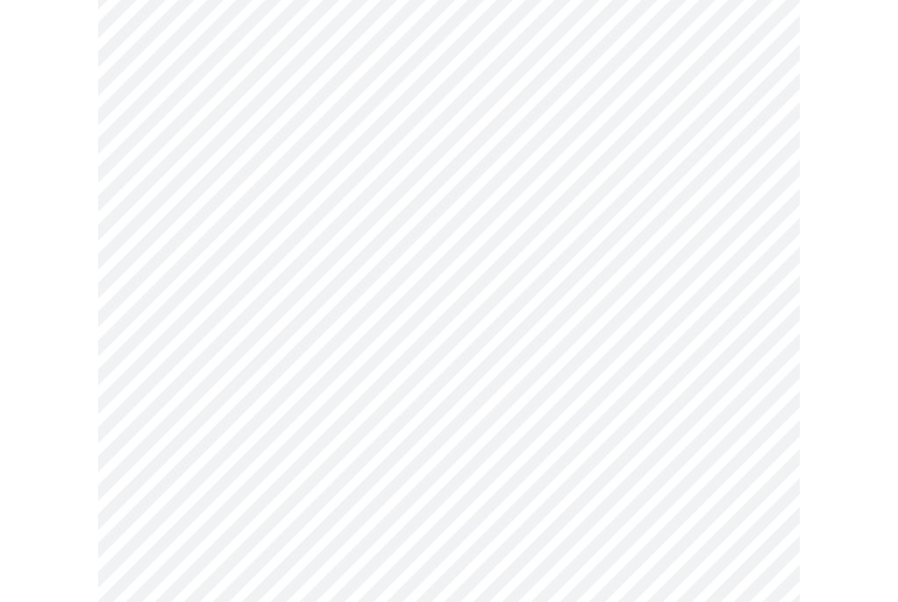
click at [765, 243] on body "MyMenopauseRx Intake Questions 3 / 13" at bounding box center [449, 585] width 884 height 2251
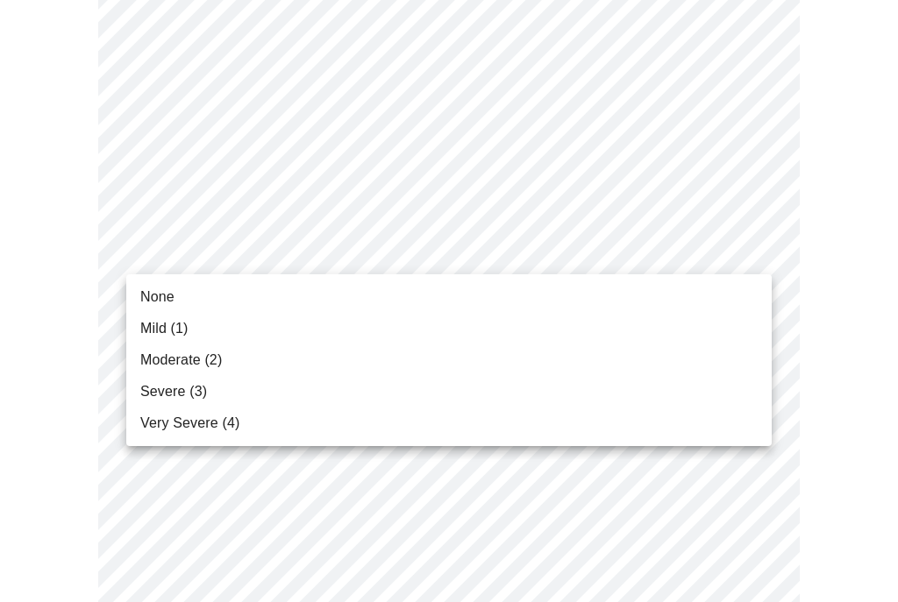
click at [162, 285] on li "None" at bounding box center [448, 297] width 645 height 32
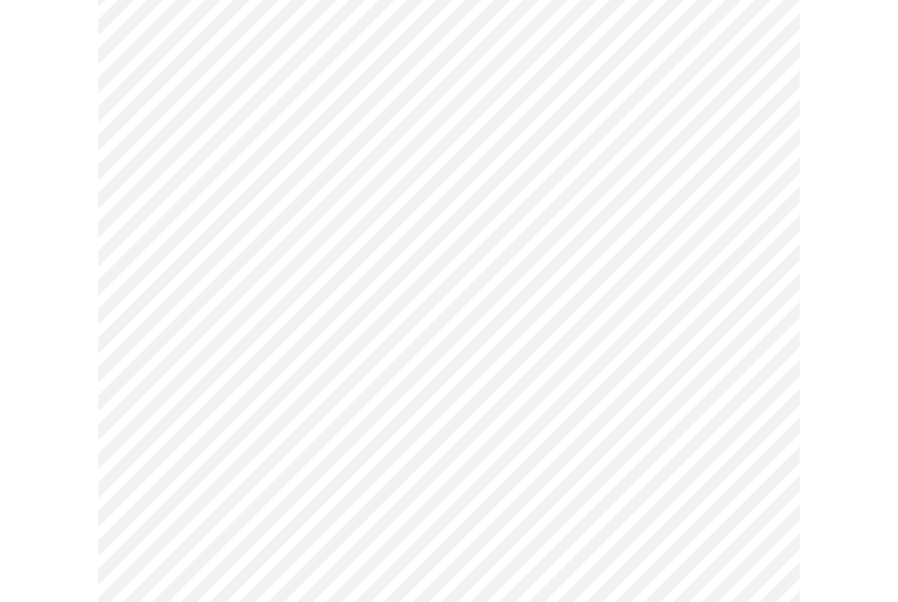
scroll to position [578, 0]
click at [756, 333] on body "MyMenopauseRx Intake Questions 3 / 13" at bounding box center [449, 542] width 884 height 2227
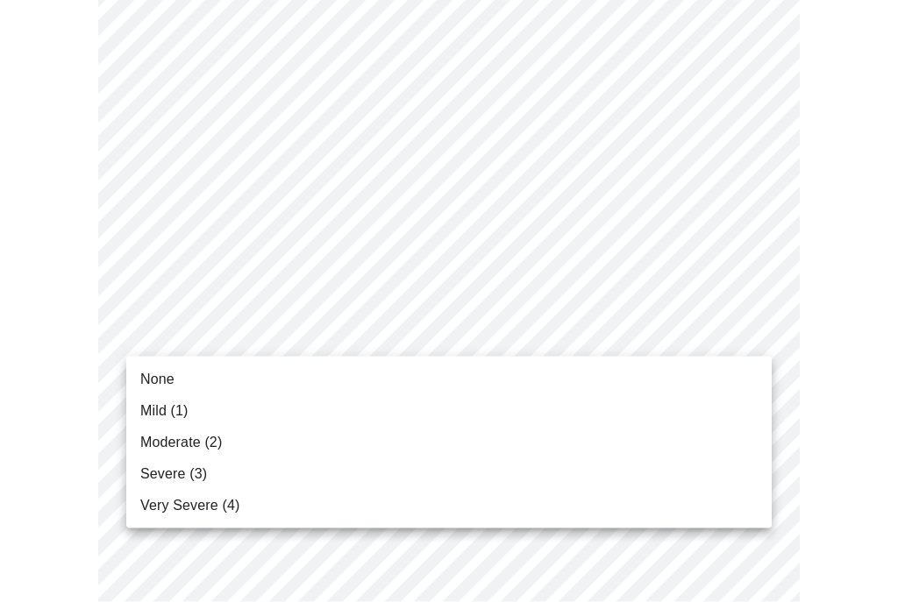
scroll to position [579, 0]
click at [170, 373] on span "None" at bounding box center [157, 379] width 34 height 21
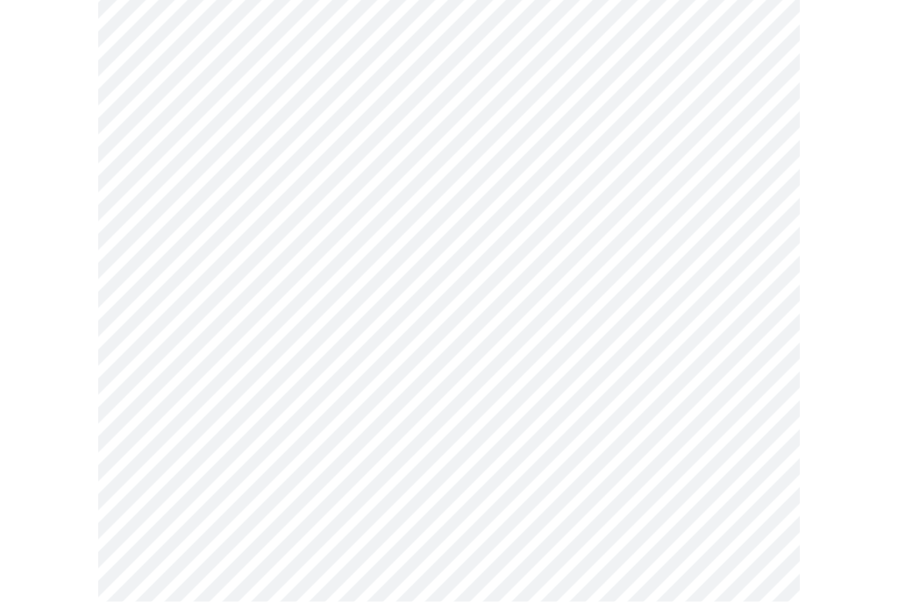
scroll to position [655, 0]
click at [751, 368] on body "MyMenopauseRx Intake Questions 3 / 13" at bounding box center [449, 454] width 884 height 2204
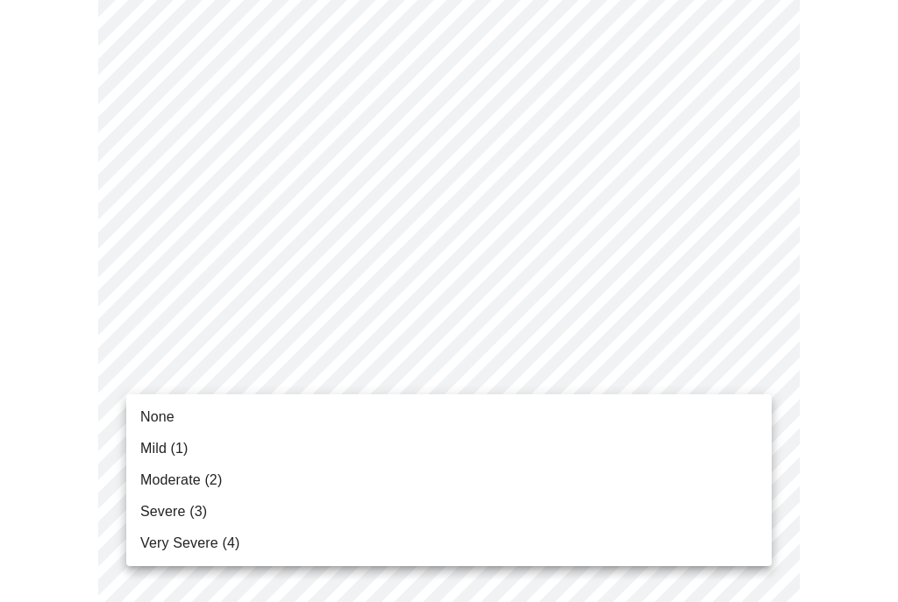
click at [165, 420] on span "None" at bounding box center [157, 417] width 34 height 21
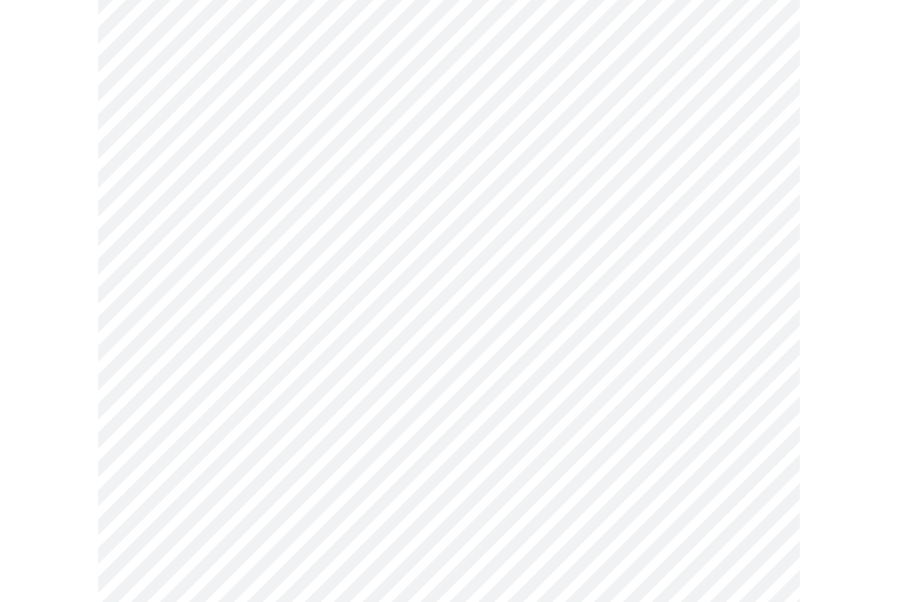
scroll to position [746, 0]
click at [749, 420] on body "MyMenopauseRx Intake Questions 3 / 13" at bounding box center [449, 351] width 884 height 2180
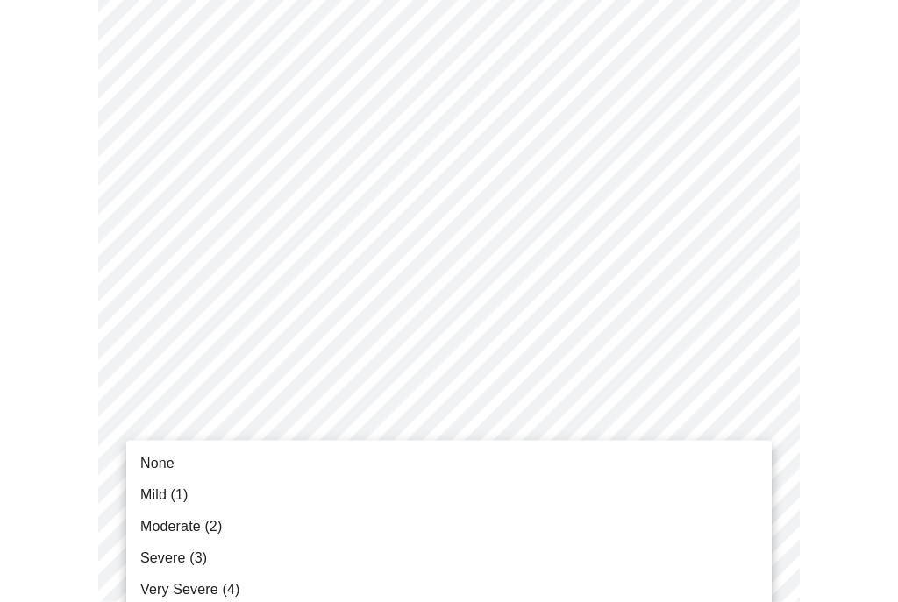
scroll to position [747, 0]
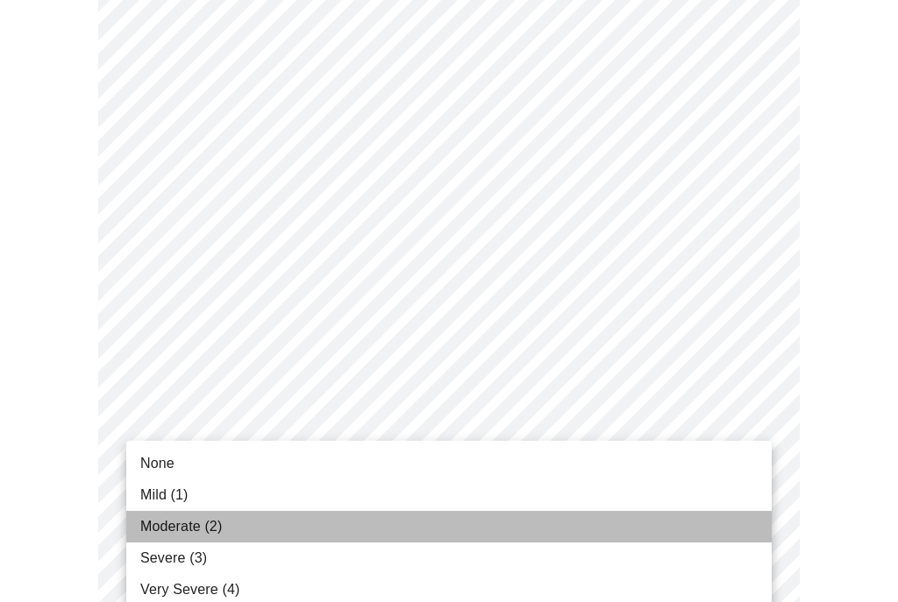
click at [188, 529] on span "Moderate (2)" at bounding box center [181, 526] width 82 height 21
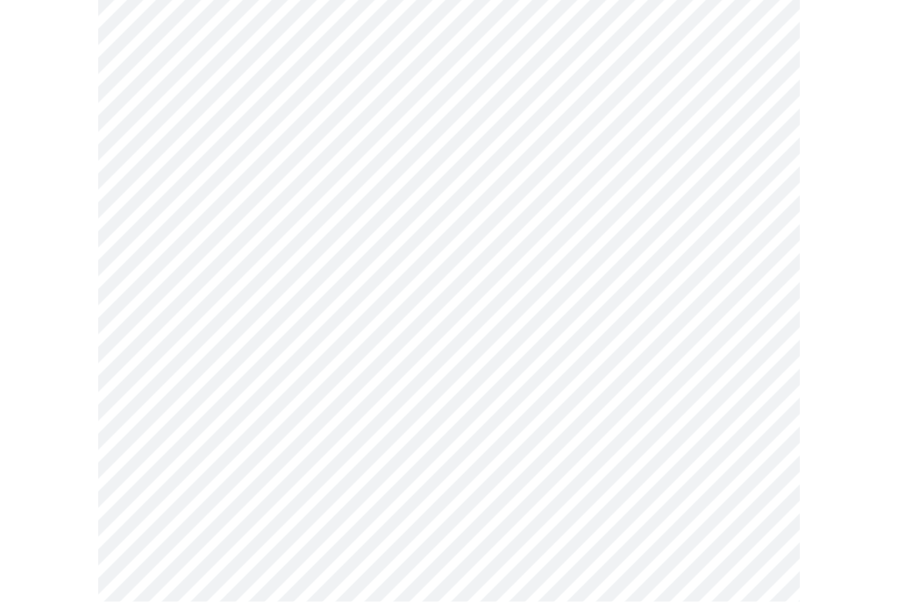
scroll to position [888, 0]
click at [752, 413] on body "MyMenopauseRx Intake Questions 3 / 13" at bounding box center [449, 197] width 884 height 2156
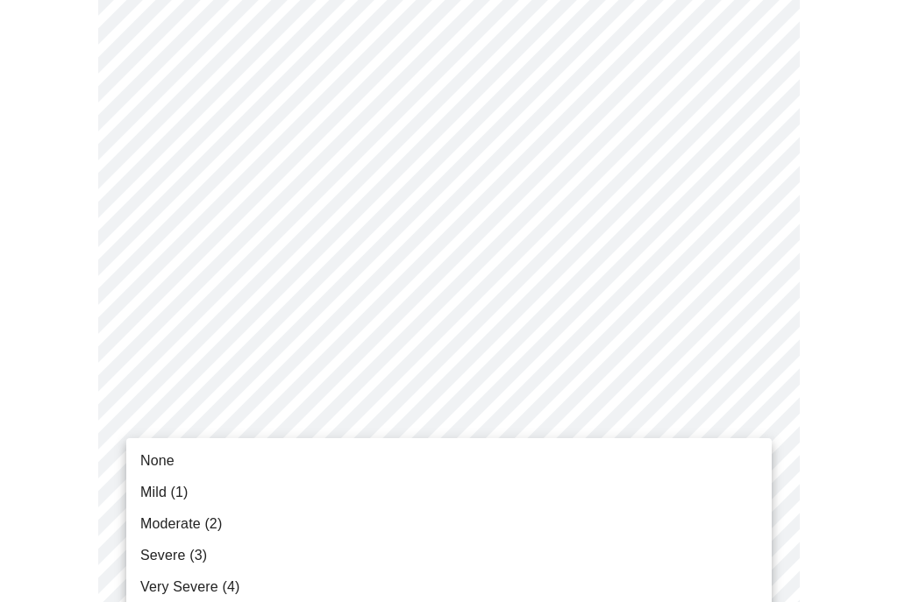
click at [185, 530] on span "Moderate (2)" at bounding box center [181, 524] width 82 height 21
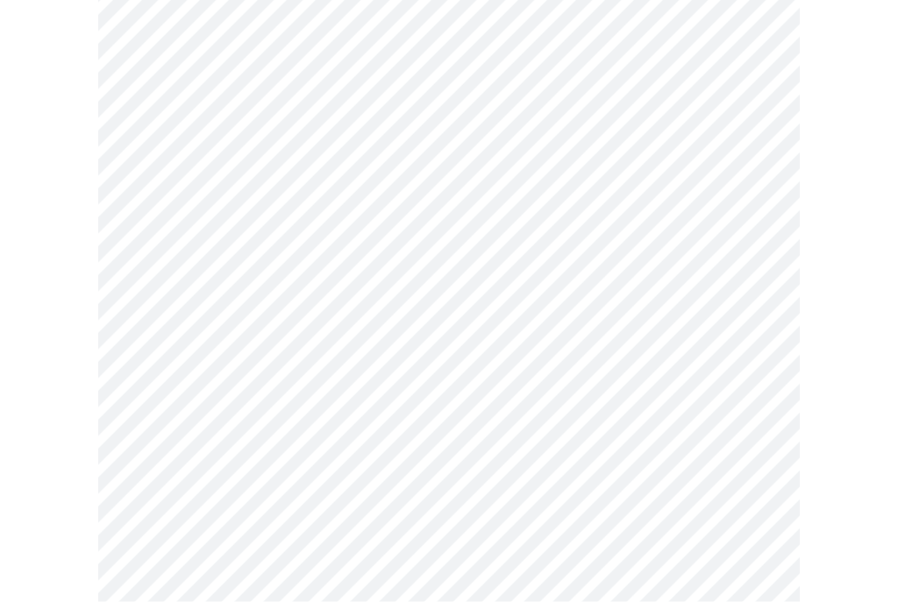
scroll to position [1076, 0]
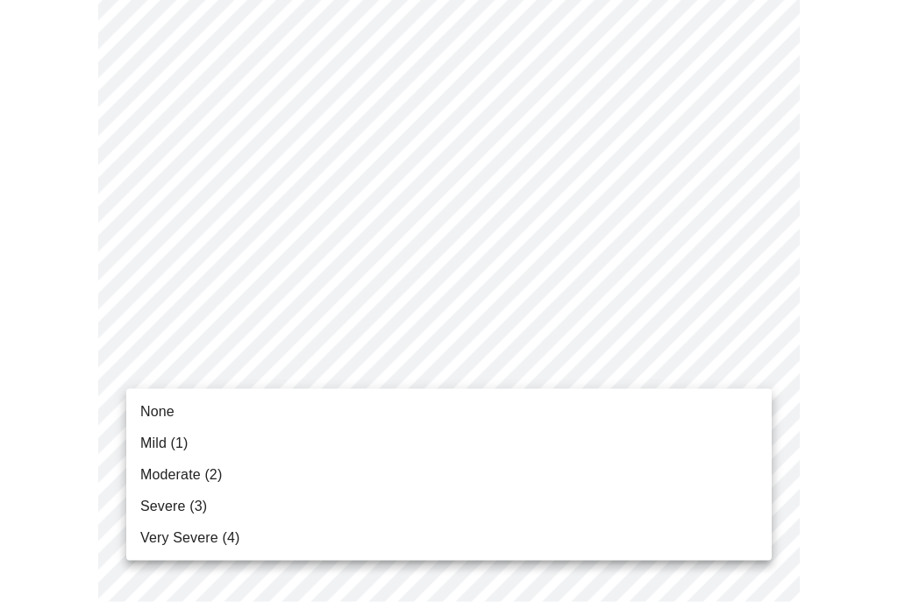
scroll to position [1086, 0]
click at [188, 473] on span "Moderate (2)" at bounding box center [181, 475] width 82 height 21
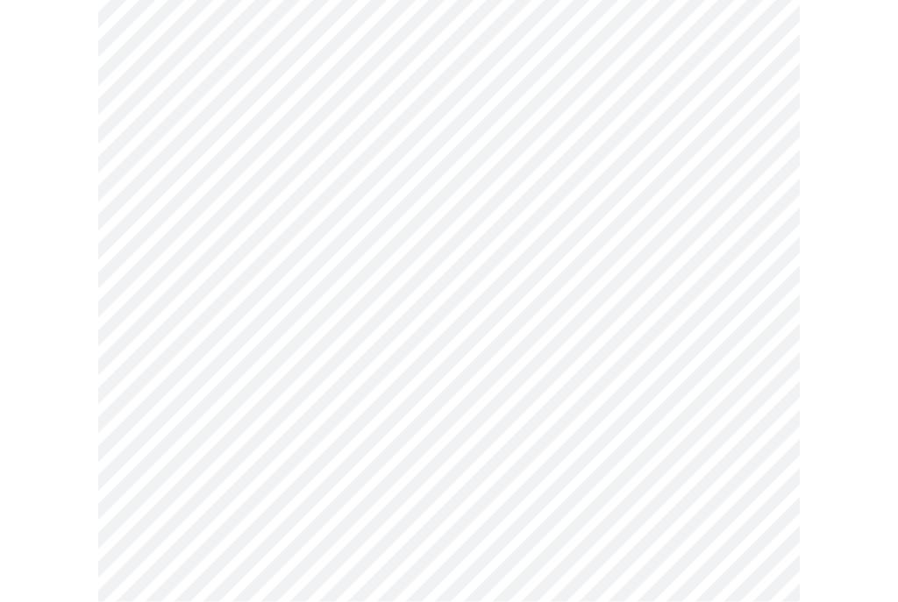
scroll to position [1335, 0]
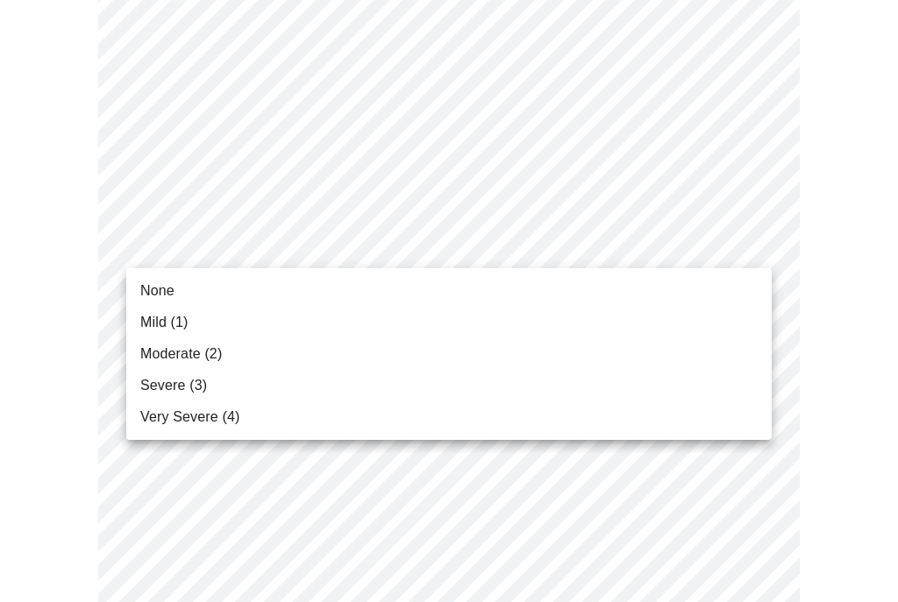
click at [173, 287] on span "None" at bounding box center [157, 291] width 34 height 21
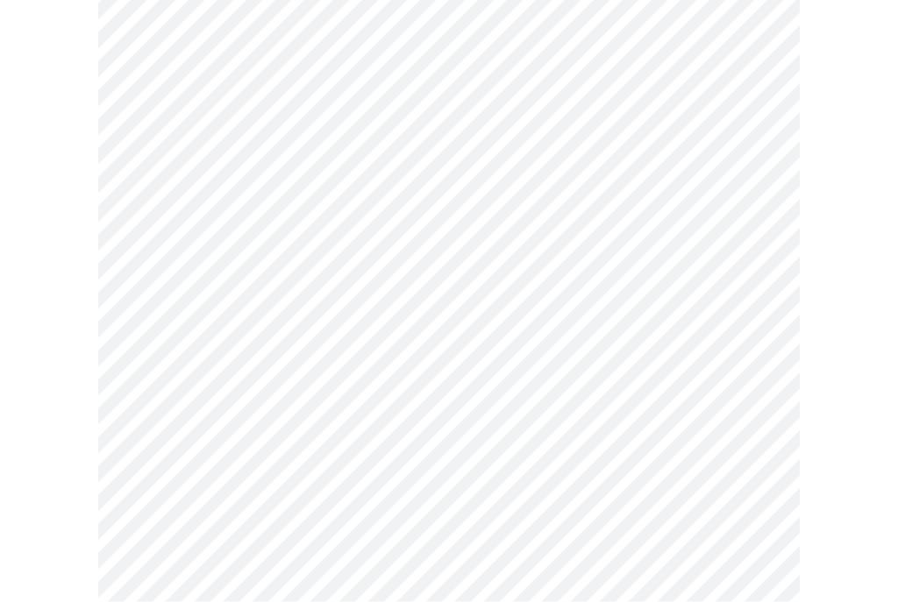
scroll to position [1377, 0]
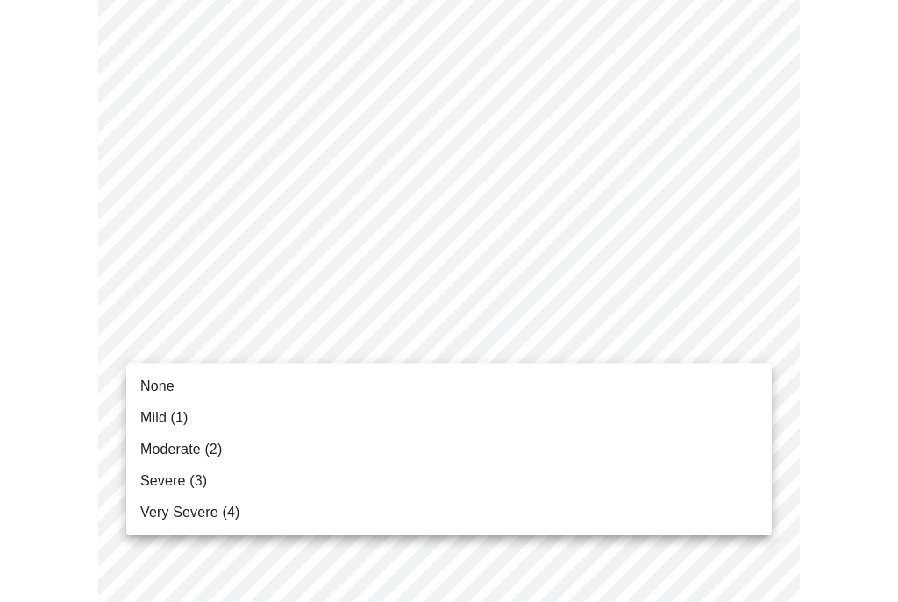
scroll to position [1378, 0]
click at [165, 380] on span "None" at bounding box center [157, 386] width 34 height 21
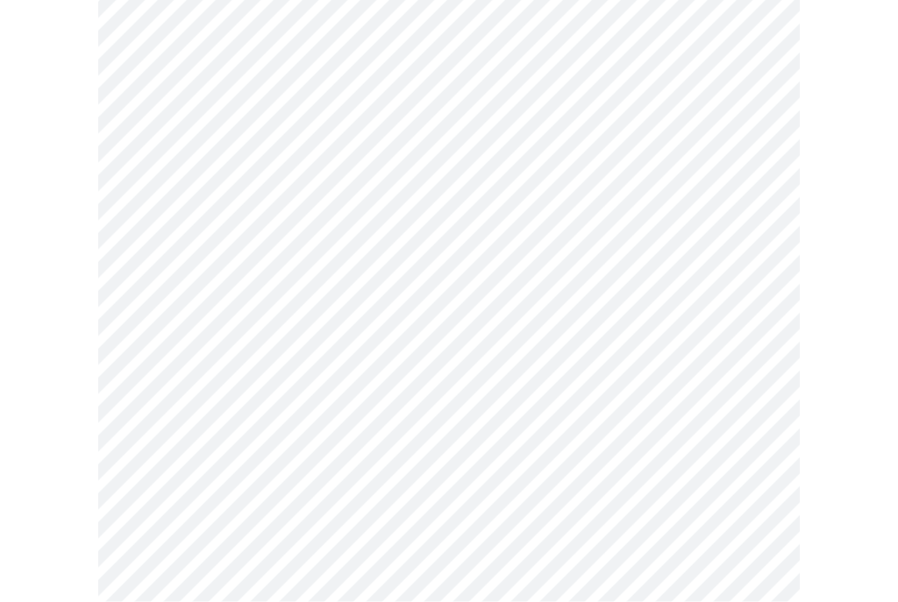
scroll to position [842, 0]
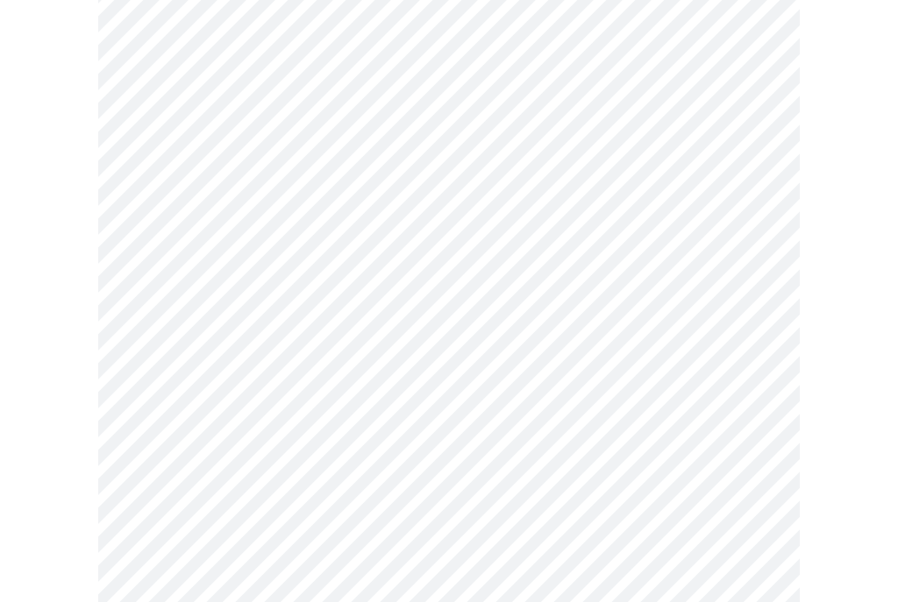
click at [748, 217] on body "MyMenopauseRx Intake Questions 4 / 13" at bounding box center [449, 28] width 884 height 1726
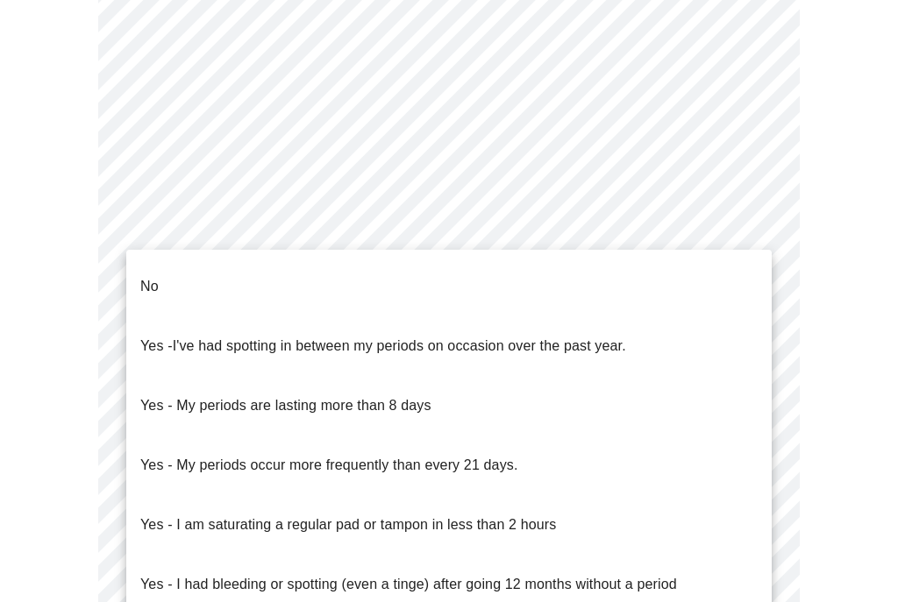
click at [522, 257] on li "No" at bounding box center [448, 287] width 645 height 60
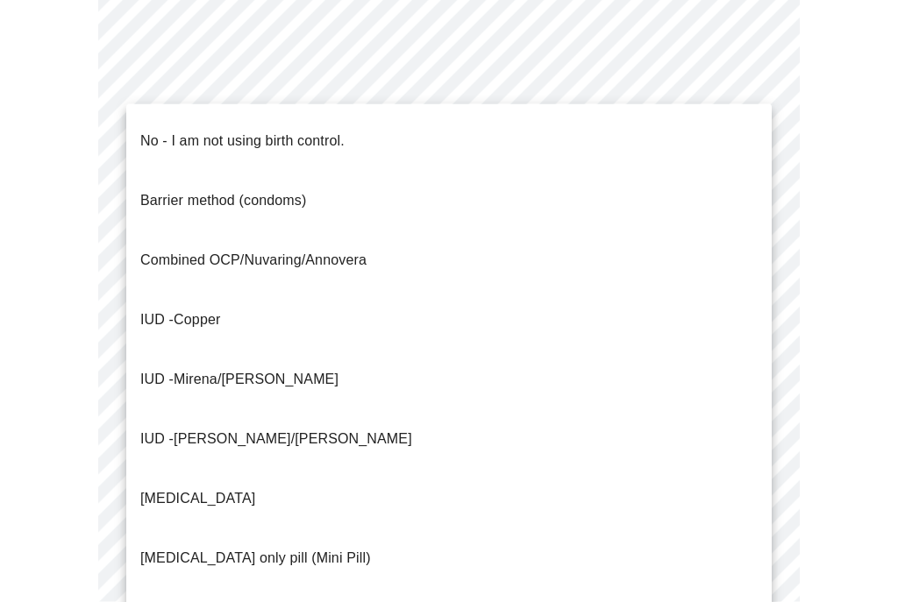
scroll to position [921, 0]
click at [328, 131] on p "No - I am not using birth control." at bounding box center [242, 141] width 204 height 21
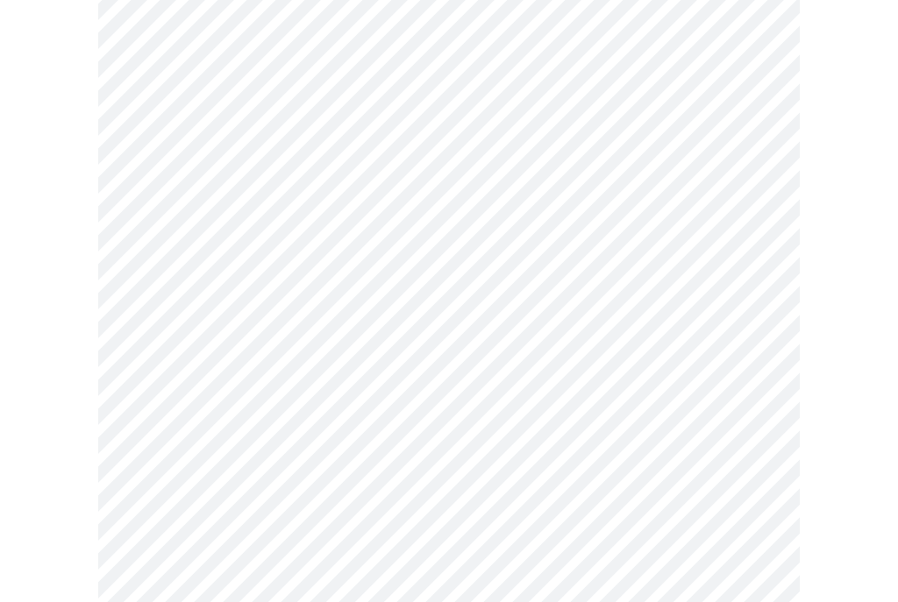
scroll to position [1073, 0]
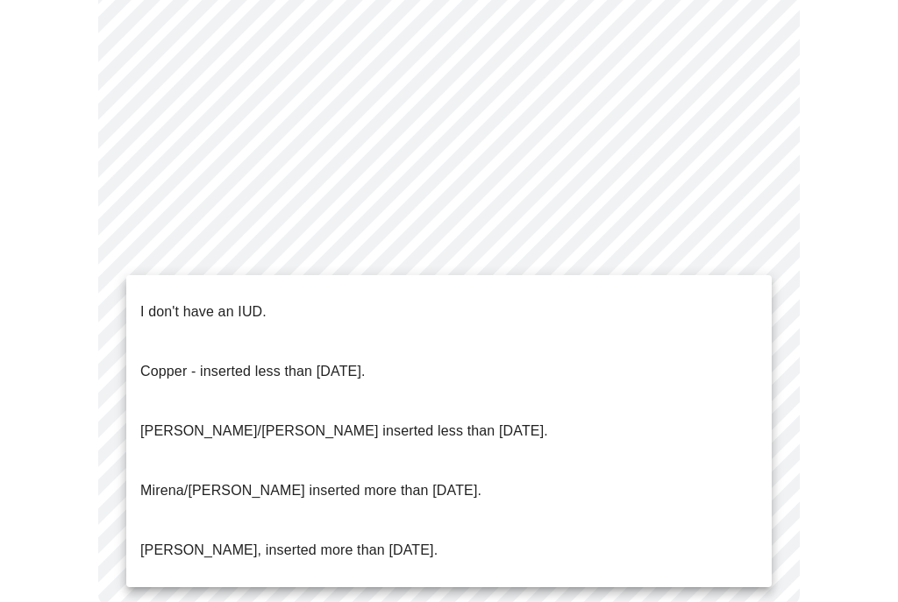
click at [231, 278] on ul "I don't have an IUD. Copper - inserted less than 10 years ago. Mirena/Liletta i…" at bounding box center [448, 431] width 645 height 312
click at [238, 302] on p "I don't have an IUD." at bounding box center [203, 312] width 126 height 21
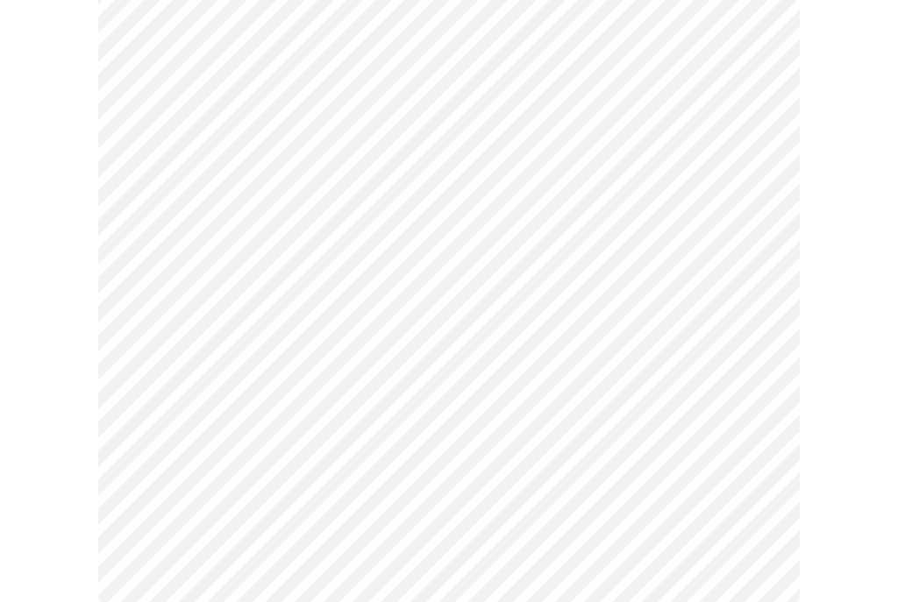
scroll to position [1063, 0]
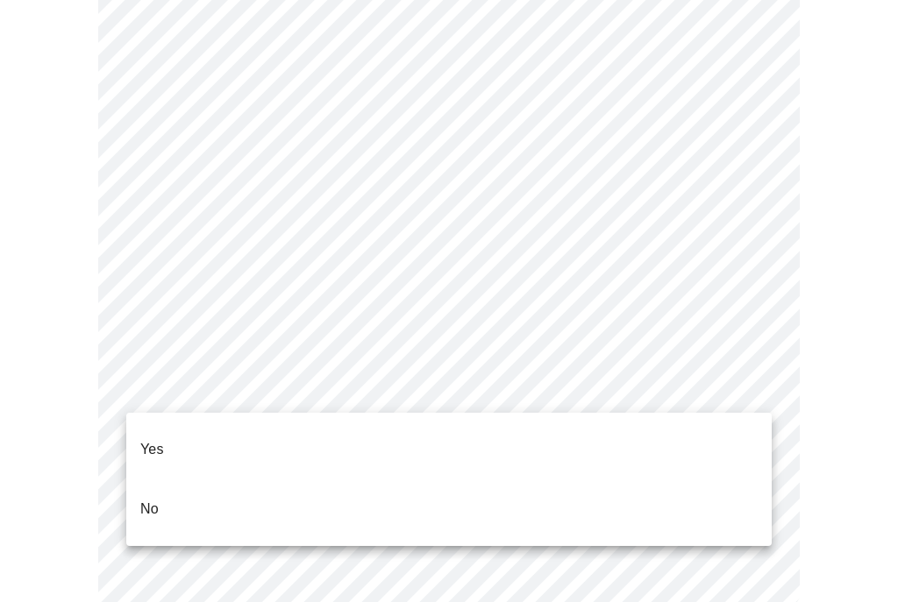
click at [214, 433] on li "Yes" at bounding box center [448, 450] width 645 height 60
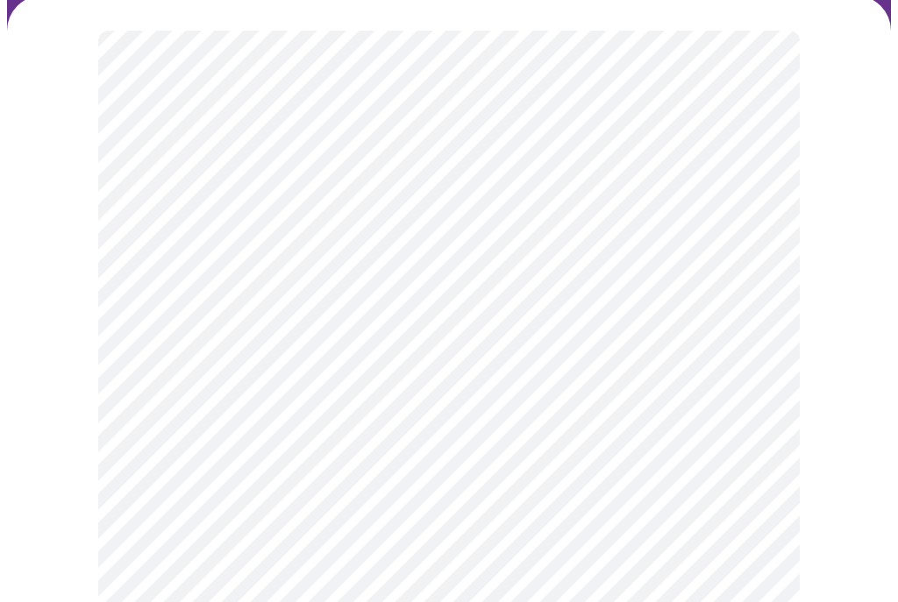
scroll to position [132, 0]
click at [655, 336] on body "MyMenopauseRx Intake Questions 5 / 13" at bounding box center [449, 583] width 884 height 1417
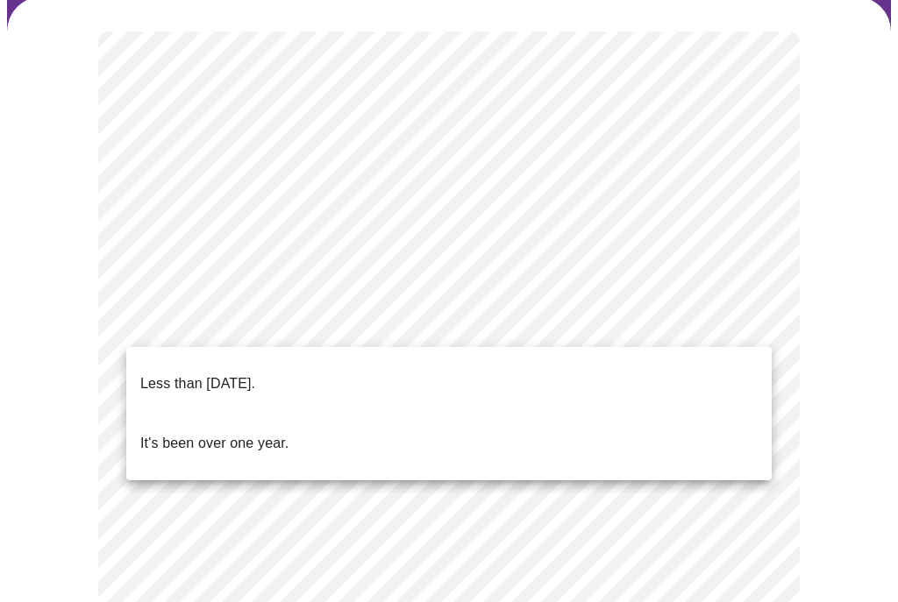
click at [252, 433] on p "It's been over one year." at bounding box center [214, 443] width 148 height 21
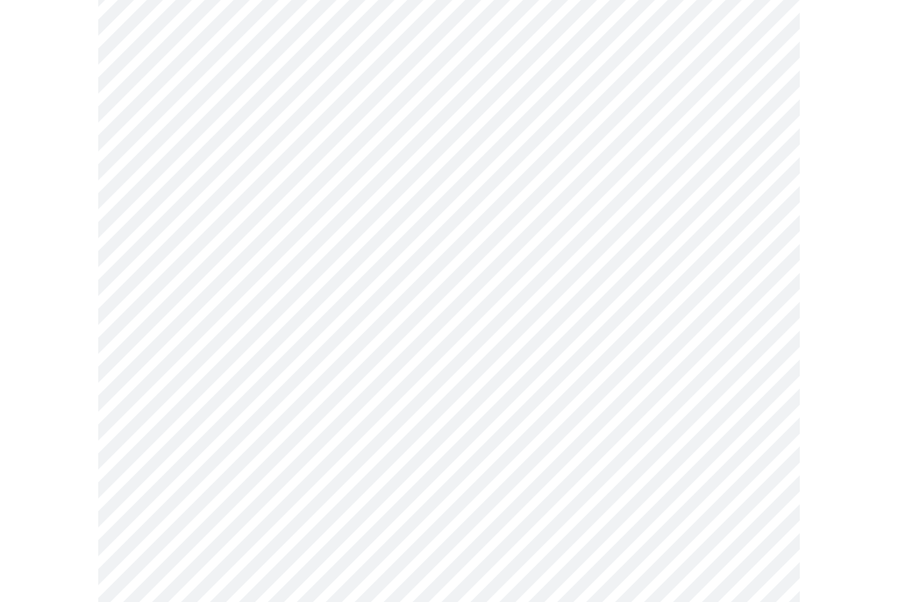
scroll to position [281, 0]
click at [733, 329] on body "MyMenopauseRx Intake Questions 5 / 13" at bounding box center [449, 431] width 884 height 1408
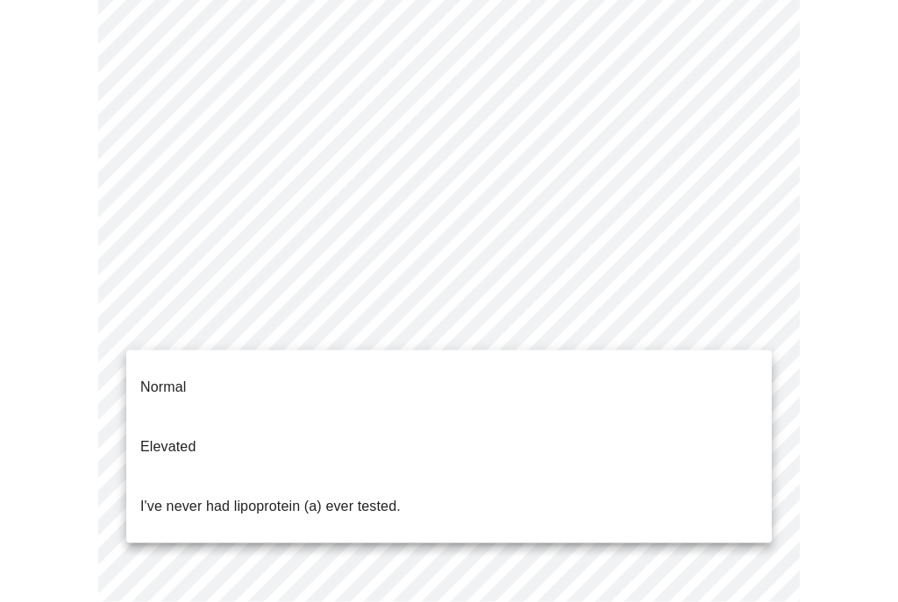
scroll to position [281, 0]
click at [186, 377] on p "Normal" at bounding box center [163, 387] width 46 height 21
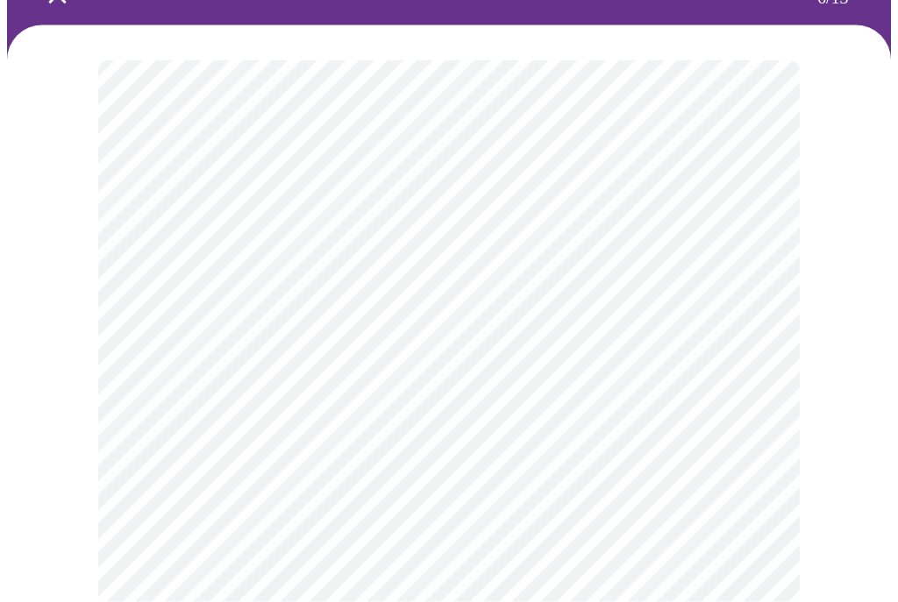
scroll to position [111, 0]
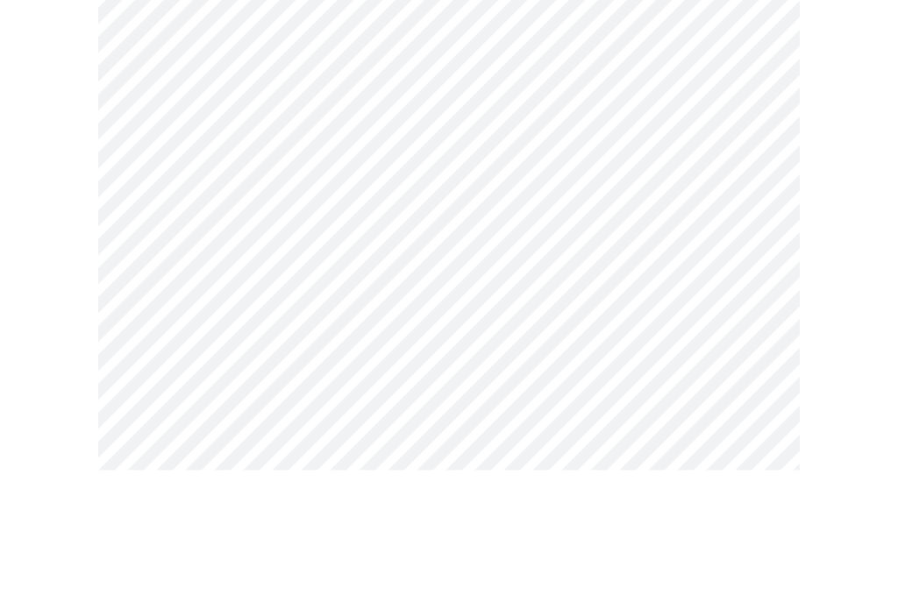
click at [756, 253] on body "MyMenopauseRx Intake Questions 6 / 13" at bounding box center [449, 363] width 884 height 934
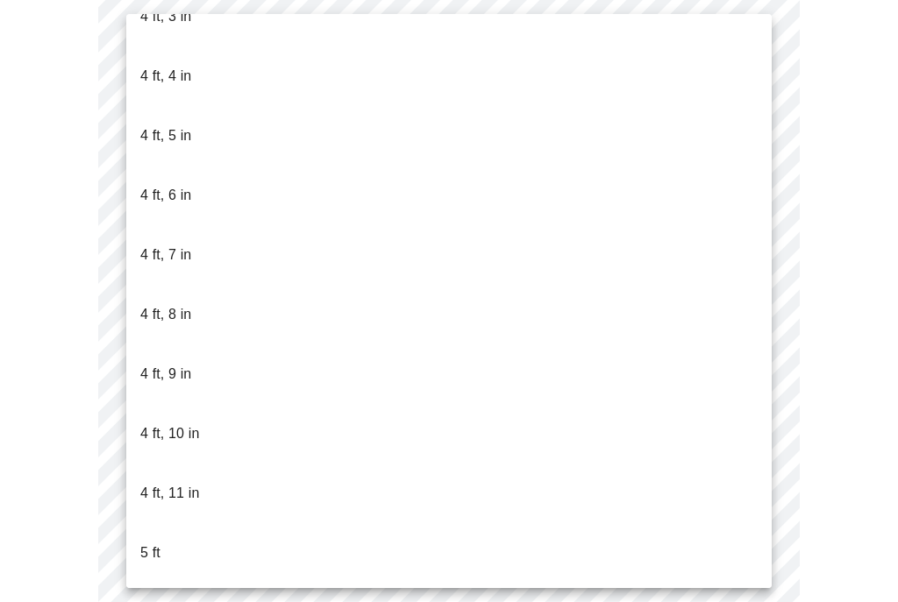
scroll to position [929, 0]
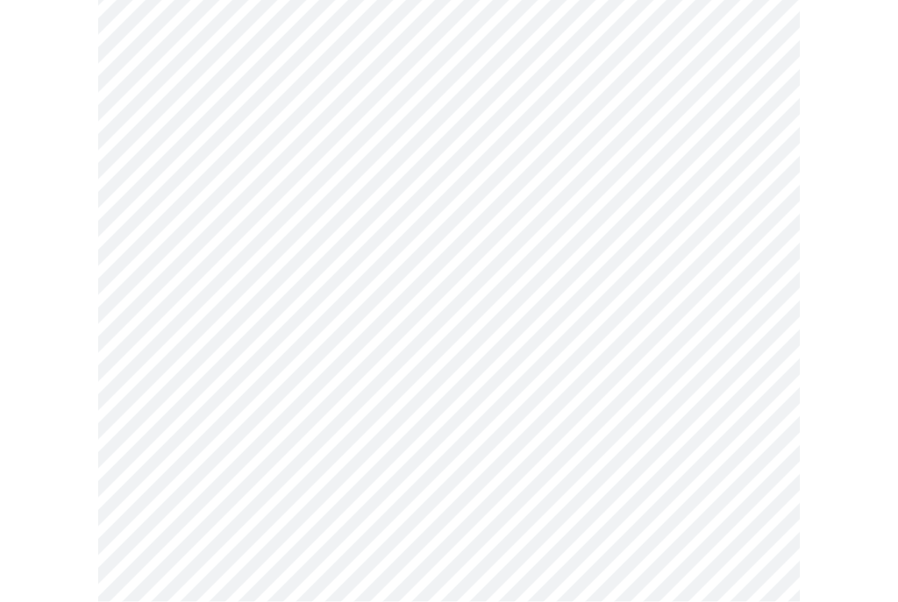
scroll to position [4517, 0]
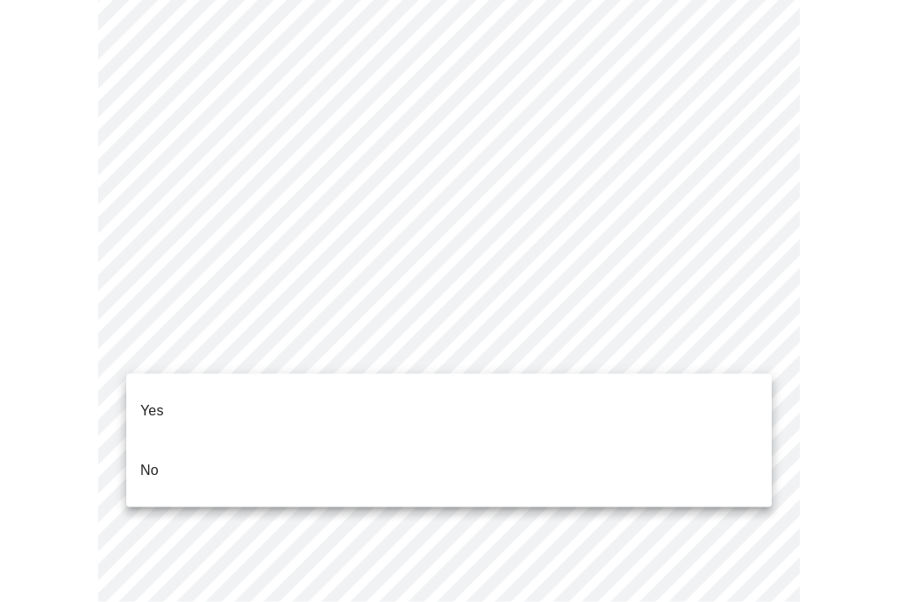
scroll to position [4518, 0]
click at [160, 444] on li "No" at bounding box center [448, 471] width 645 height 60
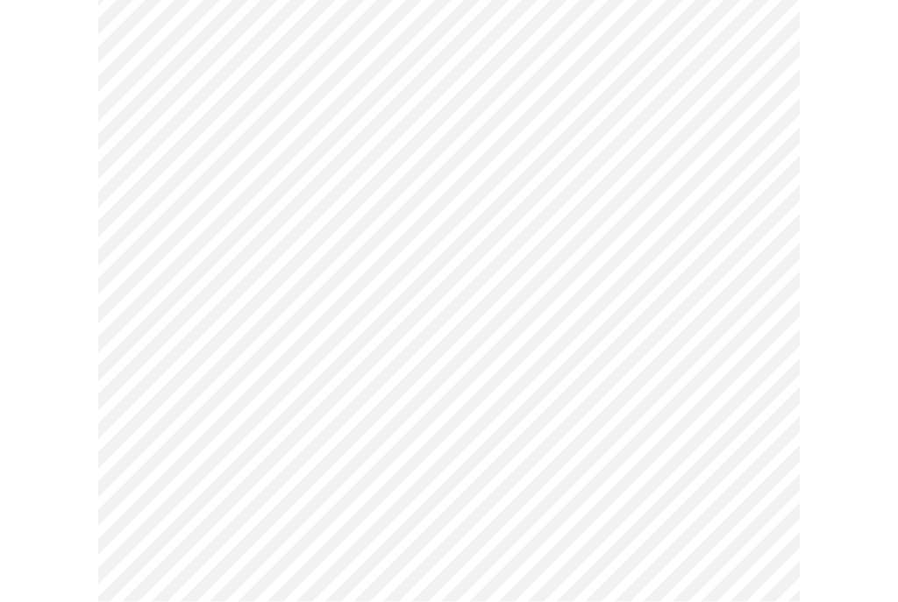
scroll to position [1076, 0]
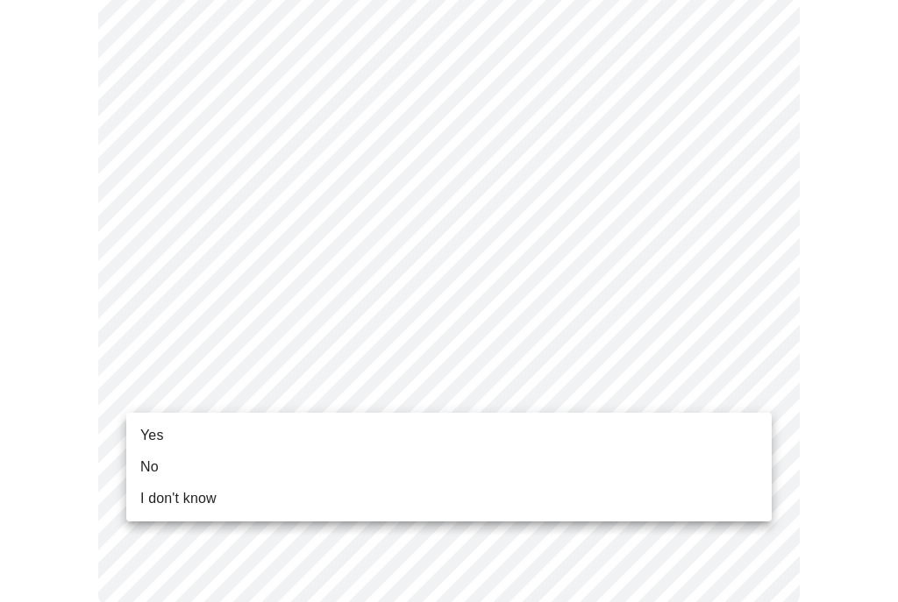
click at [145, 425] on span "Yes" at bounding box center [152, 435] width 24 height 21
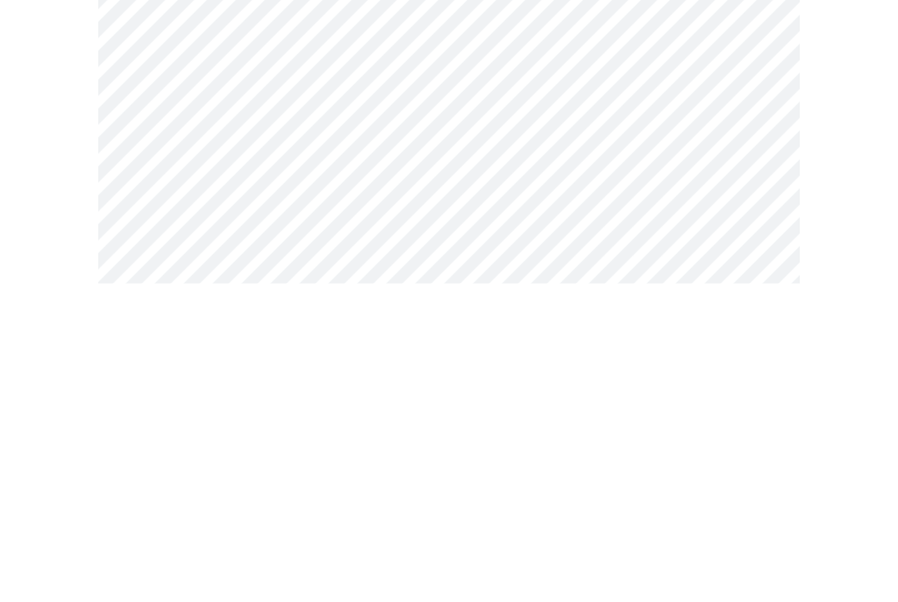
scroll to position [56, 0]
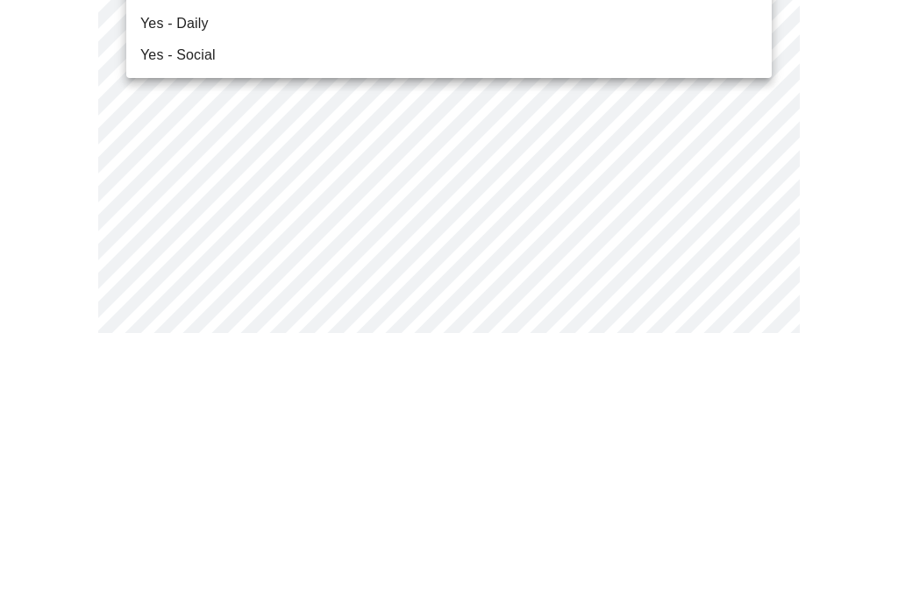
scroll to position [325, 0]
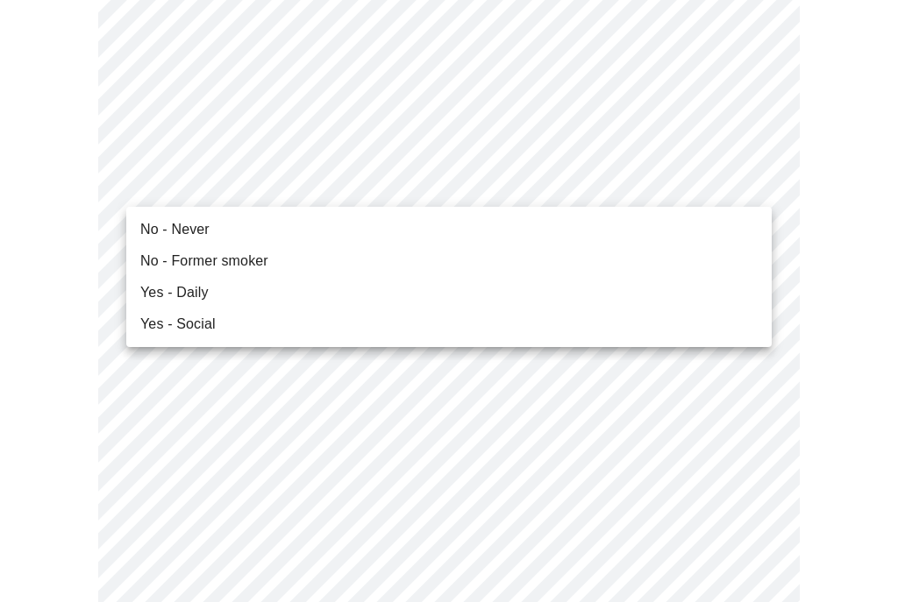
click at [139, 223] on li "No - Never" at bounding box center [448, 230] width 645 height 32
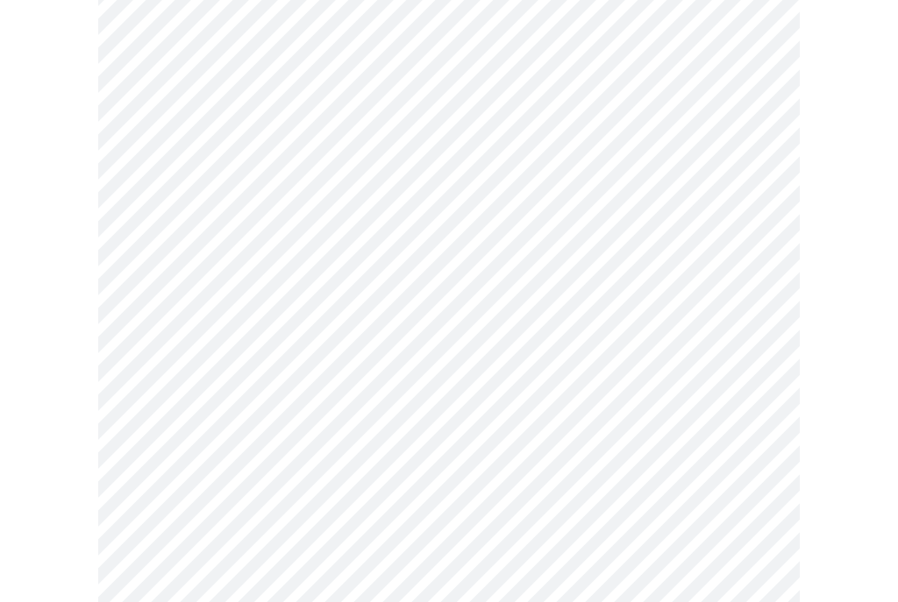
scroll to position [1127, 0]
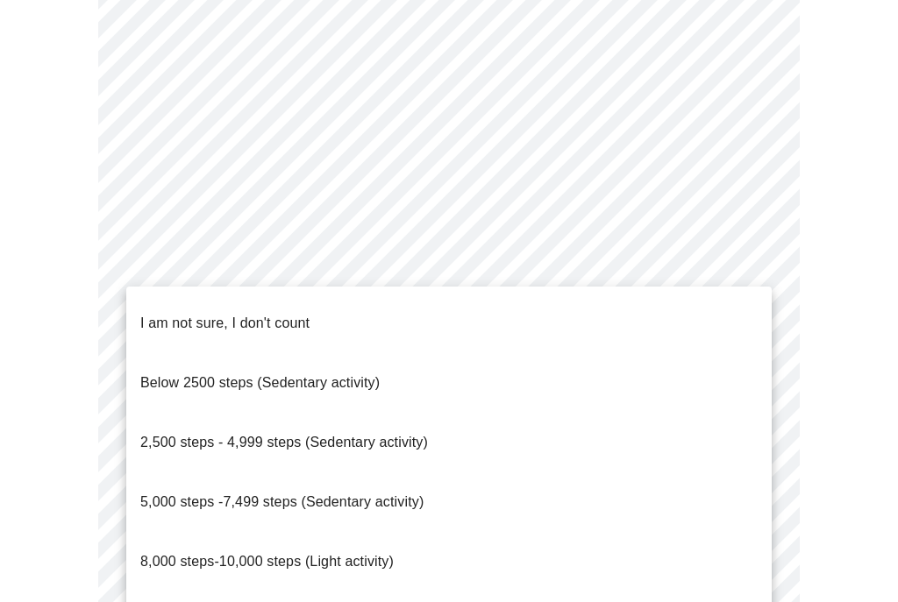
click at [289, 316] on span "I am not sure, I don't count" at bounding box center [224, 323] width 169 height 15
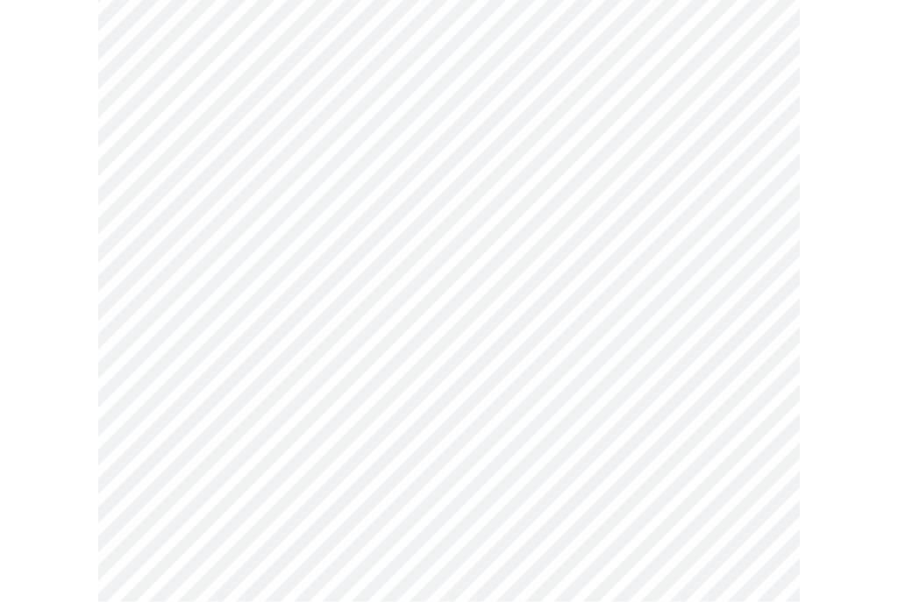
scroll to position [1386, 0]
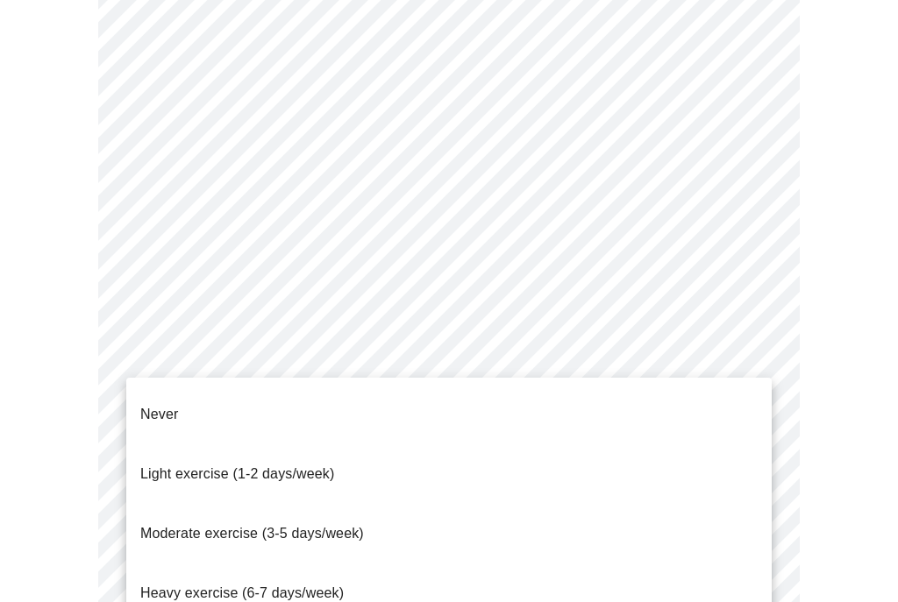
click at [884, 452] on div at bounding box center [449, 301] width 898 height 602
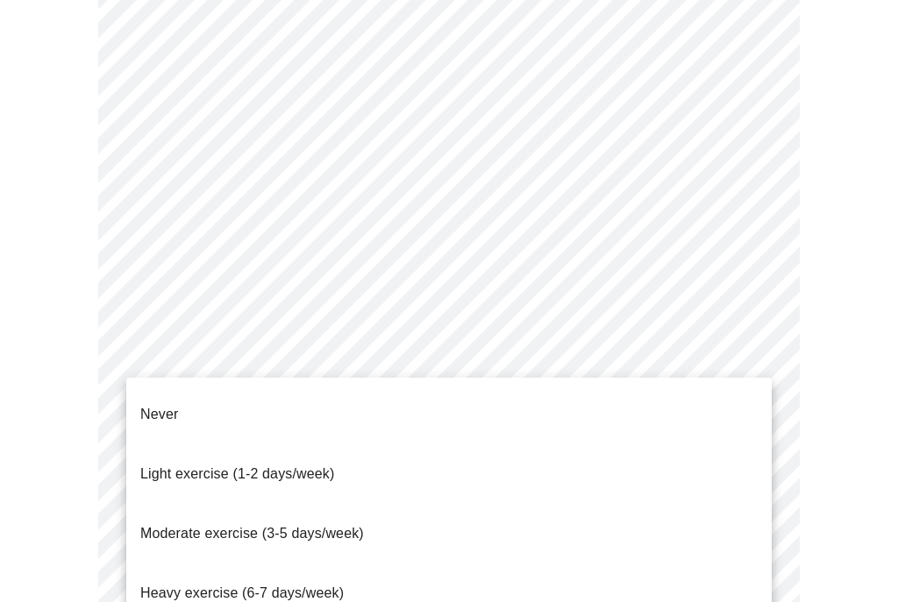
click at [857, 465] on div at bounding box center [449, 301] width 898 height 602
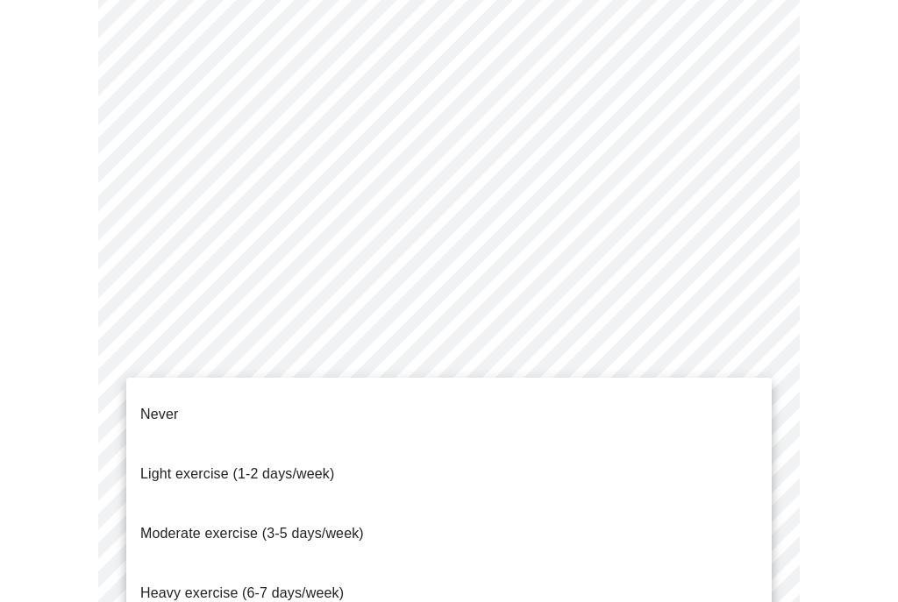
click at [156, 526] on span "Moderate exercise (3-5 days/week)" at bounding box center [252, 533] width 224 height 15
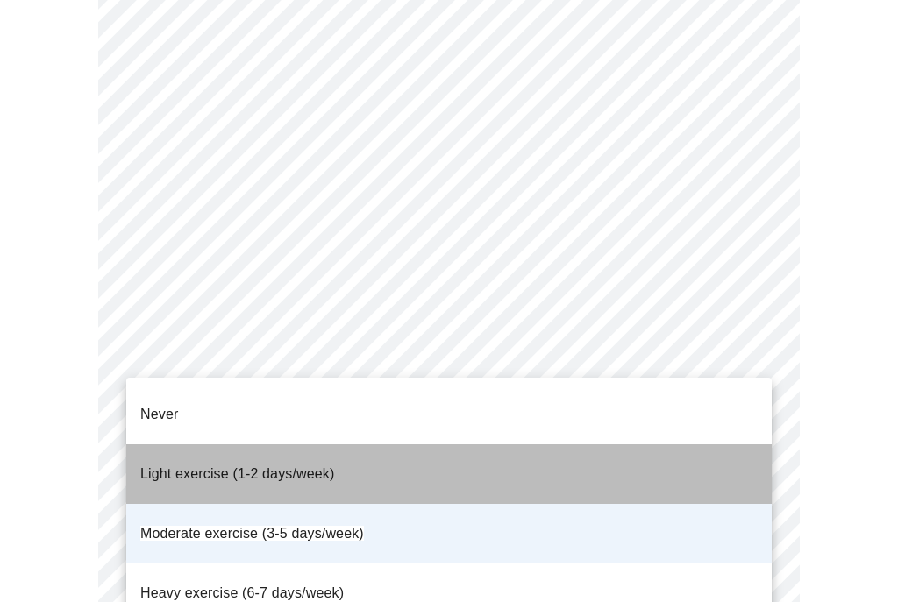
click at [144, 466] on span "Light exercise (1-2 days/week)" at bounding box center [237, 473] width 195 height 15
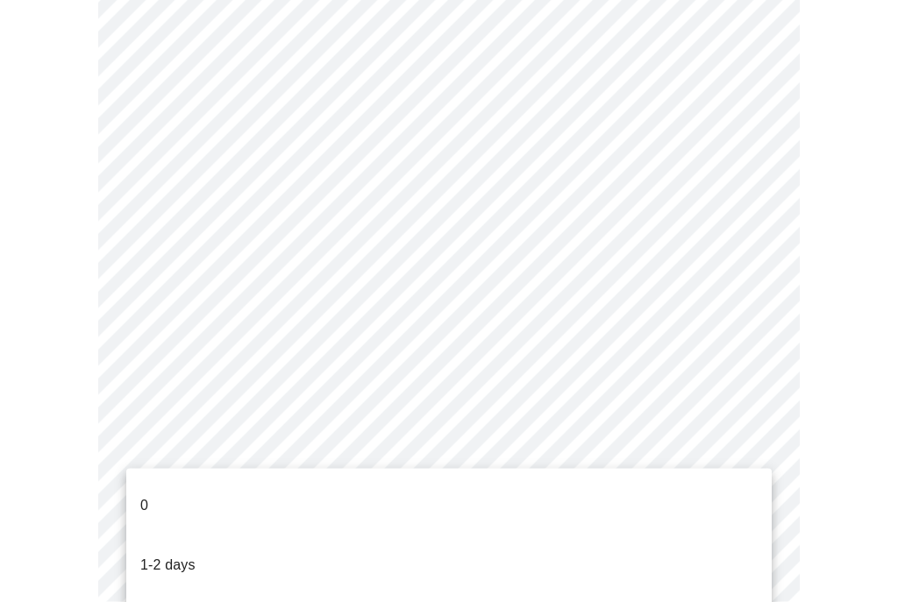
scroll to position [1638, 0]
click at [138, 486] on li "0" at bounding box center [448, 506] width 645 height 60
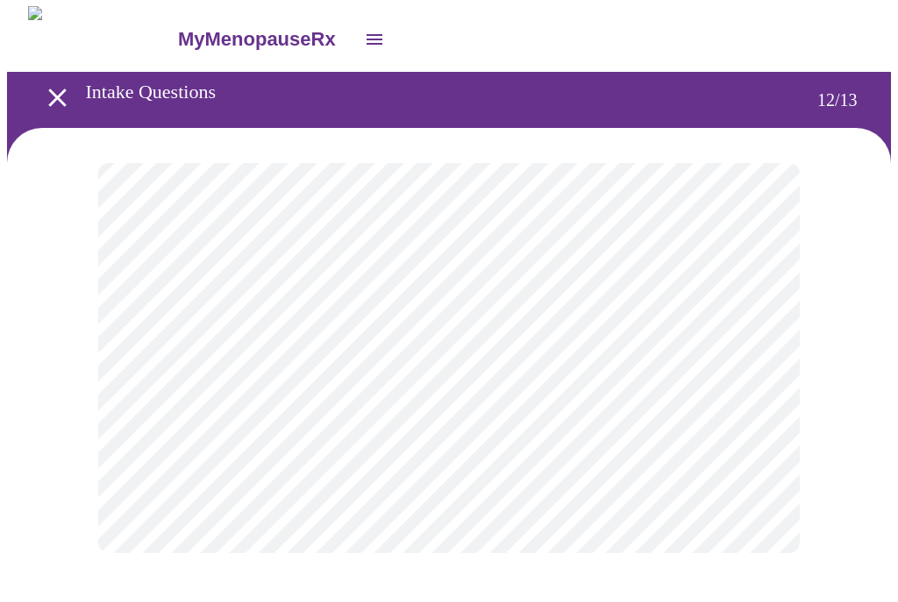
scroll to position [0, 0]
click at [761, 356] on body "MyMenopauseRx Intake Questions 12 / 13" at bounding box center [449, 298] width 884 height 582
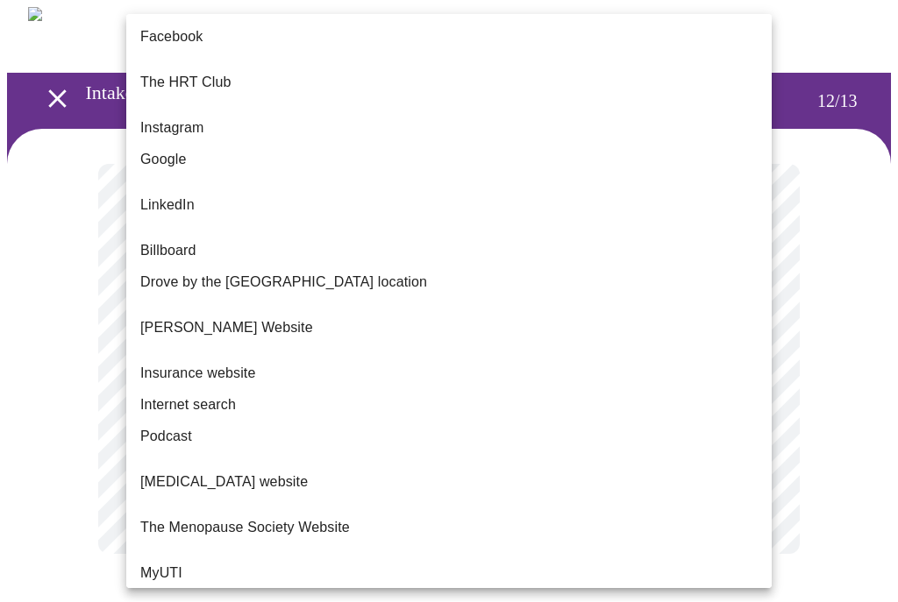
click at [853, 427] on div at bounding box center [449, 301] width 898 height 602
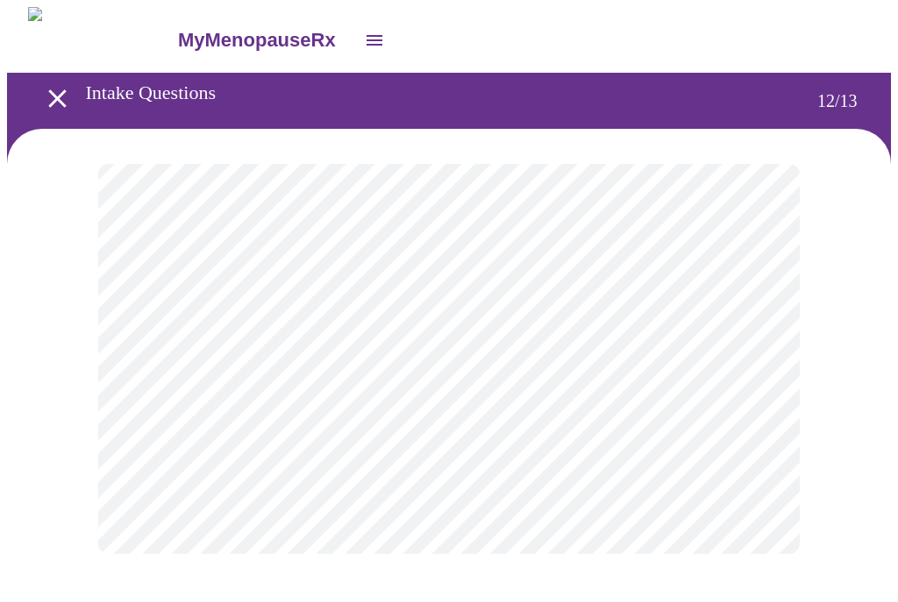
click at [763, 368] on body "MyMenopauseRx Intake Questions 12 / 13" at bounding box center [449, 298] width 884 height 582
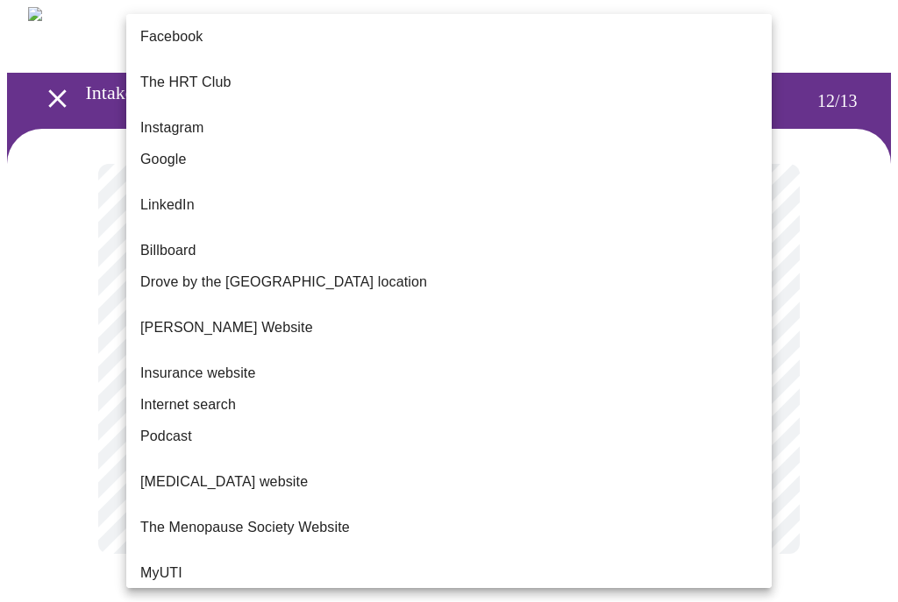
click at [148, 149] on span "Google" at bounding box center [163, 159] width 46 height 21
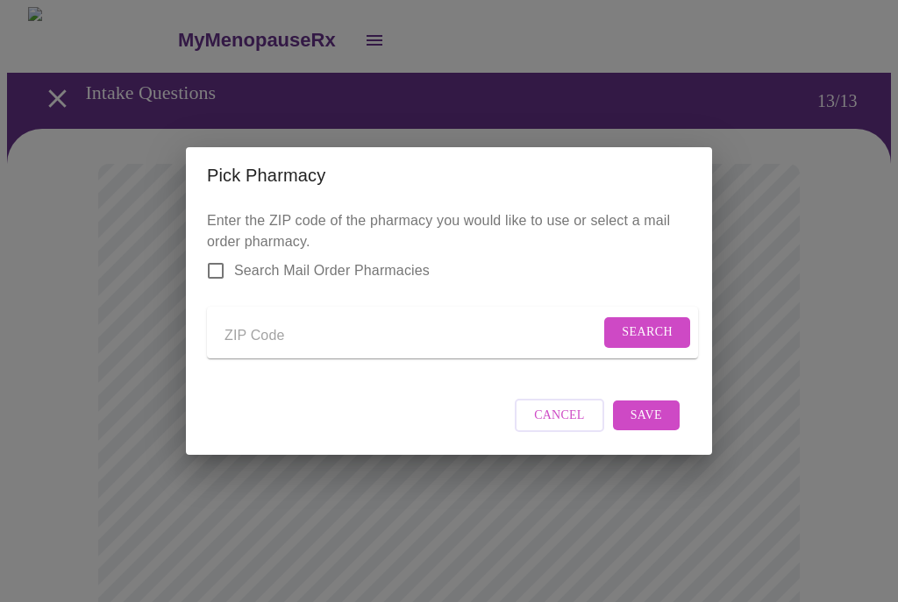
click at [252, 341] on input "Send a message to your care team" at bounding box center [411, 336] width 375 height 28
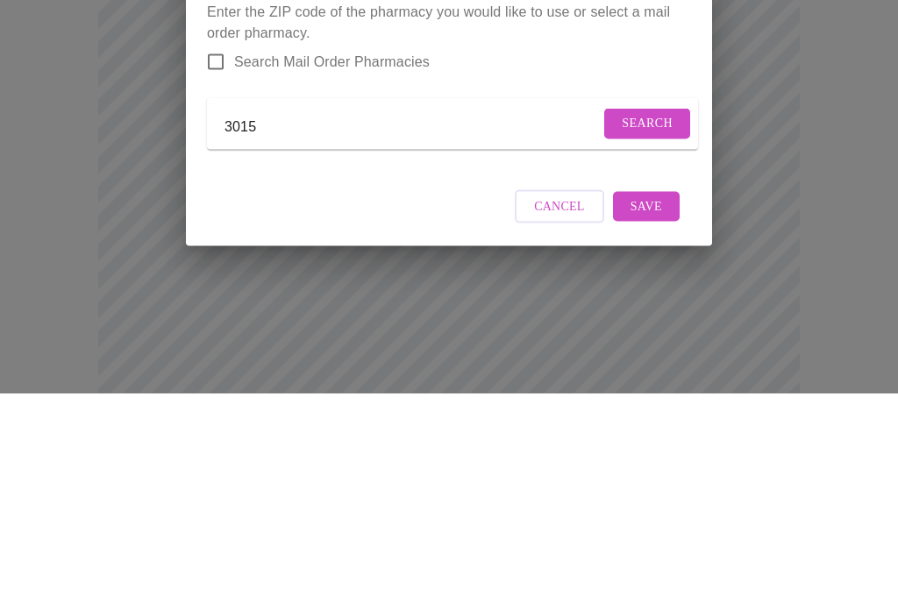
type input "30157"
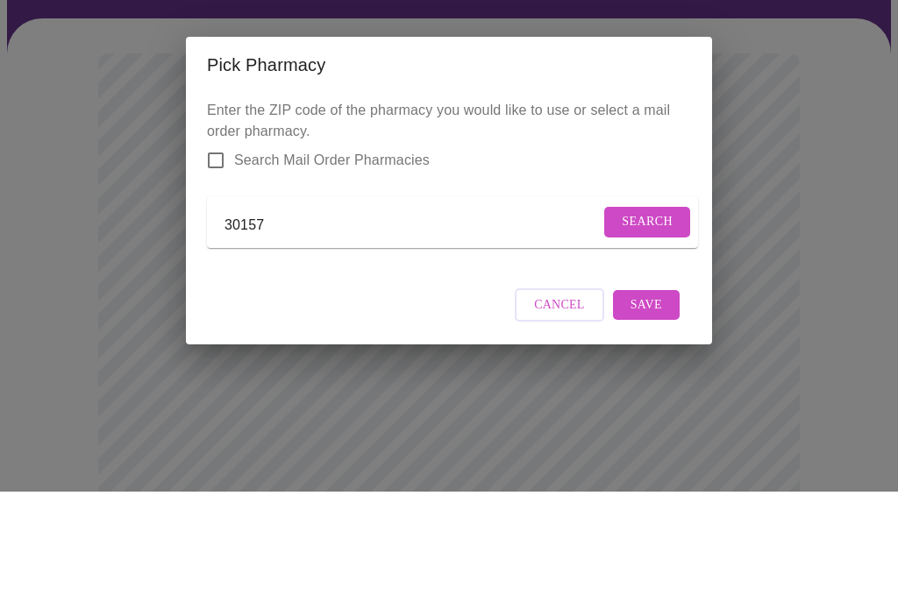
click at [210, 252] on input "Search Mail Order Pharmacies" at bounding box center [215, 270] width 37 height 37
checkbox input "true"
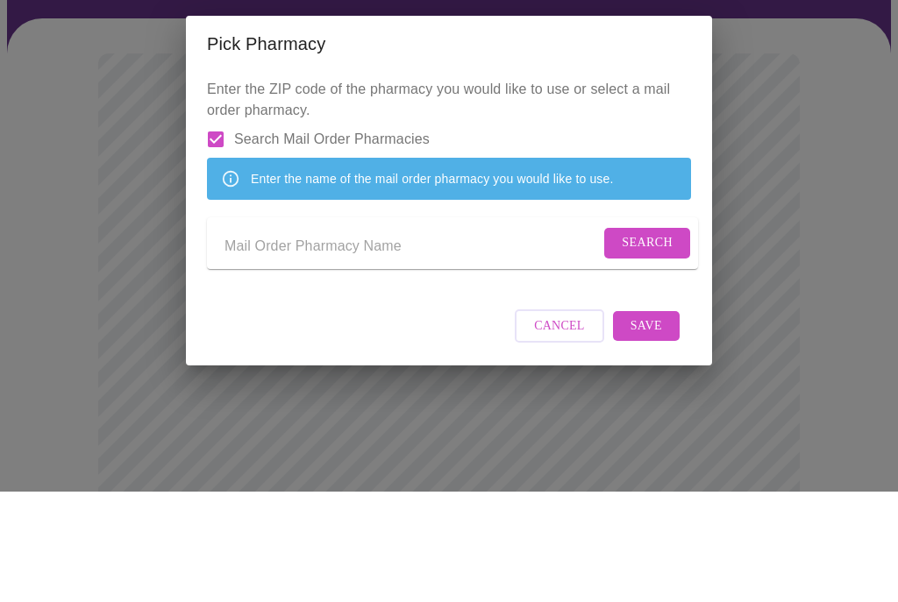
scroll to position [110, 0]
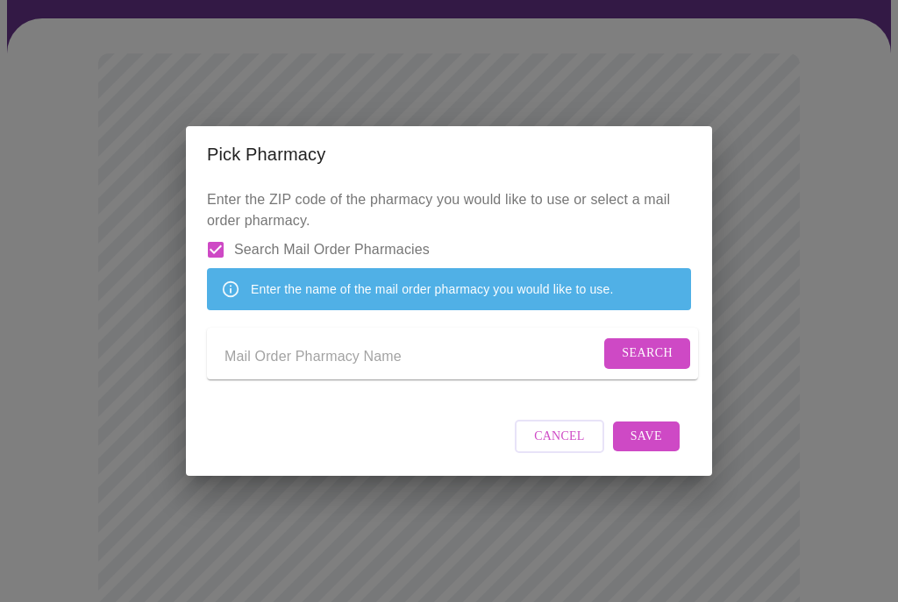
click at [780, 279] on div "Pick Pharmacy Enter the ZIP code of the pharmacy you would like to use or selec…" at bounding box center [449, 301] width 898 height 602
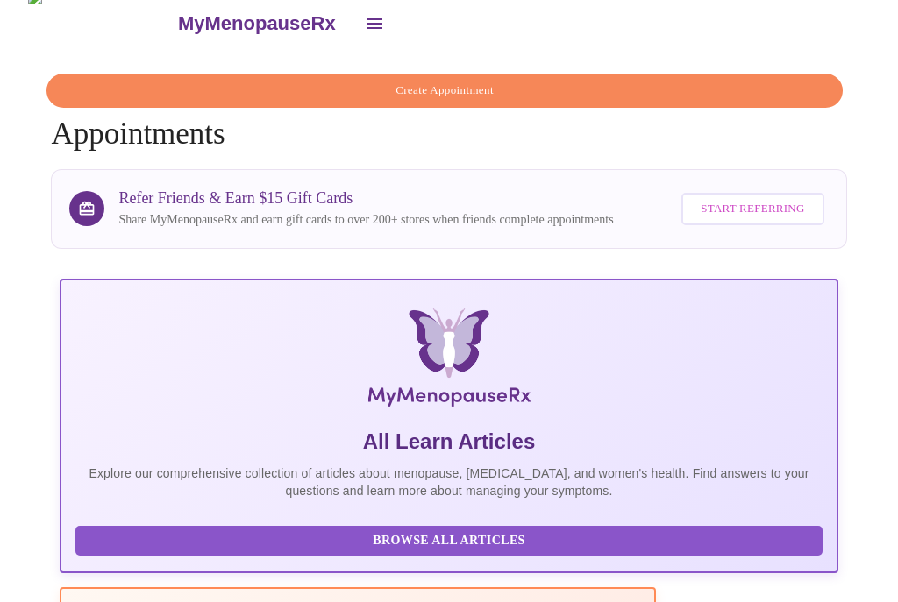
scroll to position [15, 0]
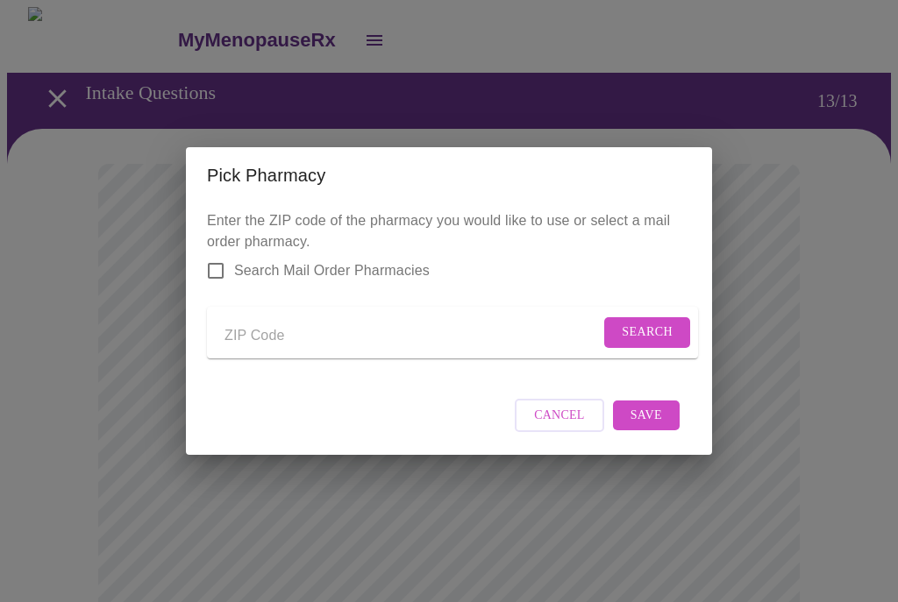
click at [224, 337] on input "Send a message to your care team" at bounding box center [411, 336] width 375 height 28
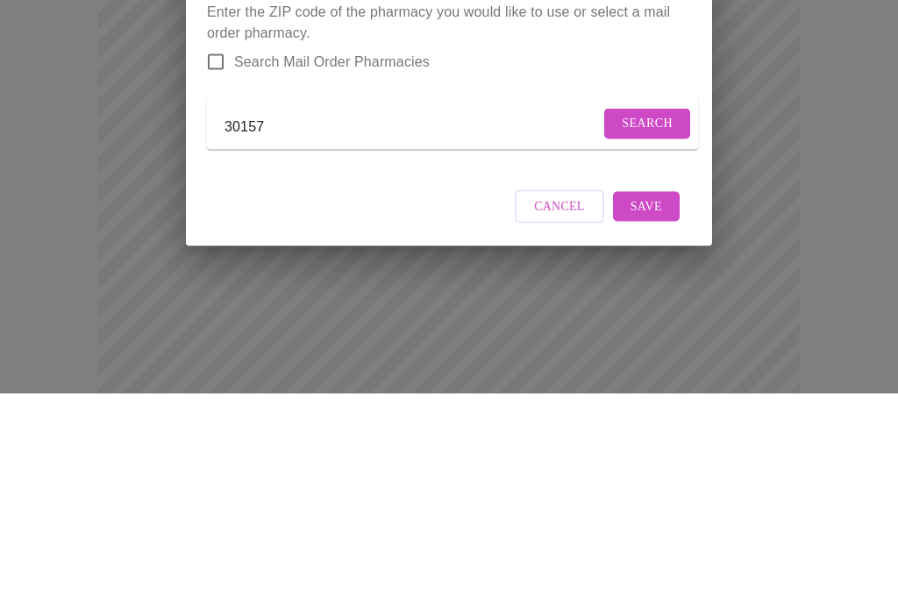
type input "30157"
click at [659, 317] on button "Search" at bounding box center [647, 332] width 86 height 31
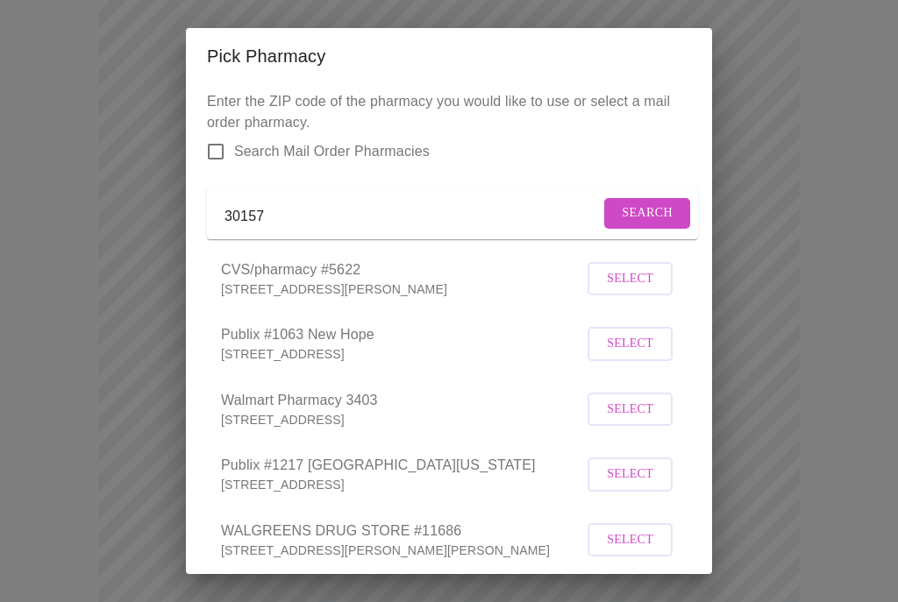
click at [800, 446] on div "Pick Pharmacy Enter the ZIP code of the pharmacy you would like to use or selec…" at bounding box center [449, 301] width 898 height 602
click at [636, 486] on span "Select" at bounding box center [630, 475] width 46 height 22
click at [818, 424] on div "Pick Pharmacy Enter the ZIP code of the pharmacy you would like to use or selec…" at bounding box center [449, 301] width 898 height 602
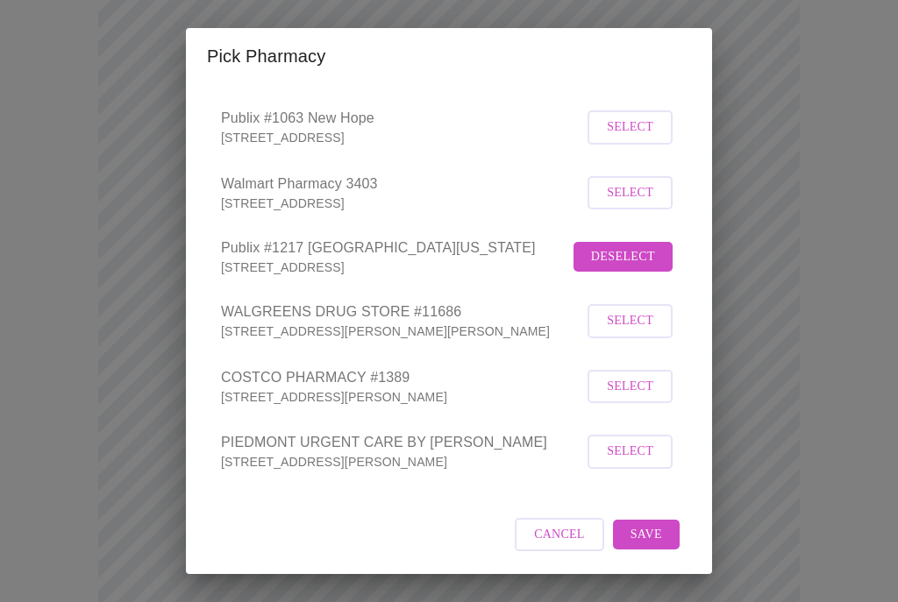
scroll to position [238, 0]
click at [650, 537] on span "Save" at bounding box center [646, 535] width 32 height 22
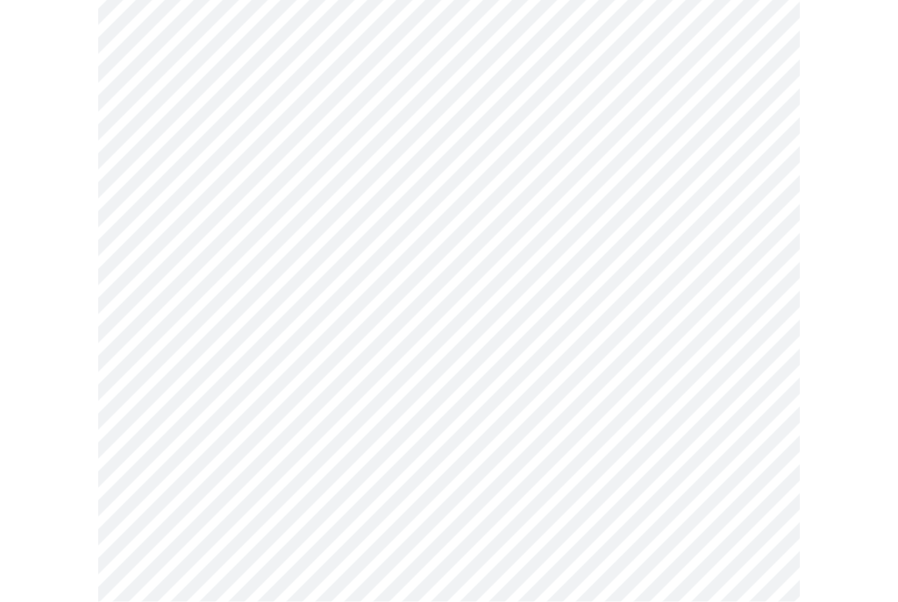
scroll to position [648, 0]
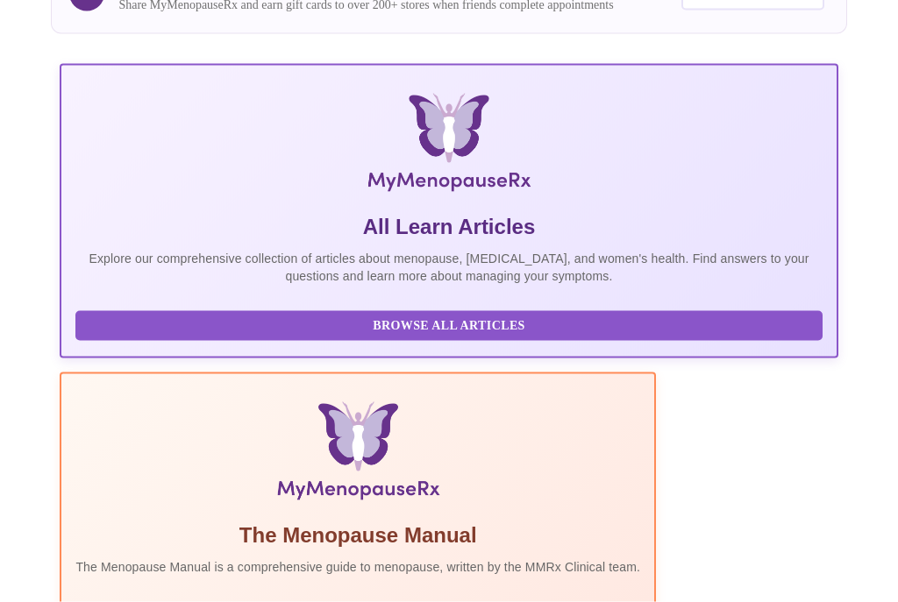
scroll to position [234, 0]
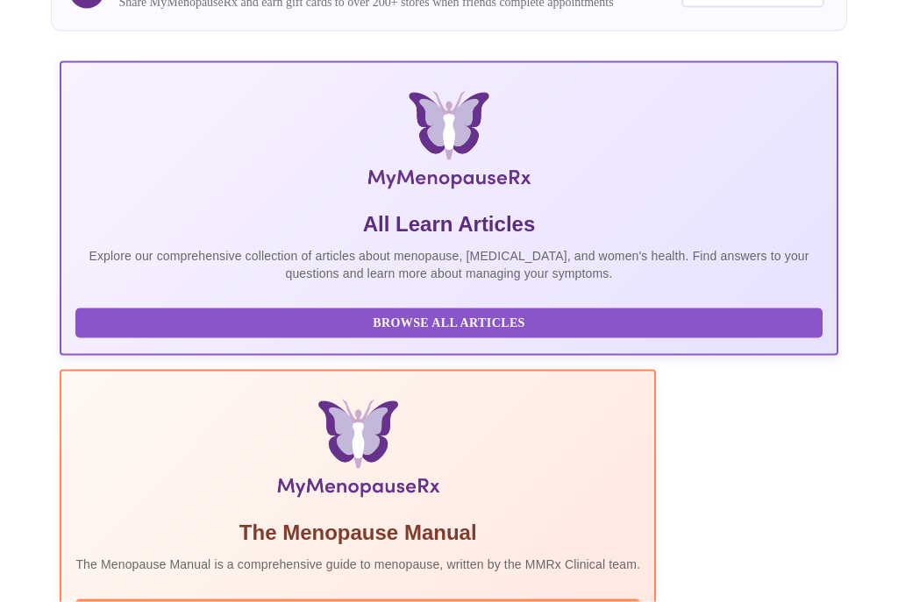
click at [113, 335] on span "Browse All Articles" at bounding box center [448, 324] width 711 height 22
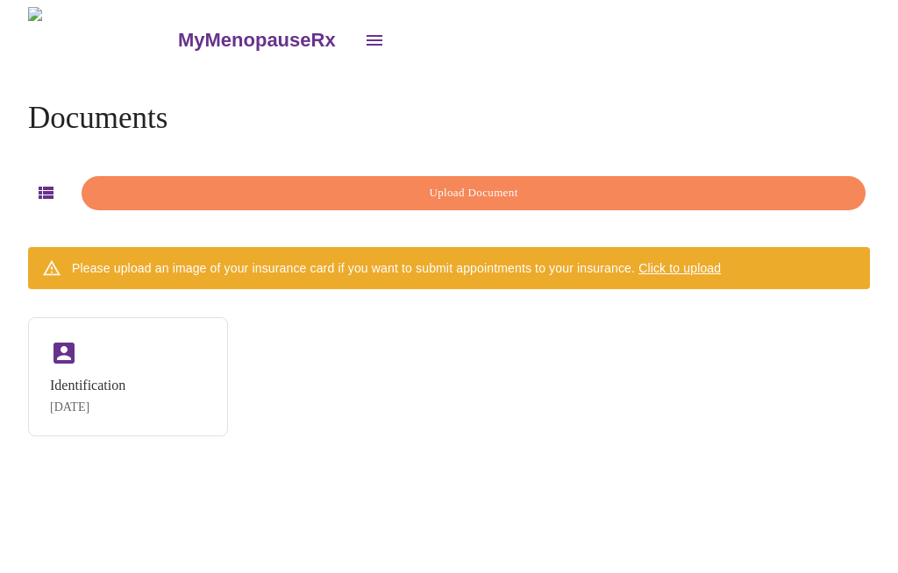
click at [159, 380] on div "Identification [DATE]" at bounding box center [128, 376] width 200 height 119
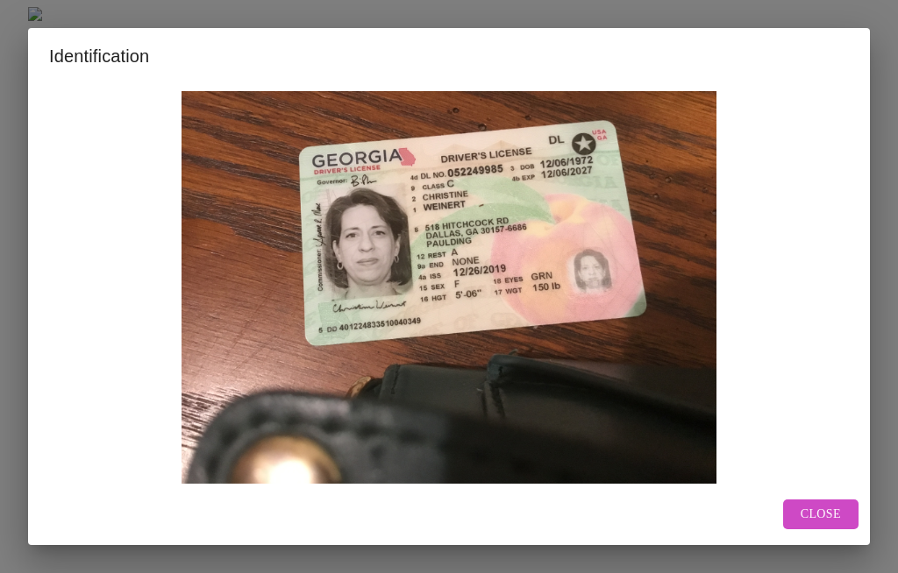
click at [830, 514] on span "Close" at bounding box center [820, 515] width 40 height 22
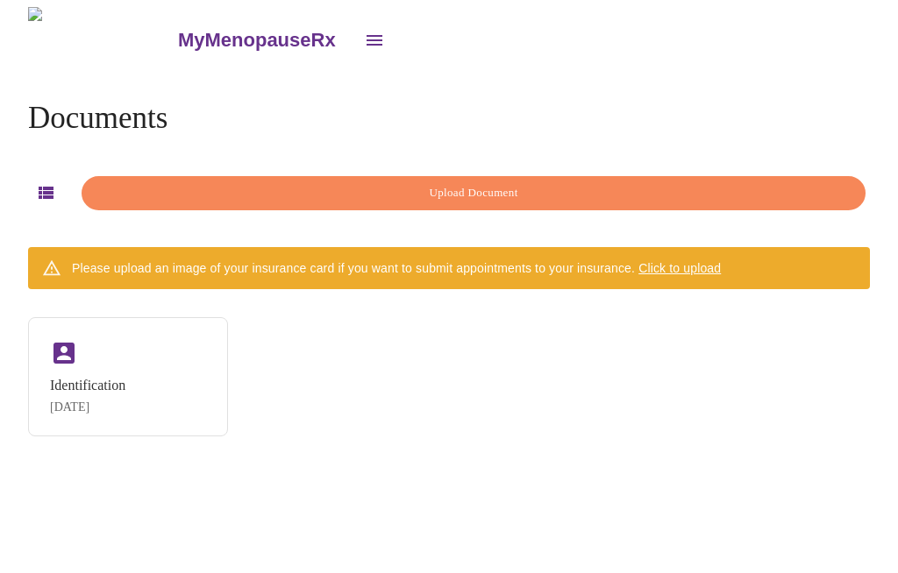
click at [518, 185] on span "Upload Document" at bounding box center [473, 193] width 743 height 20
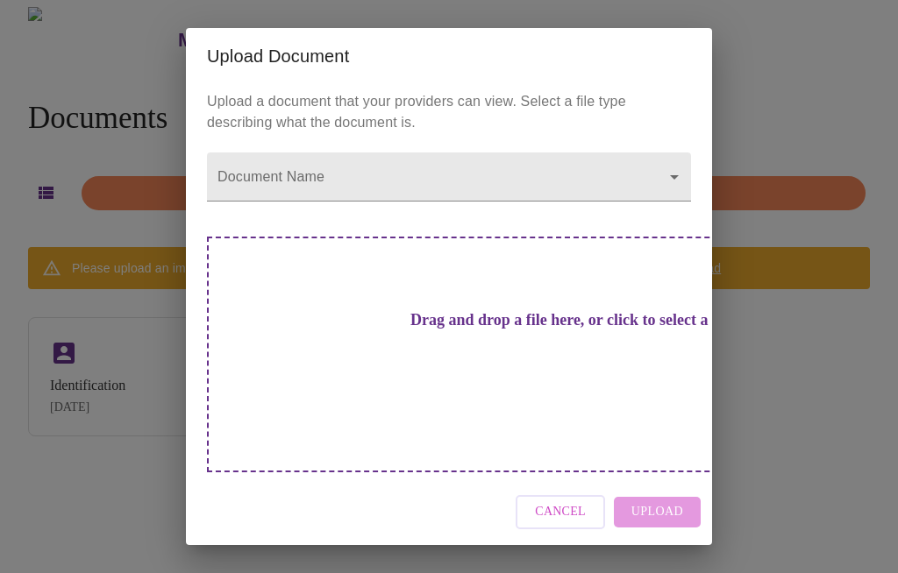
click at [550, 330] on h3 "Drag and drop a file here, or click to select a file" at bounding box center [572, 320] width 484 height 18
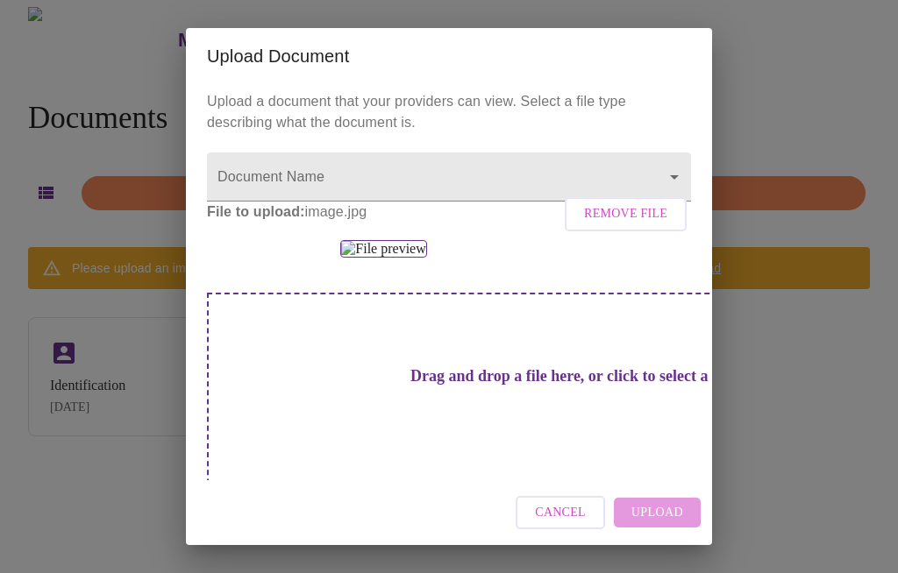
click at [662, 516] on div "Cancel Upload" at bounding box center [449, 513] width 526 height 66
click at [667, 512] on div "Cancel Upload" at bounding box center [449, 513] width 526 height 66
click at [658, 521] on div "Cancel Upload" at bounding box center [449, 513] width 526 height 66
click at [657, 520] on div "Cancel Upload" at bounding box center [449, 513] width 526 height 66
click at [371, 180] on body "MyMenopauseRx Documents Upload Document Please upload an image of your insuranc…" at bounding box center [449, 293] width 884 height 573
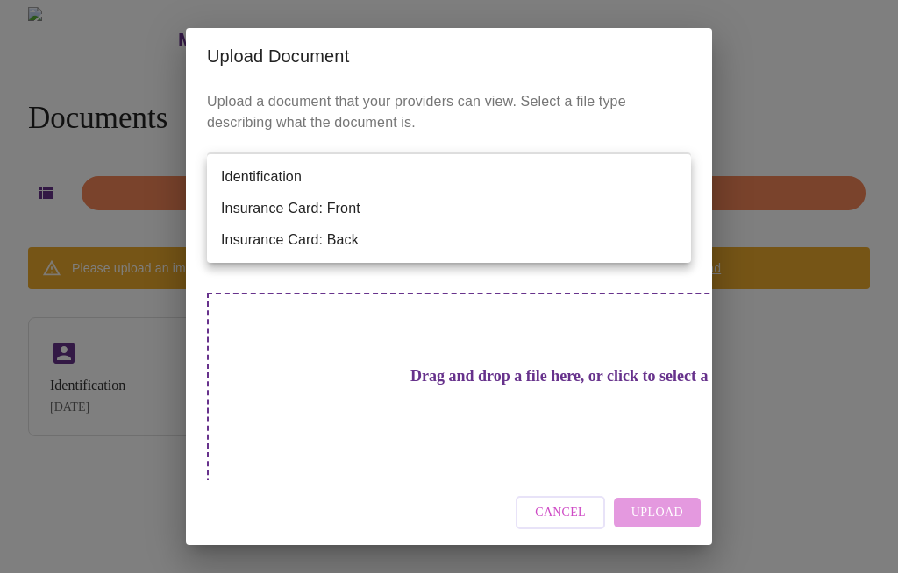
click at [489, 119] on div at bounding box center [449, 286] width 898 height 573
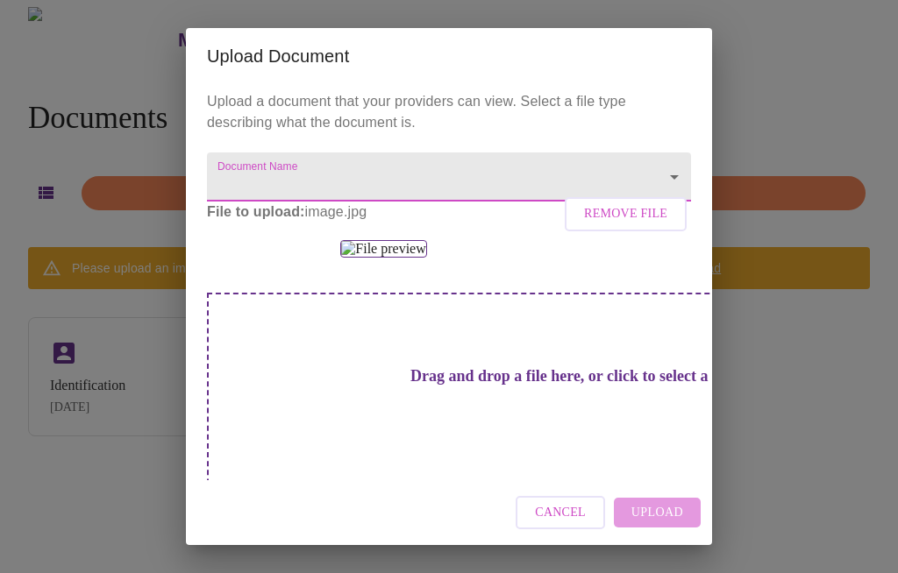
click at [666, 502] on div "Cancel Upload" at bounding box center [449, 513] width 526 height 66
click at [666, 515] on div "Cancel Upload" at bounding box center [449, 513] width 526 height 66
click at [676, 510] on div "Cancel Upload" at bounding box center [449, 513] width 526 height 66
click at [681, 508] on div "Cancel Upload" at bounding box center [449, 513] width 526 height 66
click at [426, 258] on img at bounding box center [383, 249] width 86 height 18
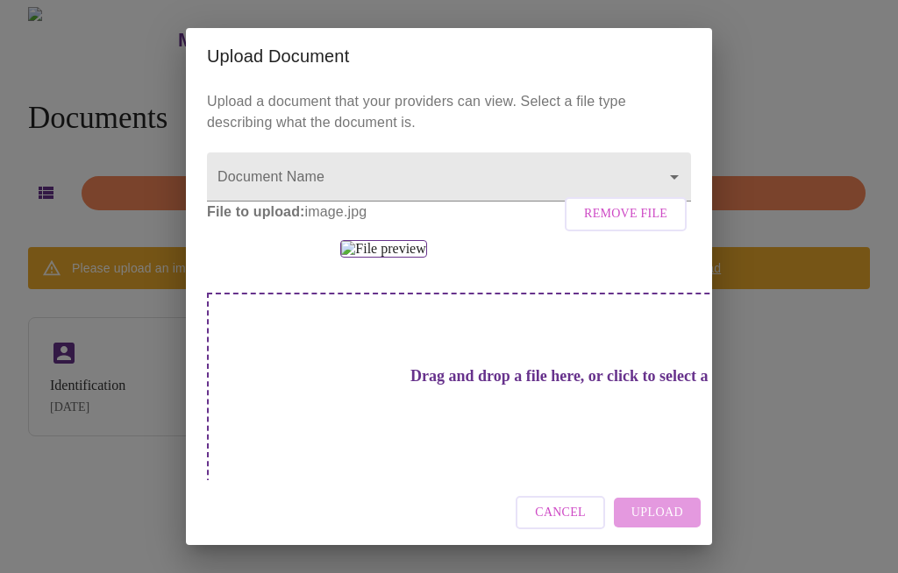
click at [654, 514] on div "Cancel Upload" at bounding box center [449, 513] width 526 height 66
click at [679, 168] on body "MyMenopauseRx Documents Upload Document Please upload an image of your insuranc…" at bounding box center [449, 293] width 884 height 573
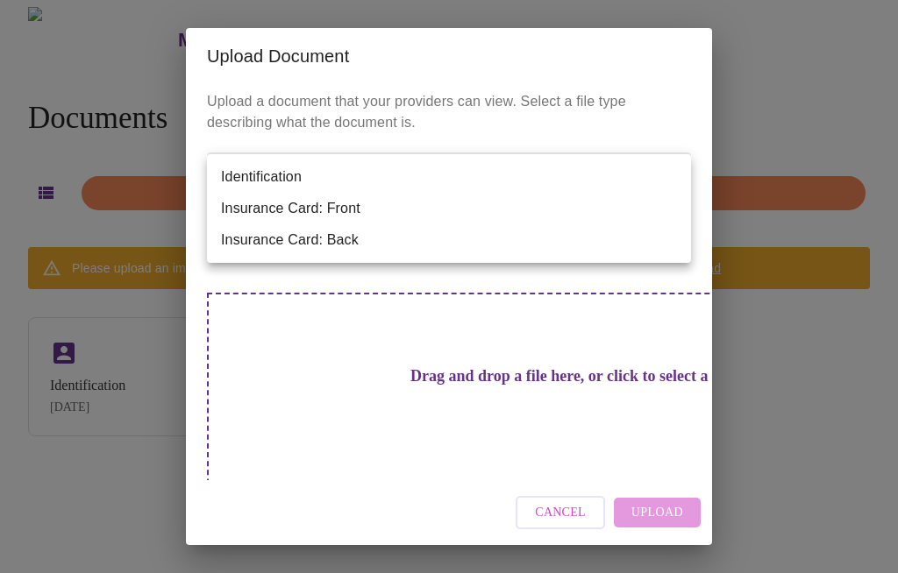
click at [692, 358] on div at bounding box center [449, 286] width 898 height 573
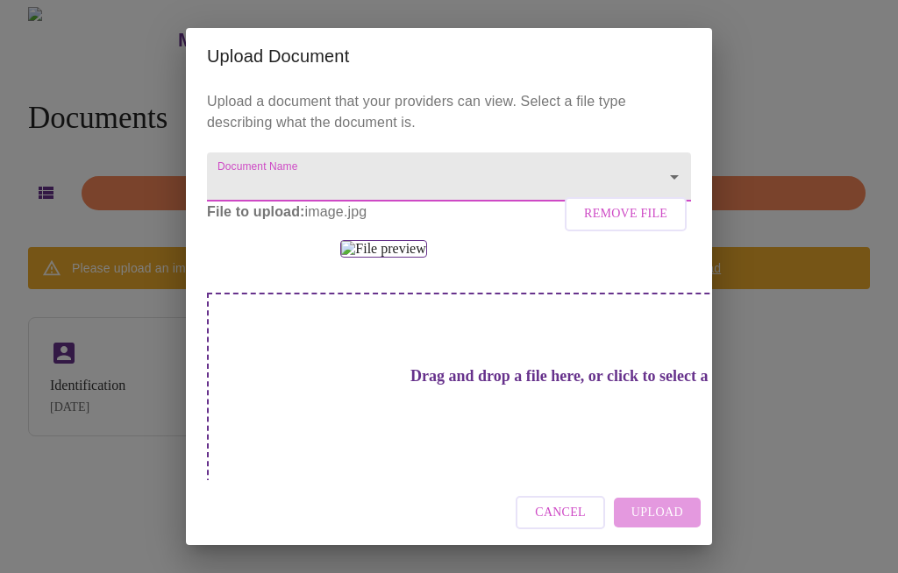
click at [568, 522] on span "Cancel" at bounding box center [560, 513] width 51 height 22
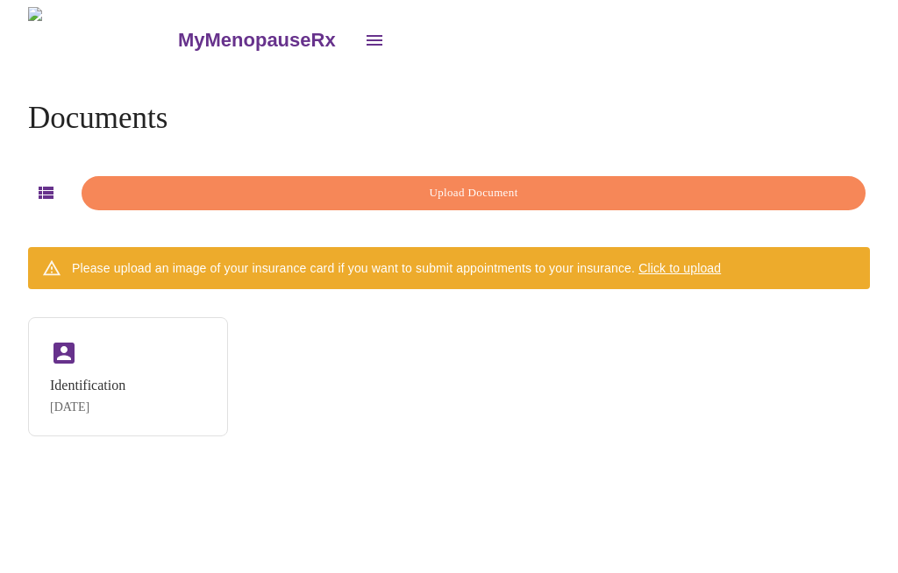
click at [641, 368] on div "Identification [DATE]" at bounding box center [449, 376] width 842 height 119
click at [685, 263] on span "Click to upload" at bounding box center [679, 268] width 82 height 14
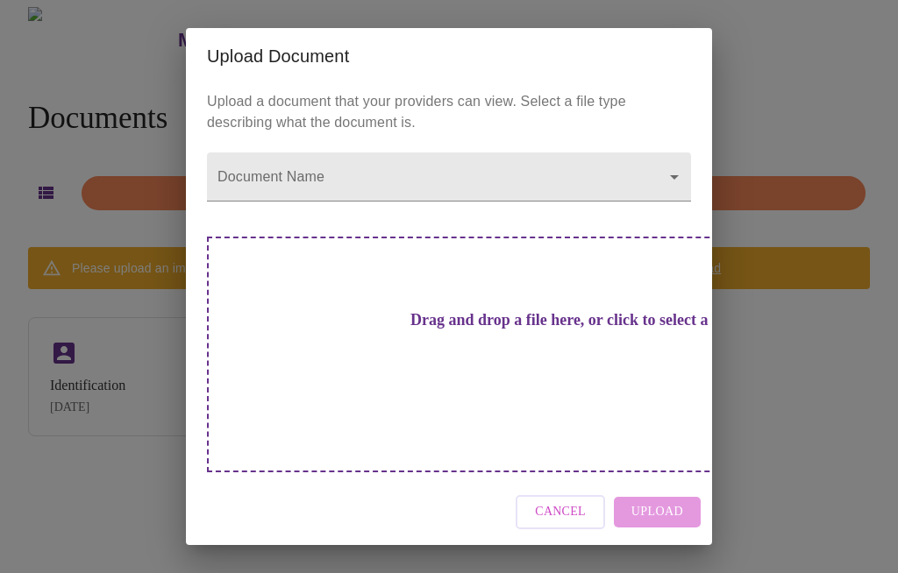
click at [509, 330] on h3 "Drag and drop a file here, or click to select a file" at bounding box center [572, 320] width 484 height 18
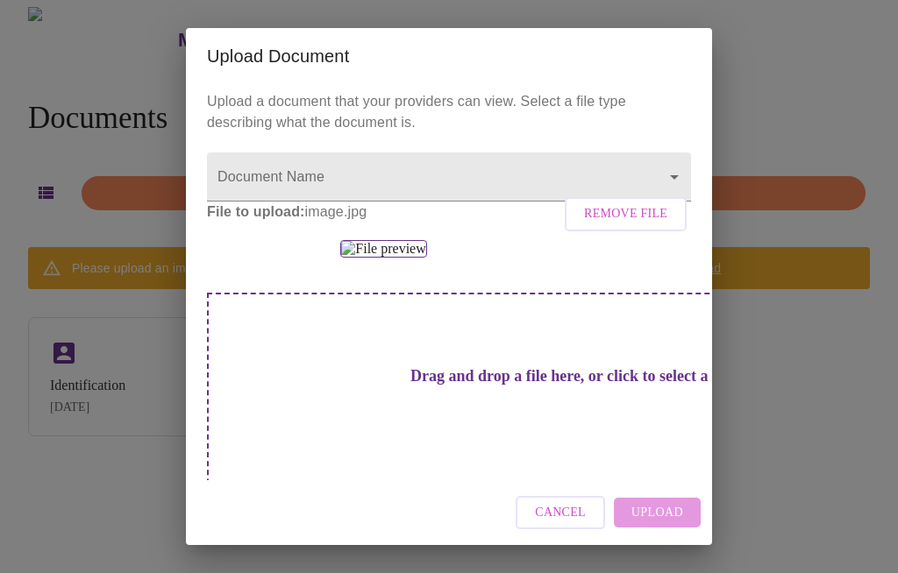
click at [670, 177] on body "MyMenopauseRx Documents Upload Document Please upload an image of your insuranc…" at bounding box center [449, 293] width 884 height 573
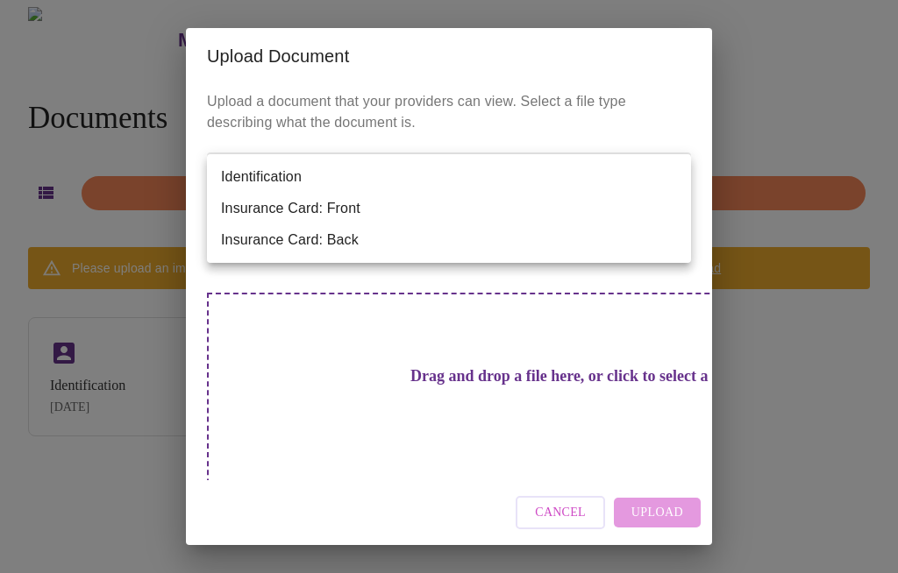
click at [352, 220] on li "Insurance Card: Front" at bounding box center [449, 209] width 484 height 32
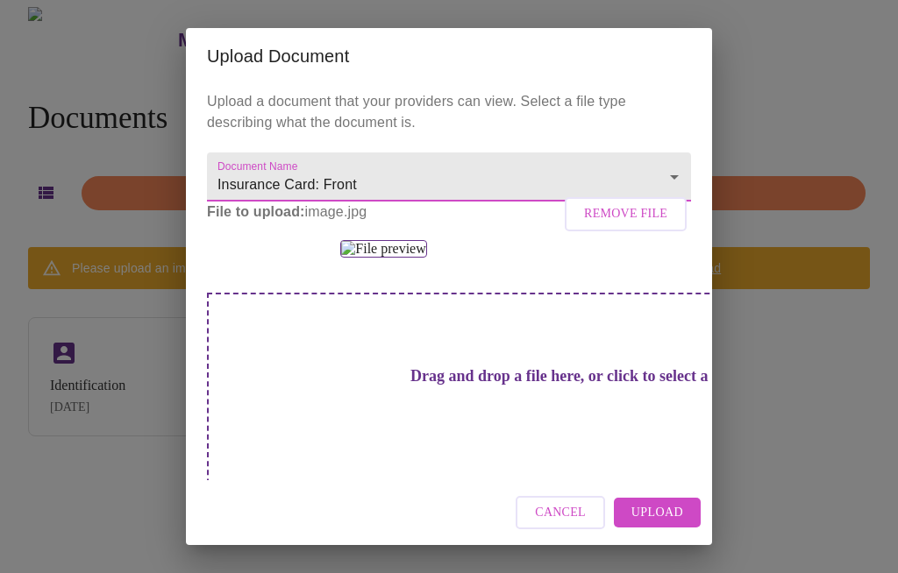
click at [675, 519] on span "Upload" at bounding box center [657, 513] width 52 height 22
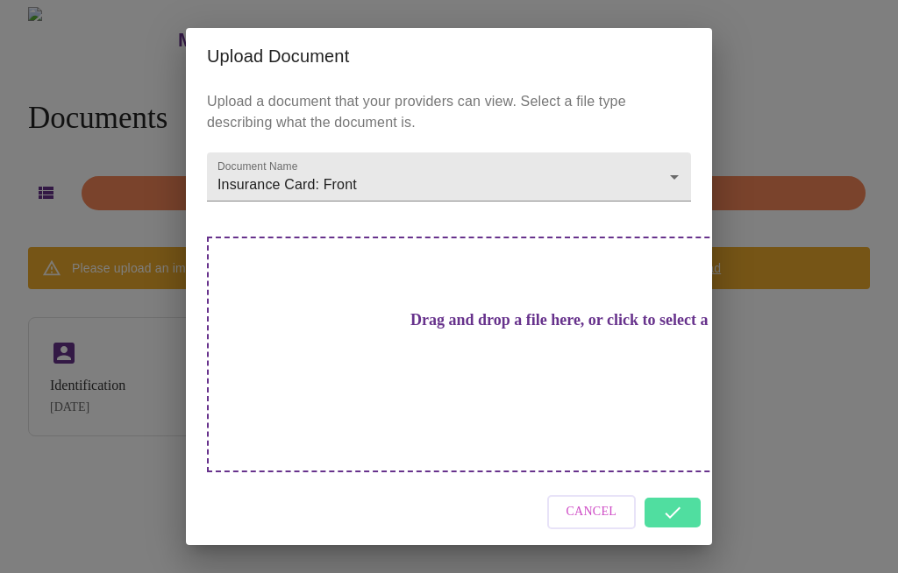
click at [681, 206] on body "MyMenopauseRx Documents Upload Document Please upload an image of your insuranc…" at bounding box center [449, 293] width 884 height 573
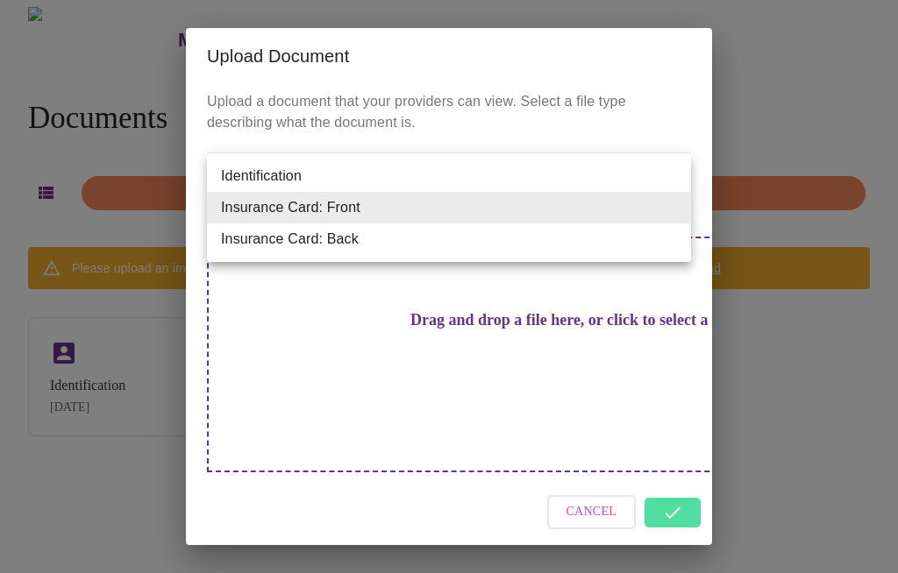
click at [376, 249] on li "Insurance Card: Back" at bounding box center [449, 240] width 484 height 32
type input "Insurance Card: Back"
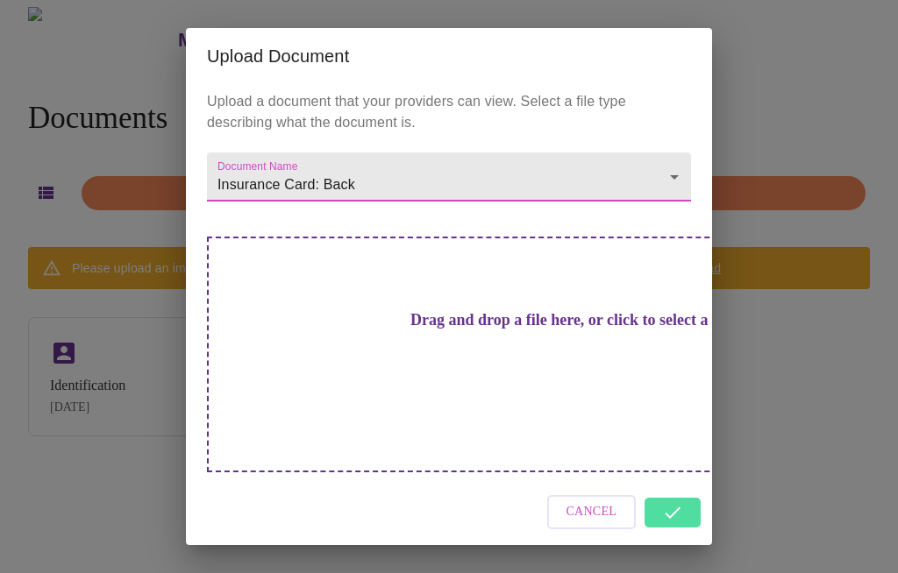
click at [594, 359] on div "Drag and drop a file here, or click to select a file" at bounding box center [571, 355] width 729 height 236
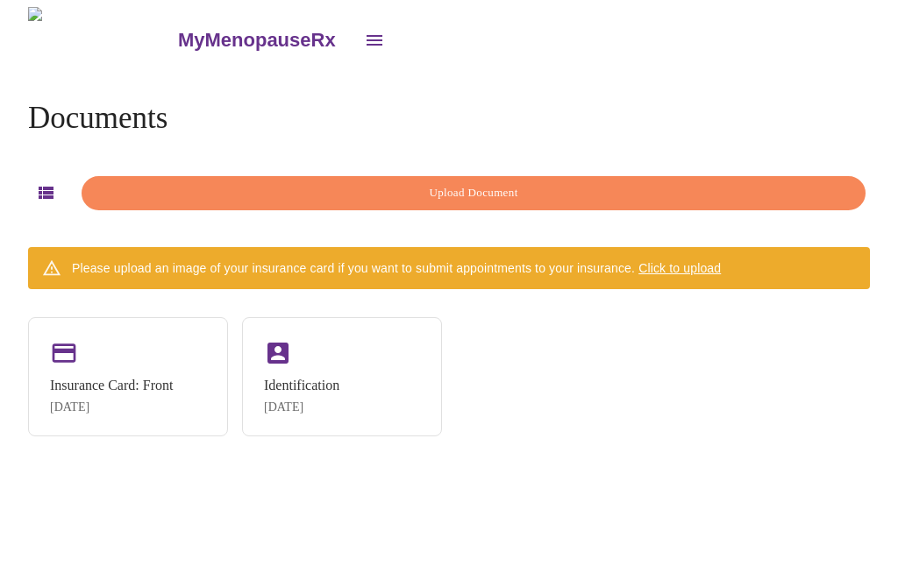
click at [649, 183] on span "Upload Document" at bounding box center [473, 193] width 743 height 20
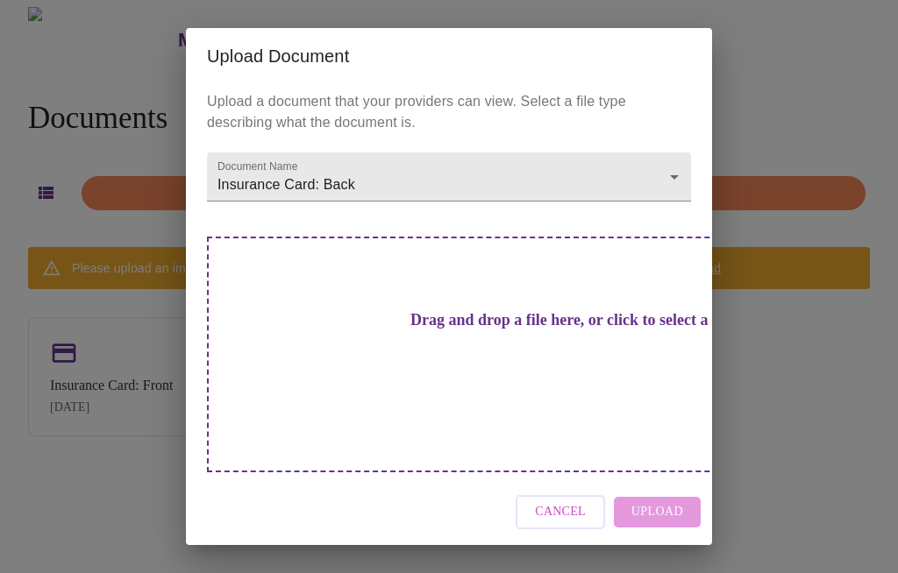
click at [607, 348] on div "Drag and drop a file here, or click to select a file" at bounding box center [571, 355] width 729 height 236
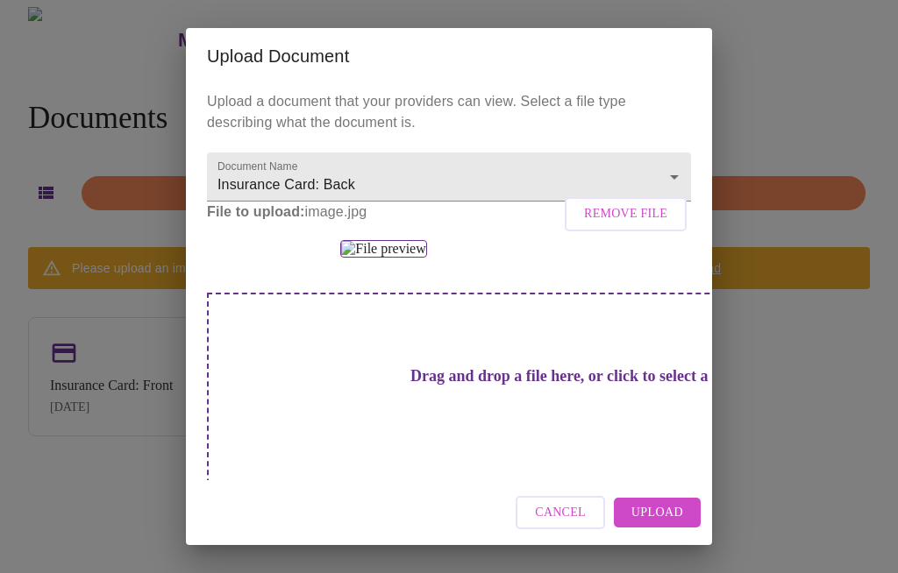
click at [669, 523] on button "Upload" at bounding box center [657, 513] width 87 height 31
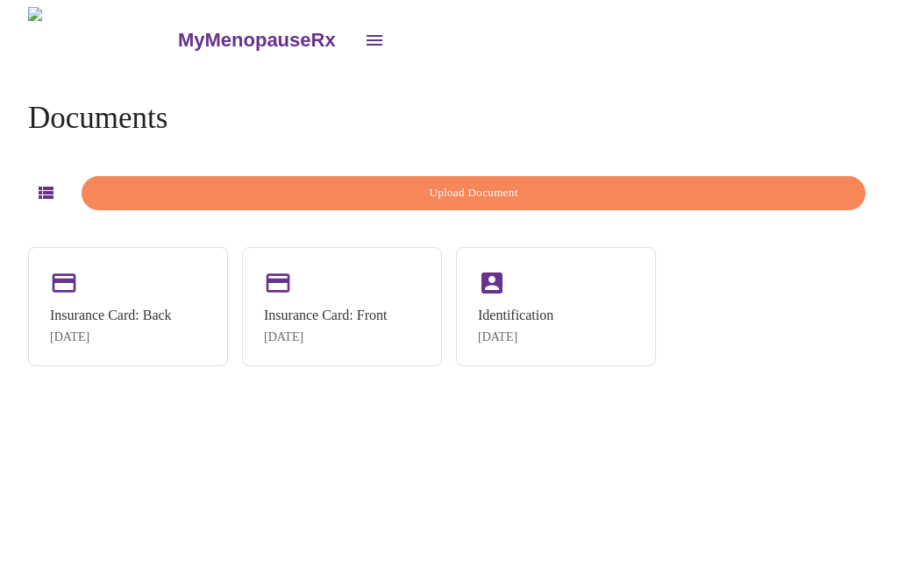
scroll to position [60, 0]
